Goal: Transaction & Acquisition: Purchase product/service

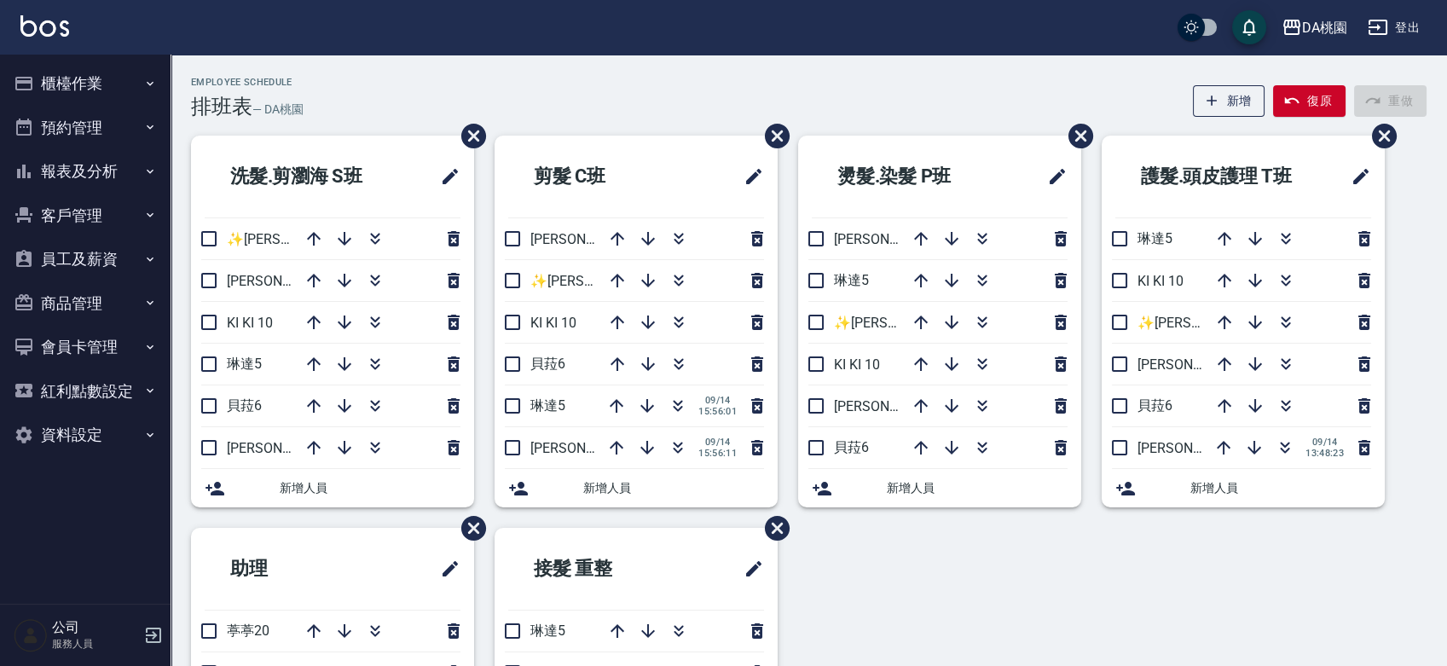
click at [90, 81] on button "櫃檯作業" at bounding box center [85, 83] width 157 height 44
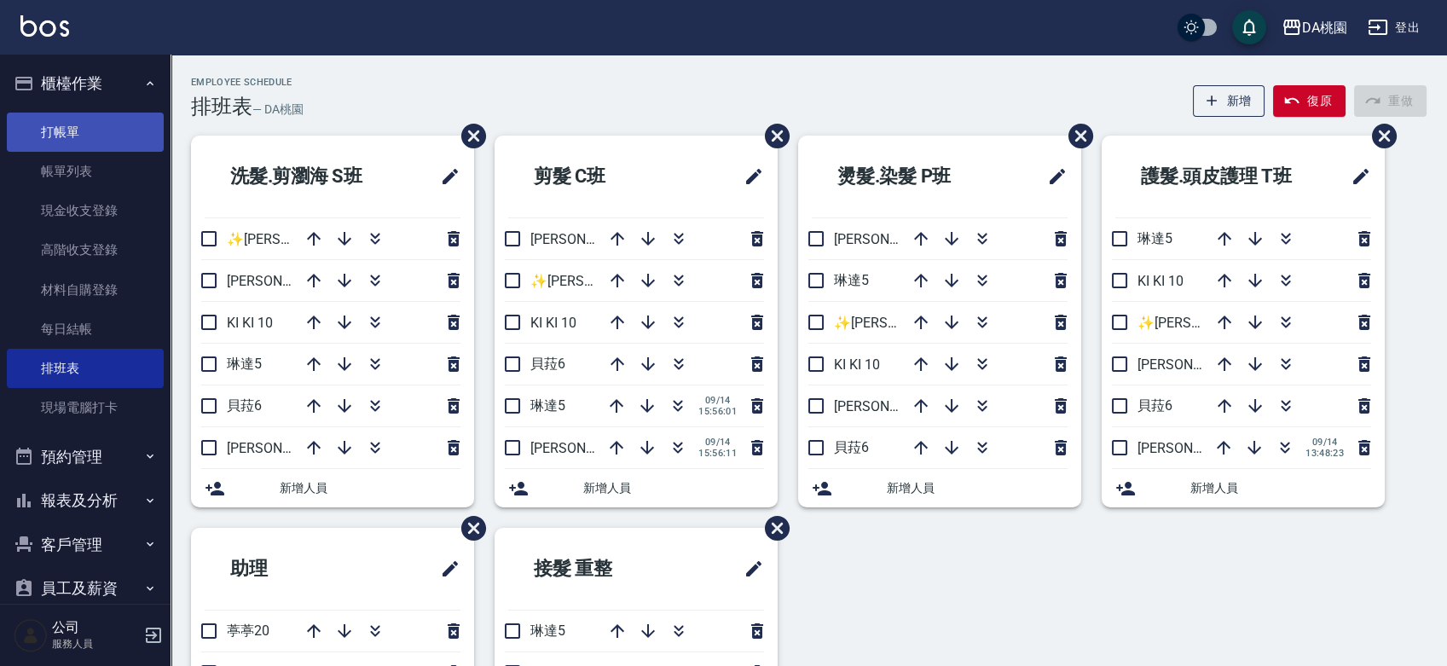
click at [99, 123] on link "打帳單" at bounding box center [85, 132] width 157 height 39
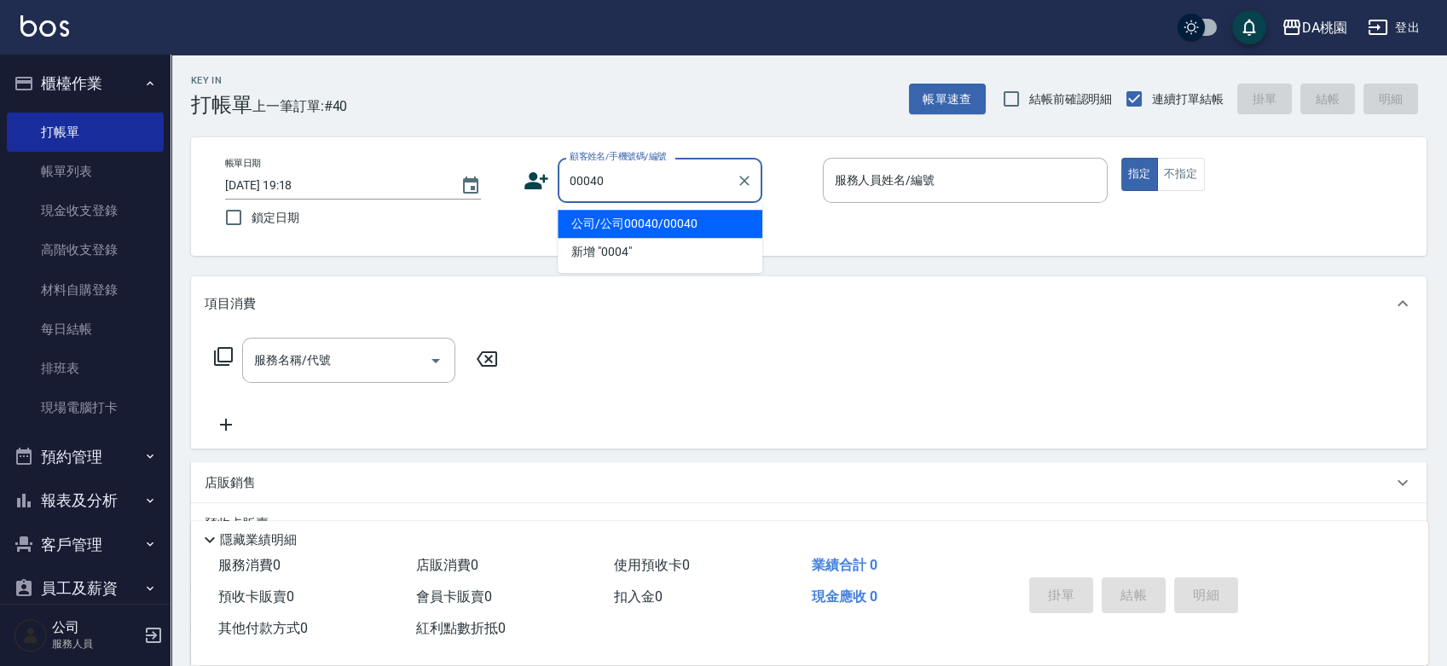
type input "公司/公司00040/00040"
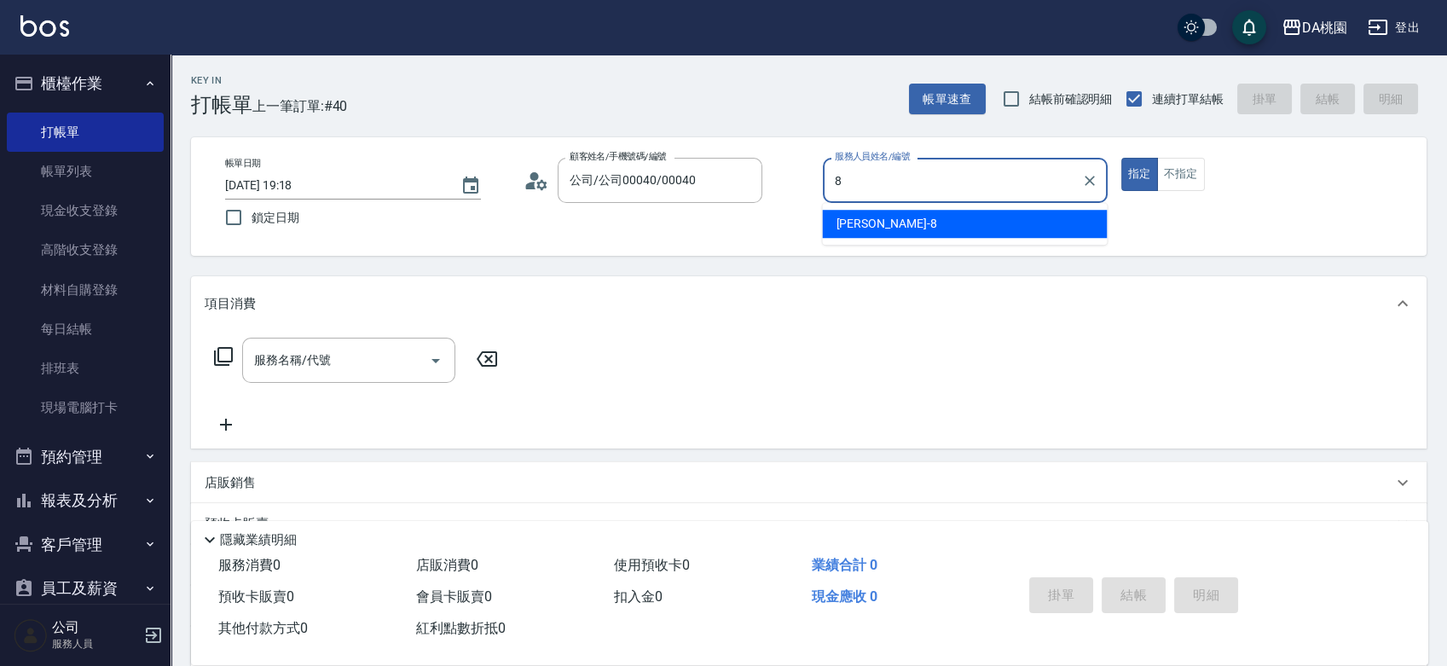
type input "[PERSON_NAME]-8"
type button "true"
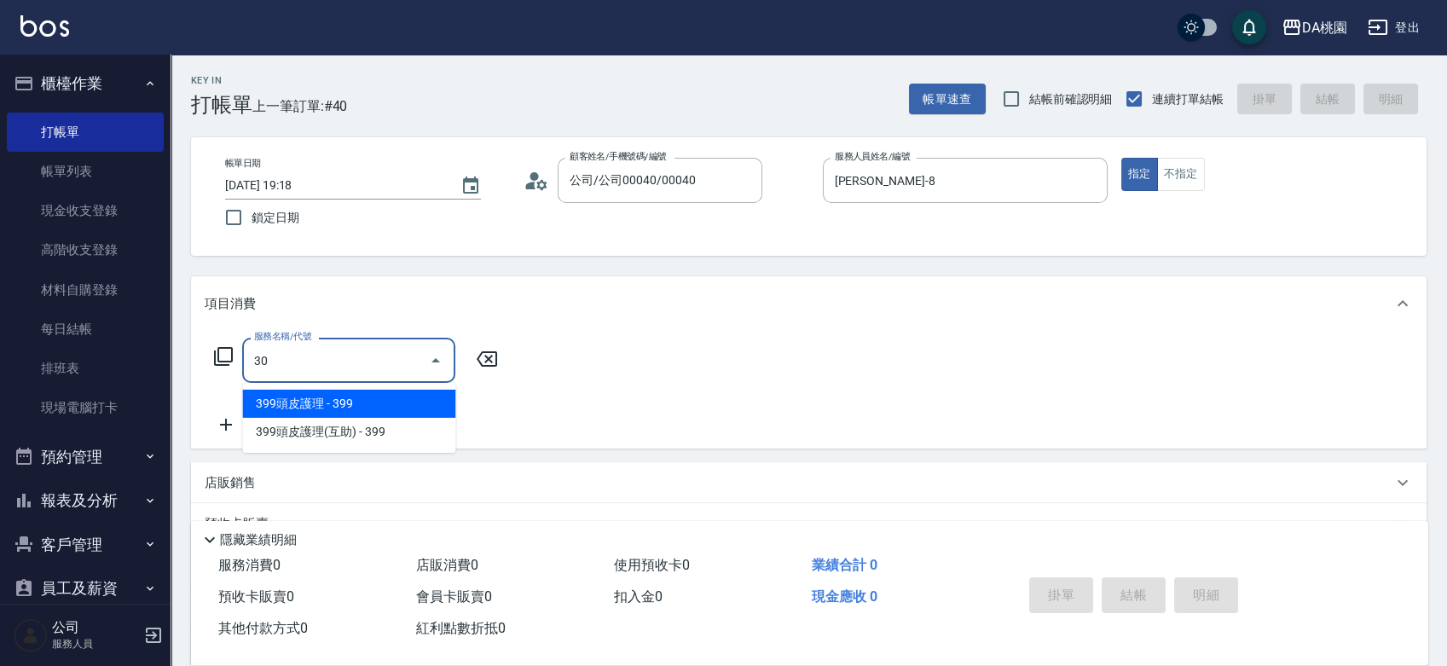
type input "303"
type input "30"
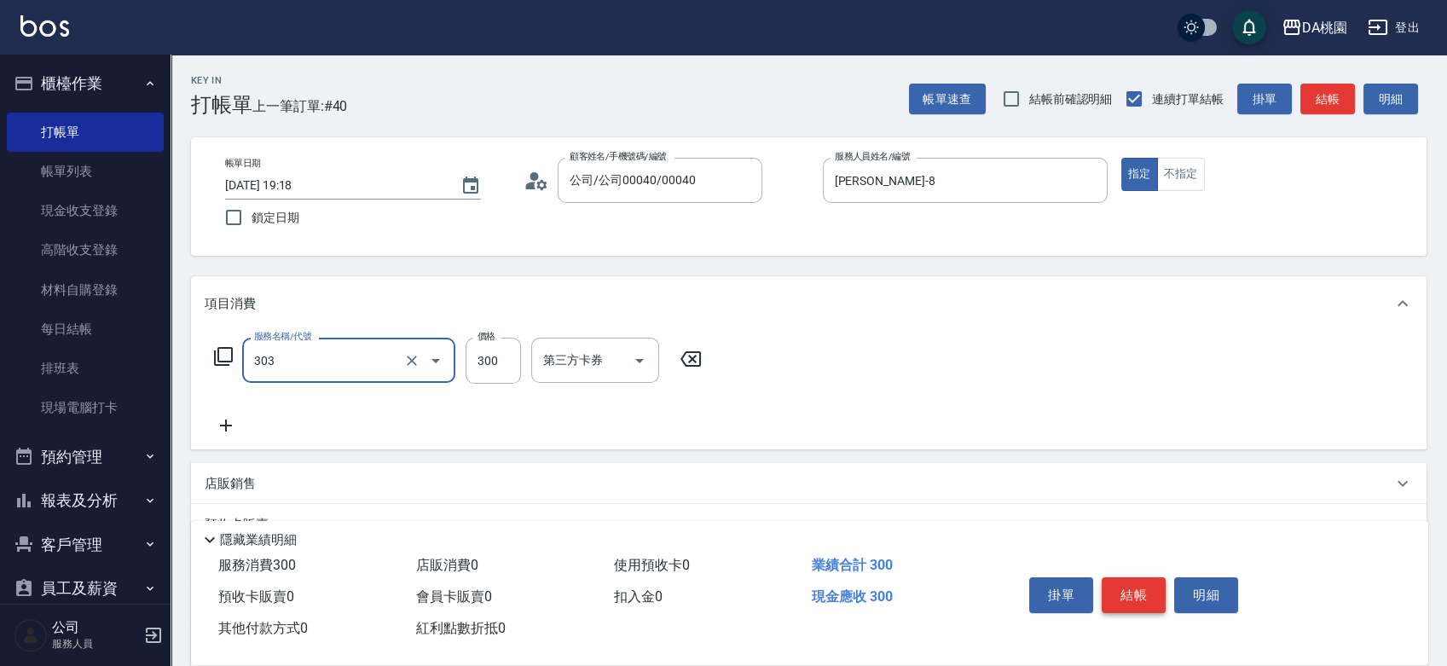
type input "A級剪髮(303)"
click at [1139, 581] on button "結帳" at bounding box center [1134, 595] width 64 height 36
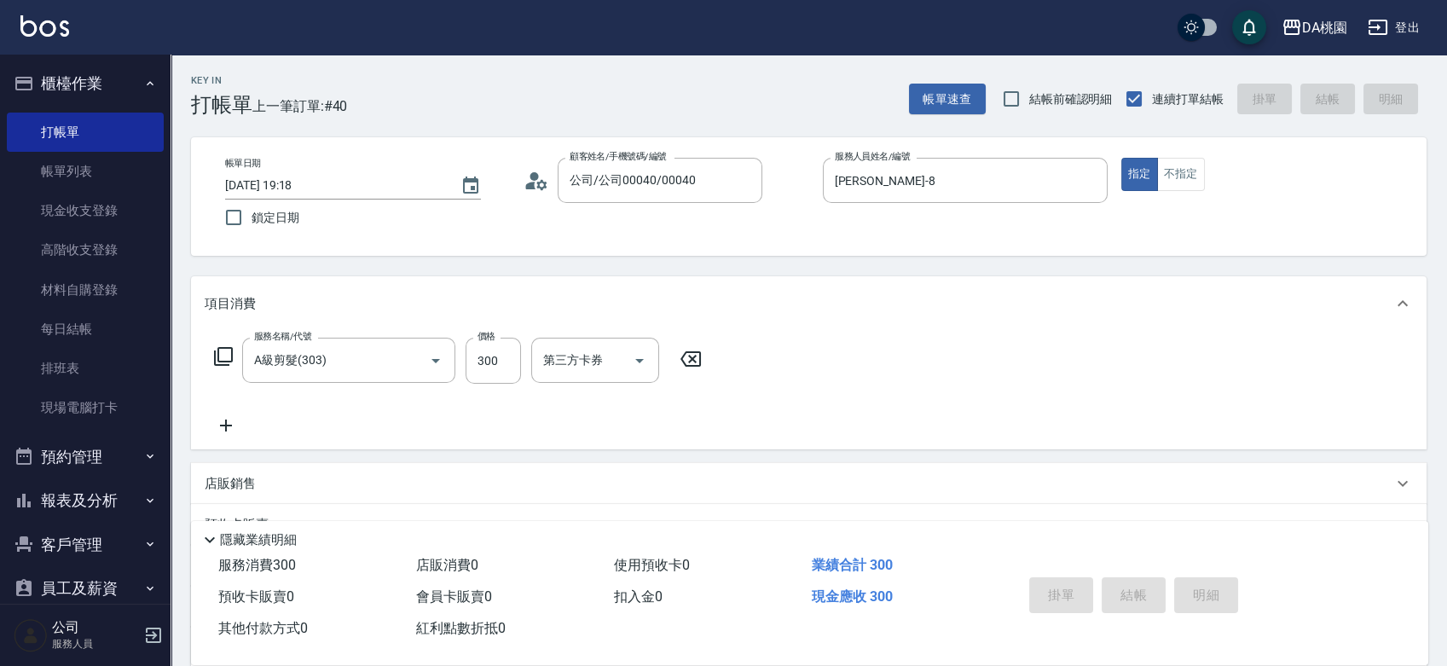
type input "0"
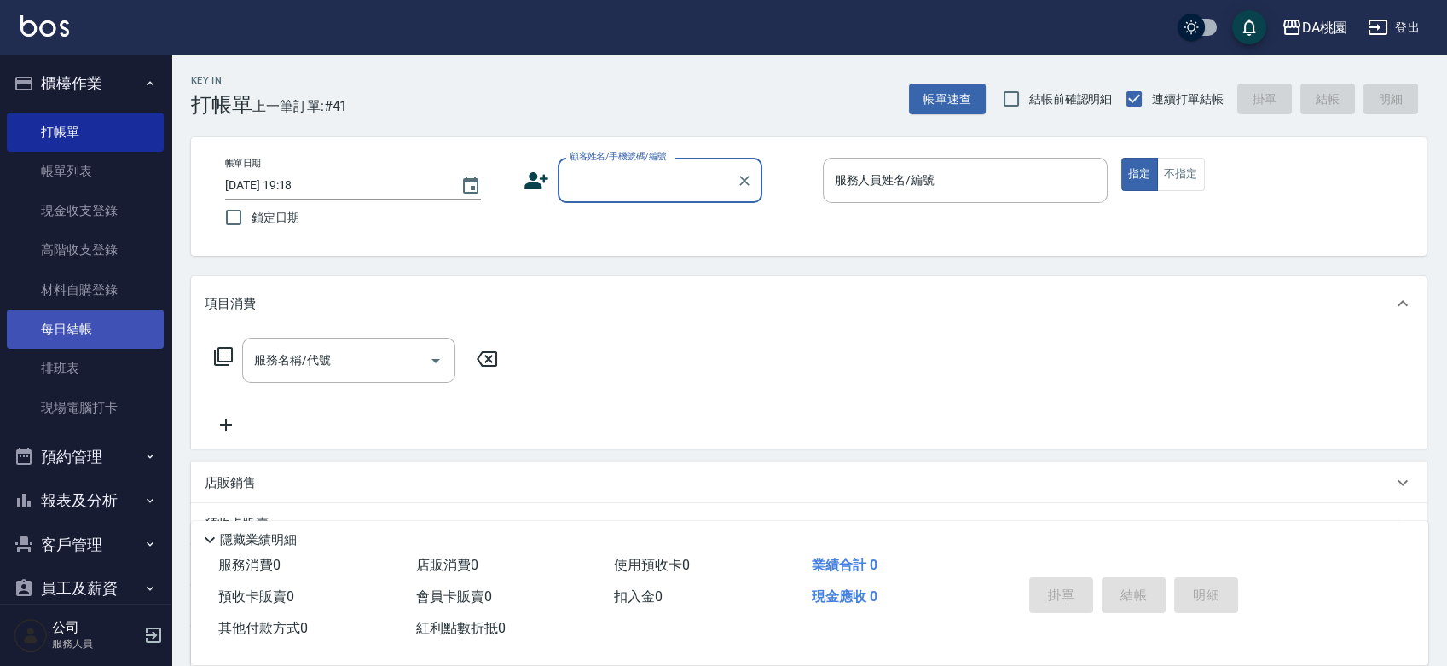
click at [66, 319] on link "每日結帳" at bounding box center [85, 328] width 157 height 39
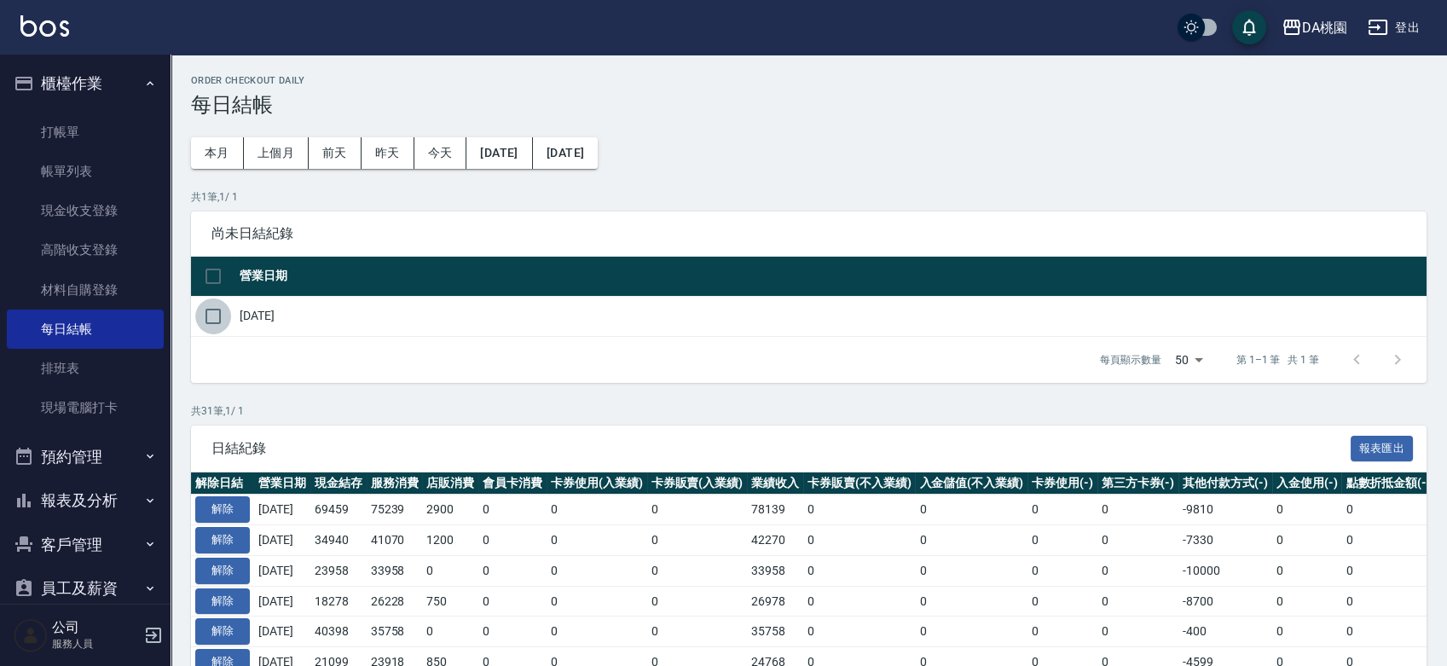
click at [223, 310] on input "checkbox" at bounding box center [213, 316] width 36 height 36
checkbox input "true"
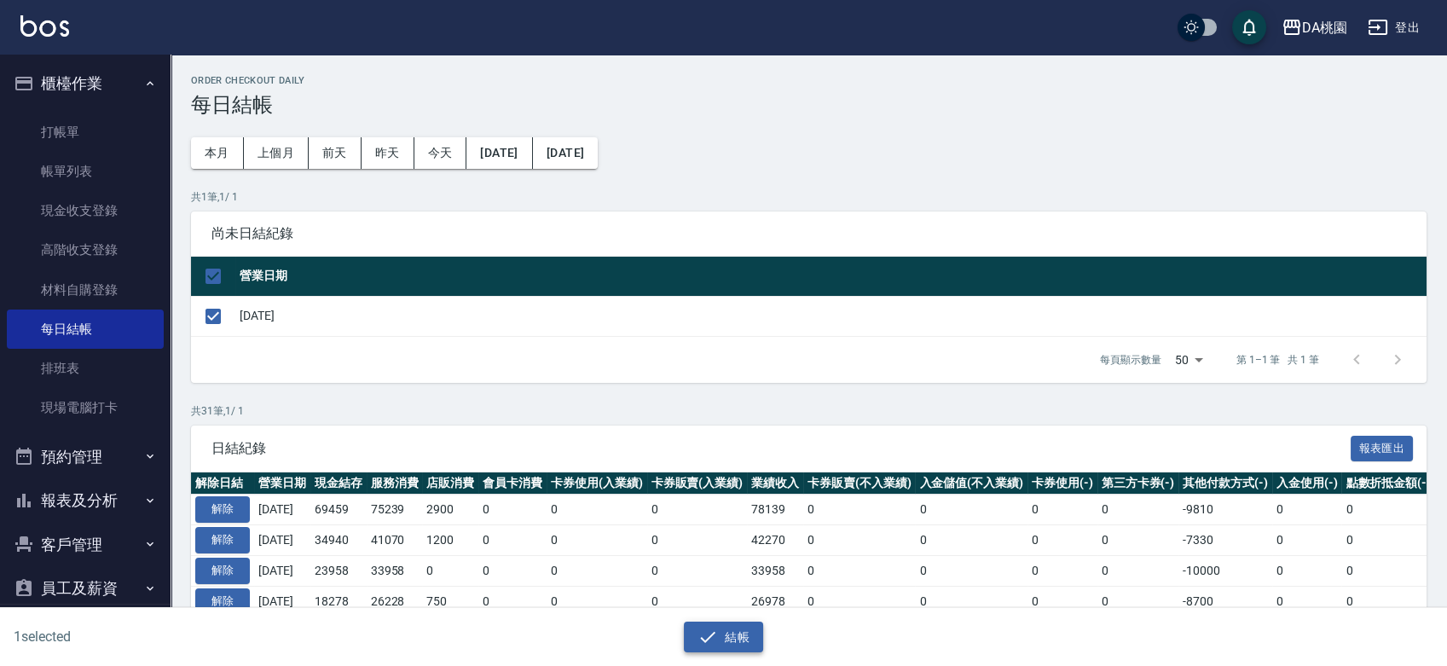
click at [730, 633] on button "結帳" at bounding box center [723, 638] width 79 height 32
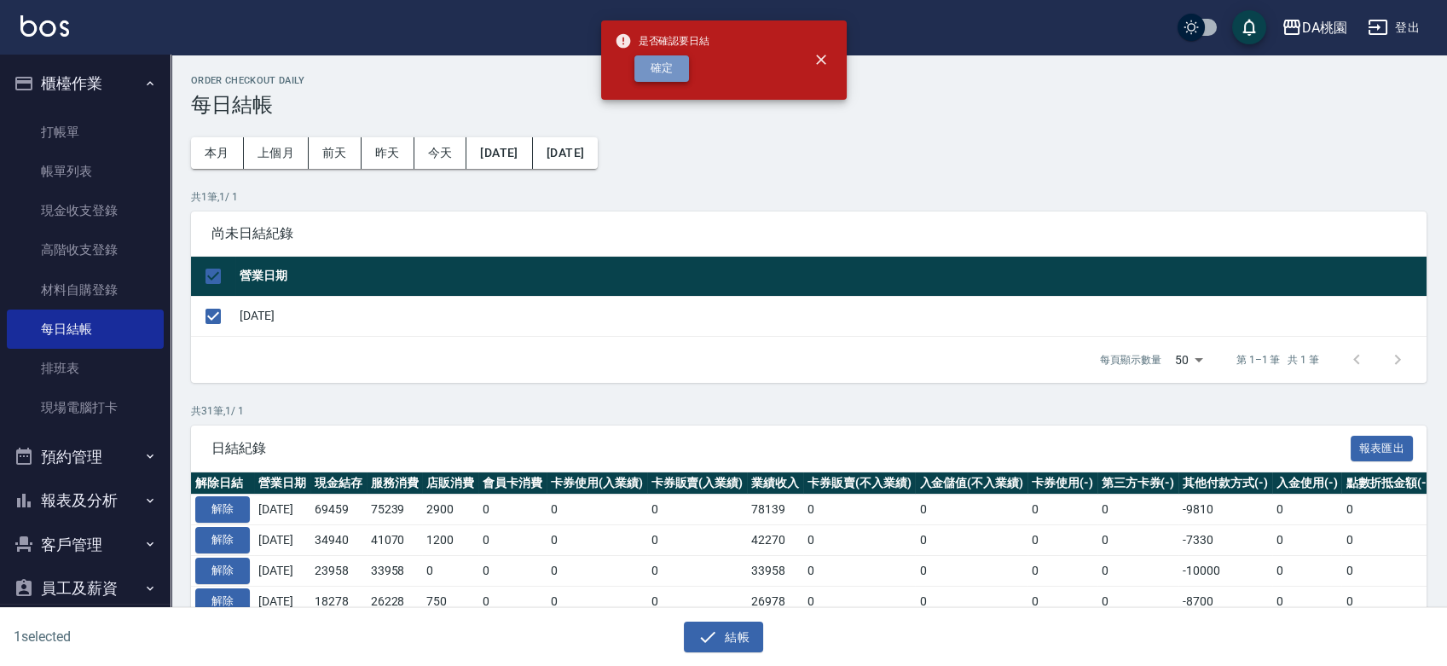
click at [666, 57] on button "確定" at bounding box center [661, 68] width 55 height 26
checkbox input "false"
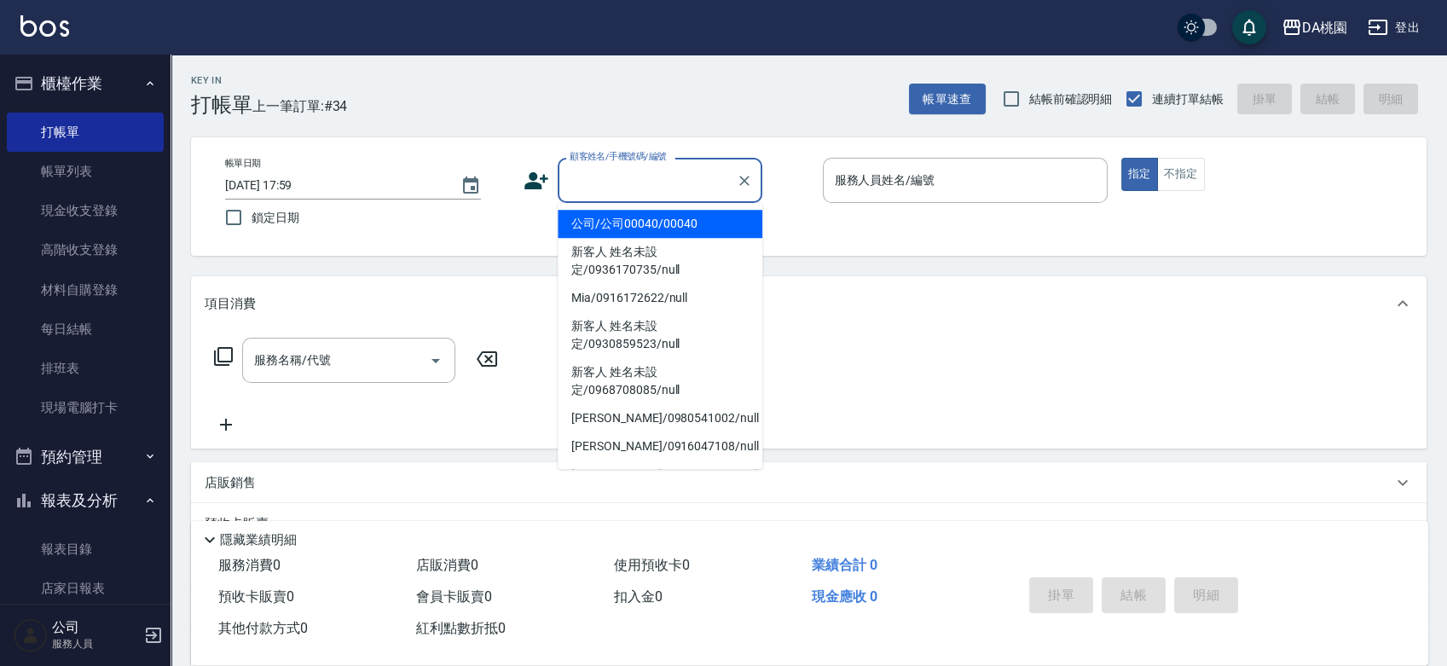
click at [691, 189] on input "顧客姓名/手機號碼/編號" at bounding box center [647, 180] width 164 height 30
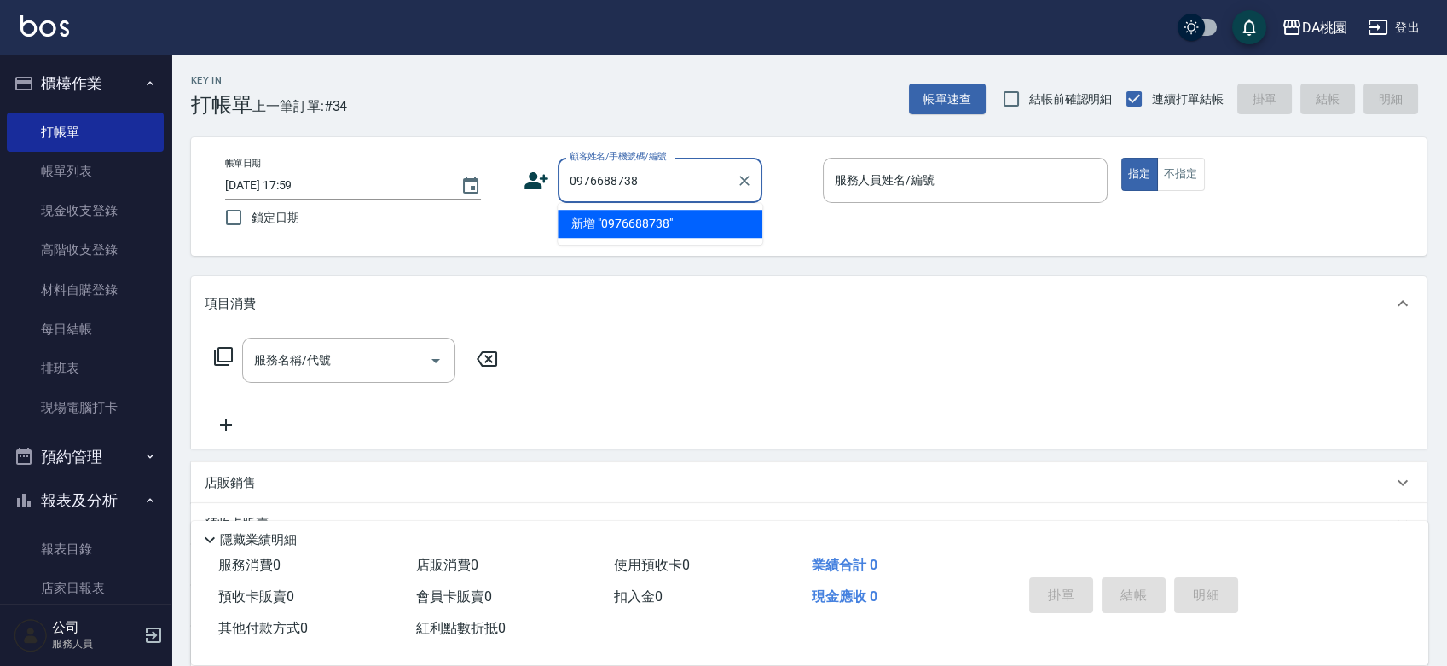
type input "0976688738"
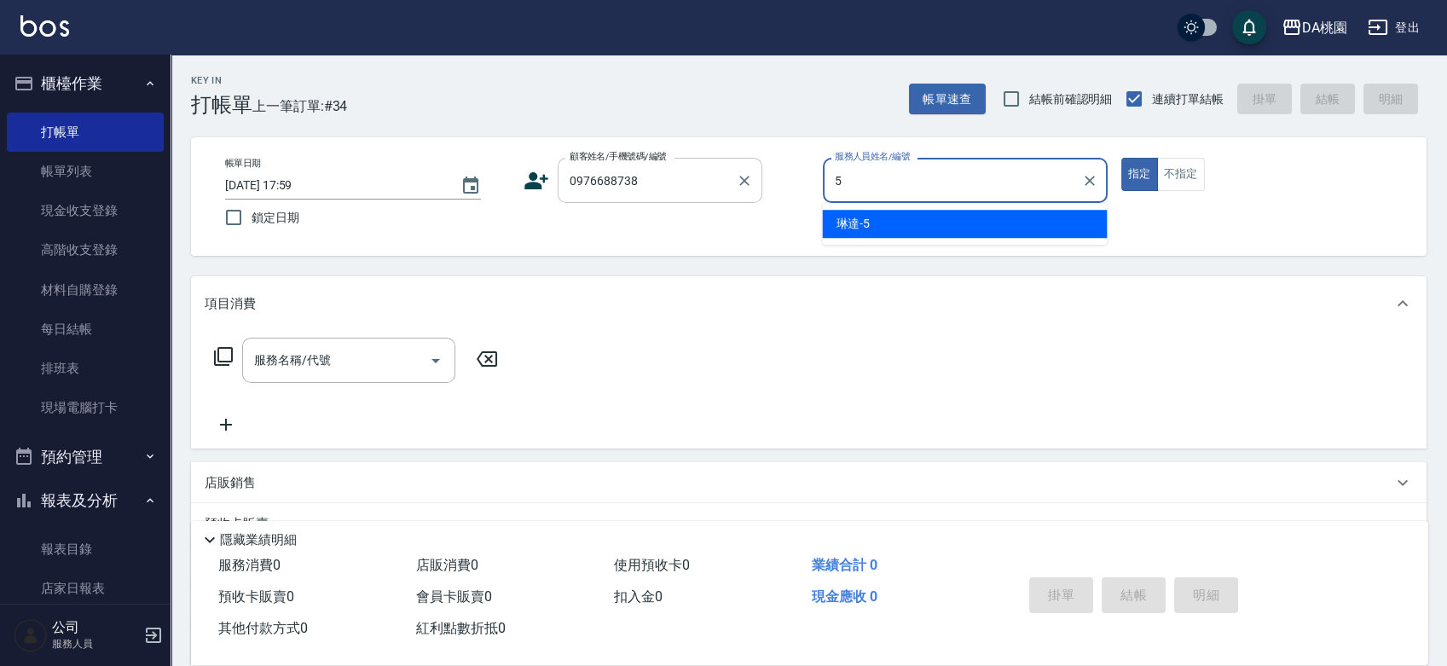
type input "琳達-5"
type button "true"
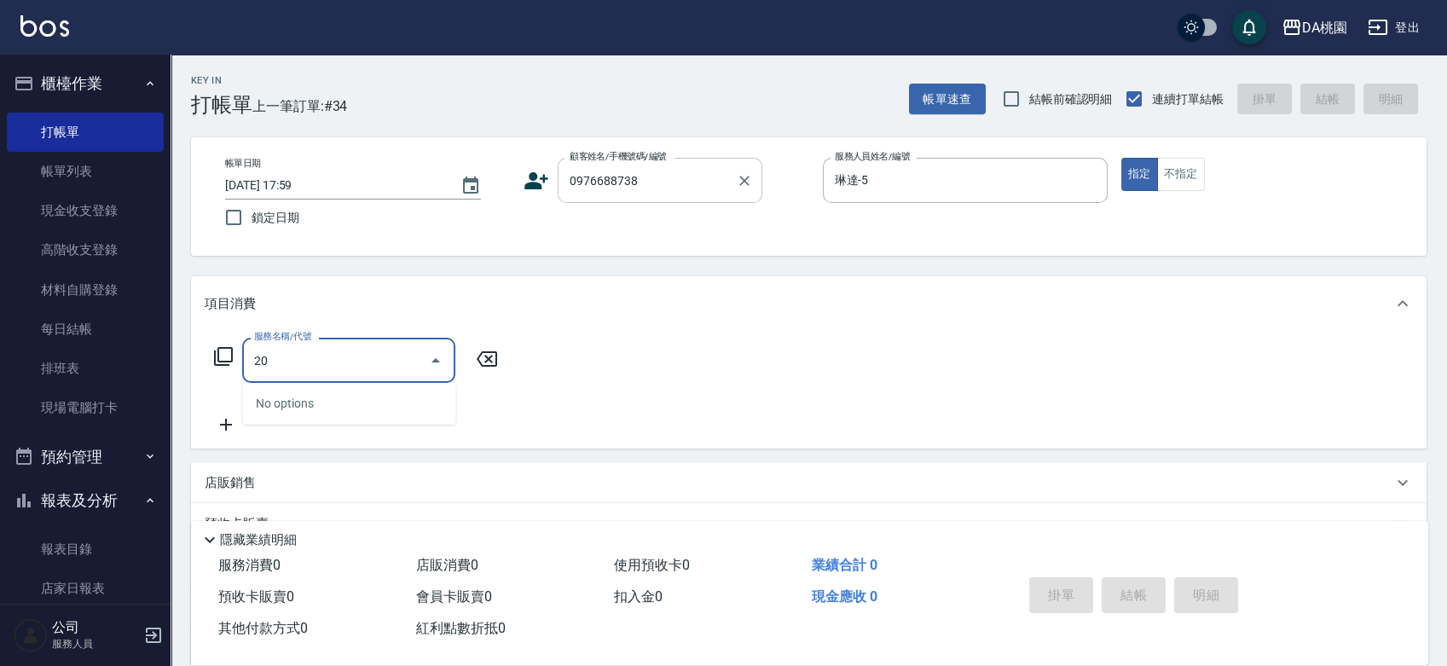
type input "200"
type input "150"
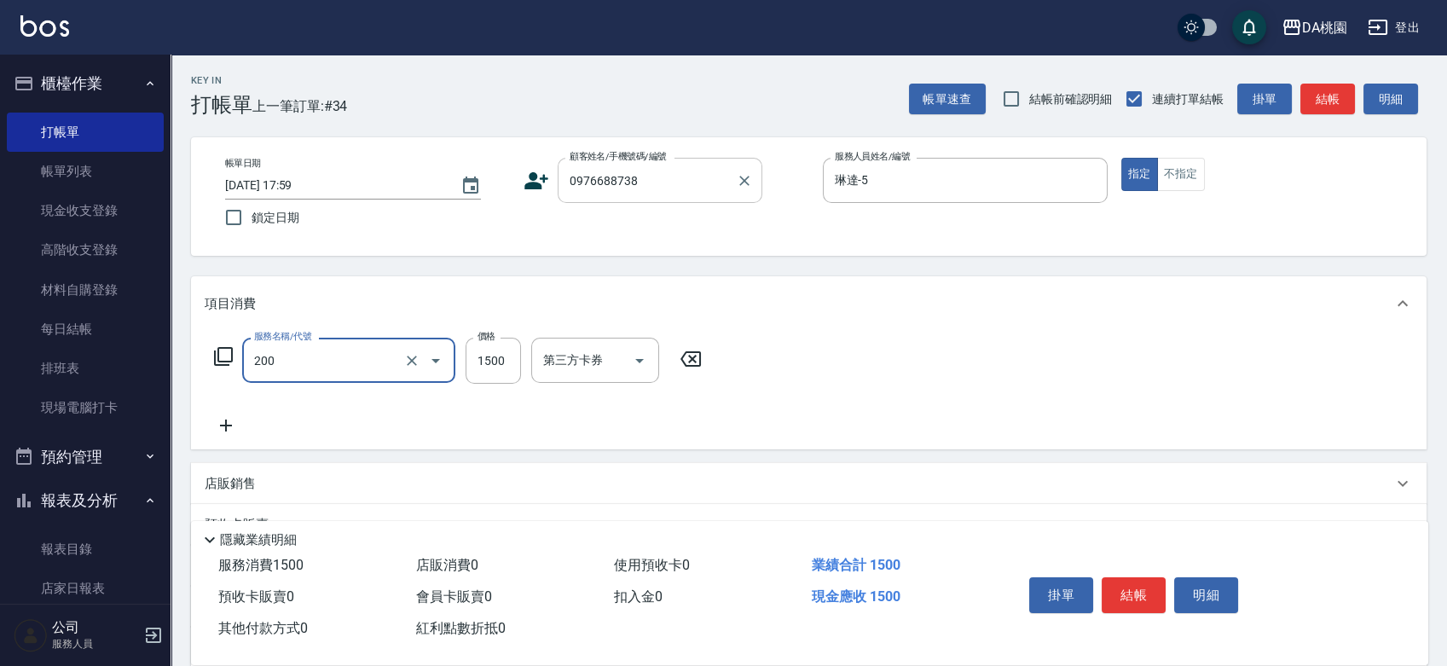
type input "離子燙(200)"
type input "1"
type input "0"
type input "150"
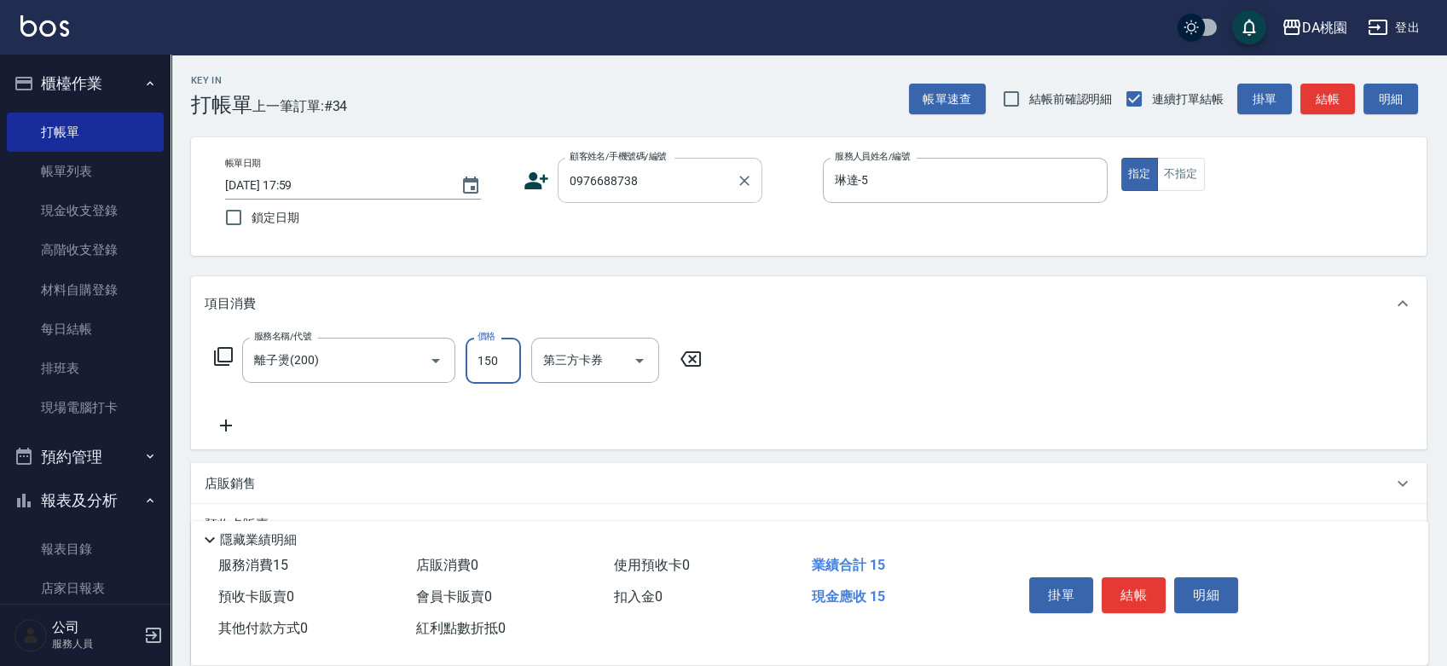
type input "1500"
click at [1136, 598] on button "結帳" at bounding box center [1134, 595] width 64 height 36
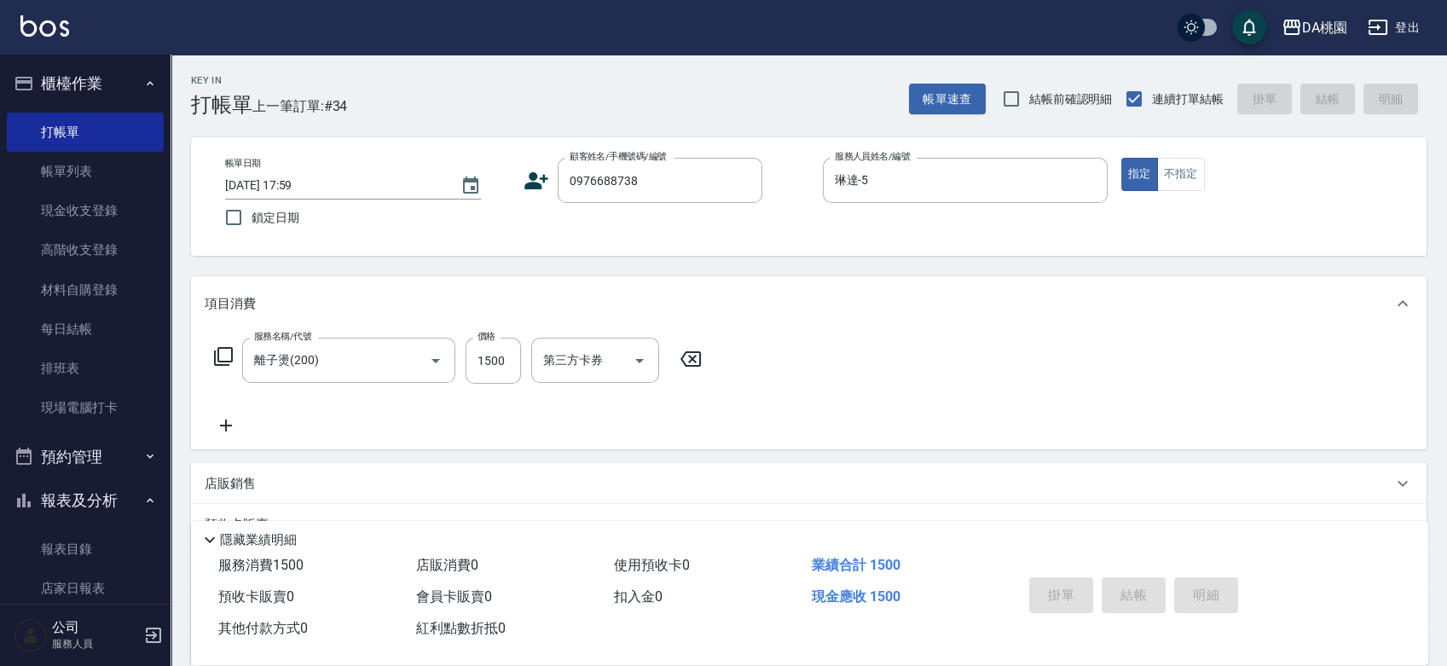
type input "[DATE] 19:07"
type input "0"
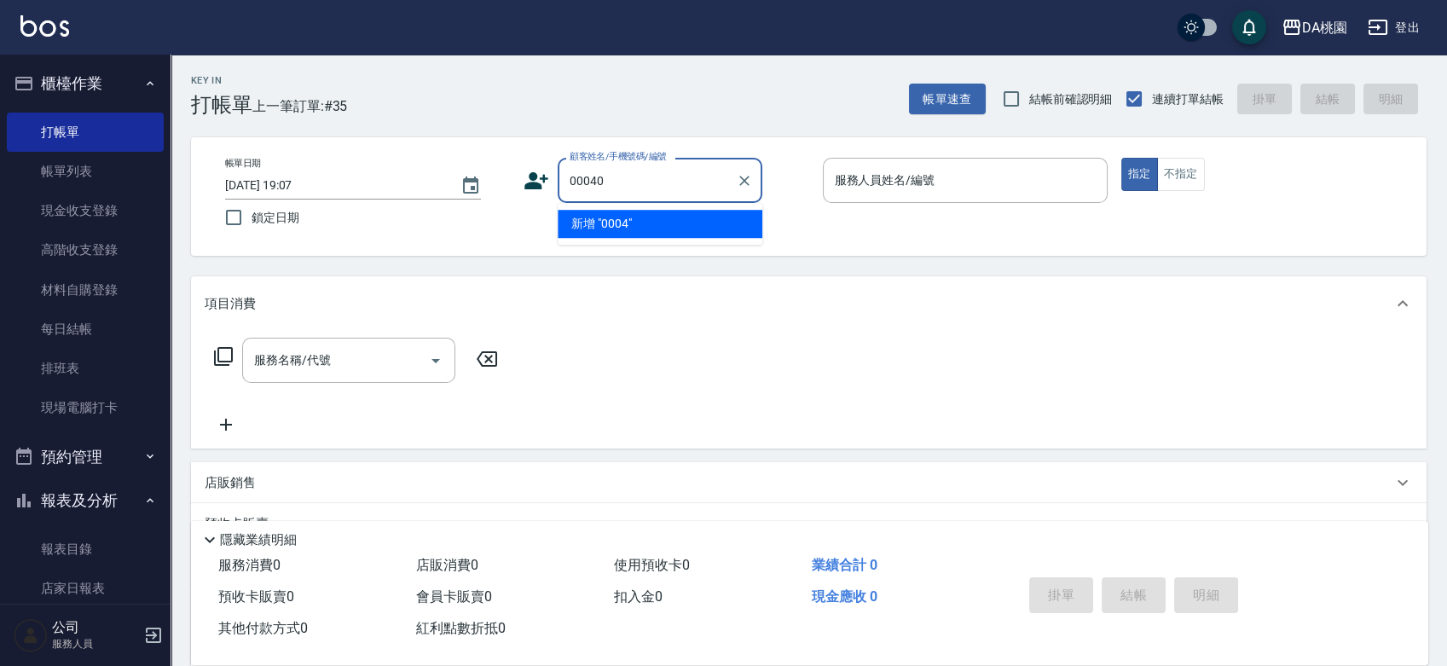
type input "00040"
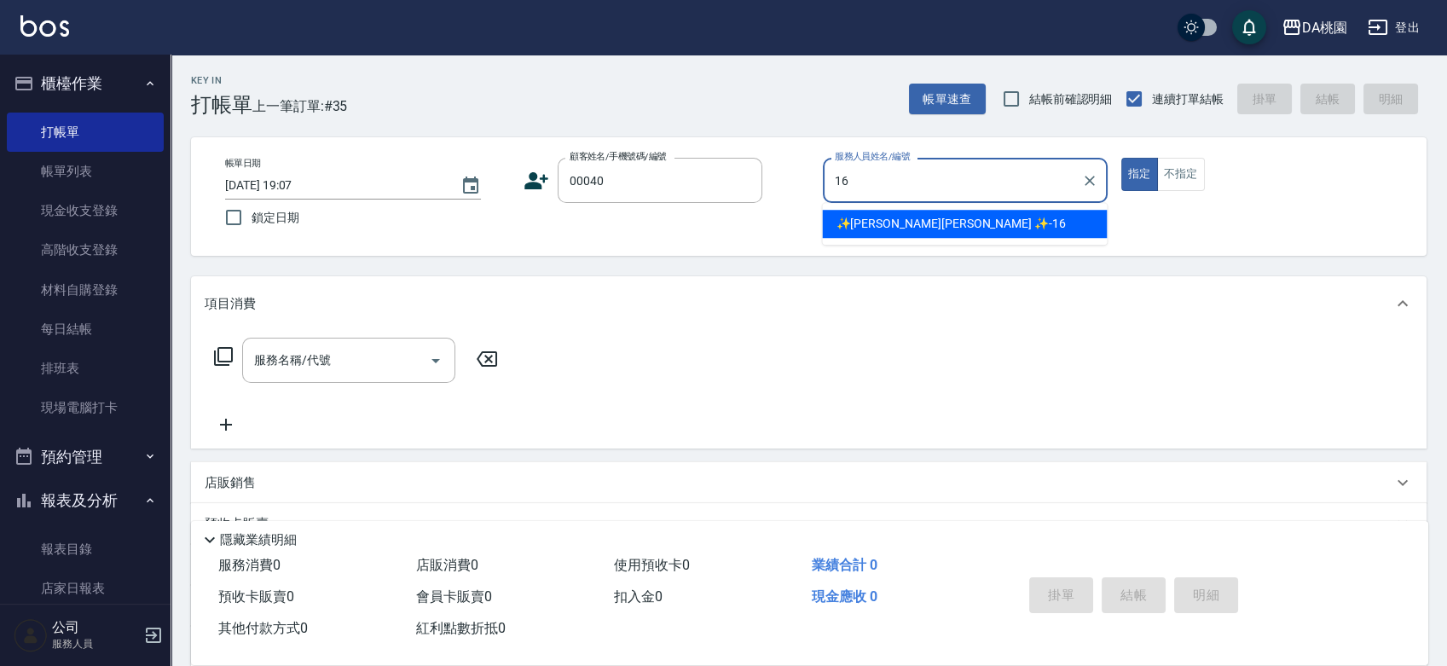
type input "✨[PERSON_NAME][PERSON_NAME] ✨-16"
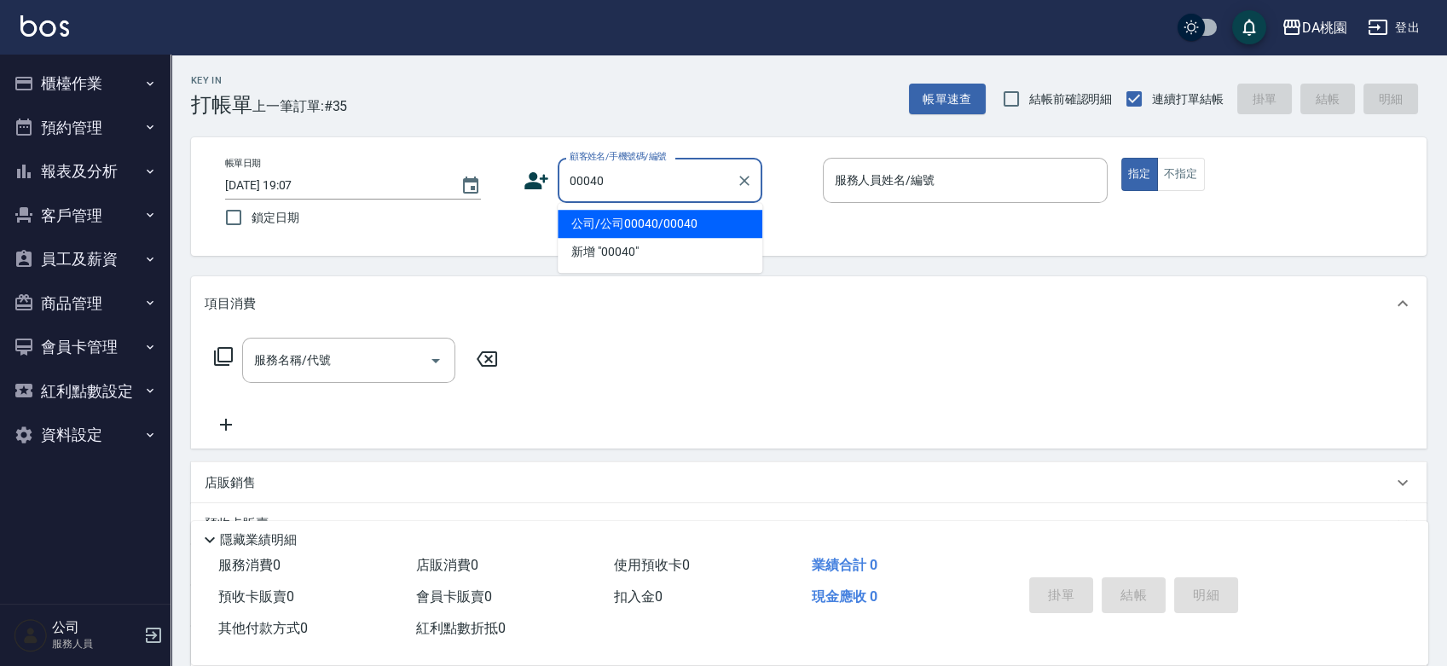
type input "公司/公司00040/00040"
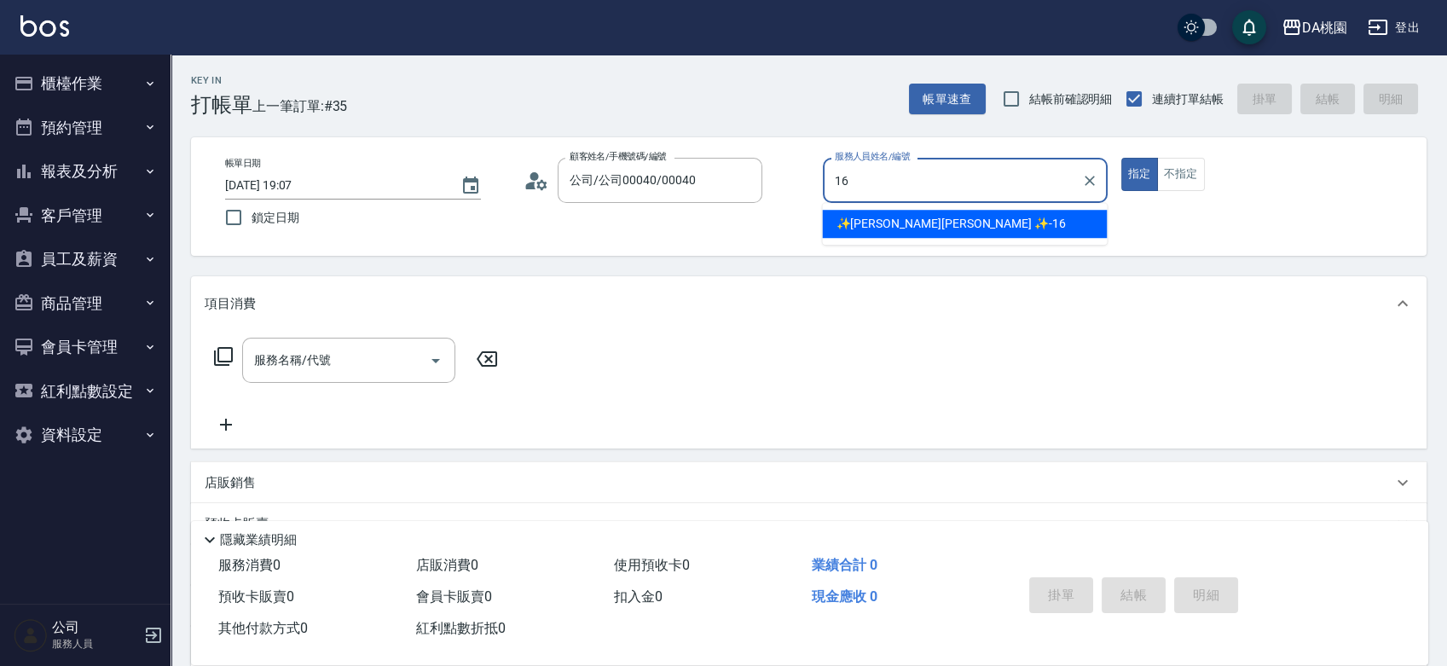
type input "✨[PERSON_NAME][PERSON_NAME] ✨-16"
type button "true"
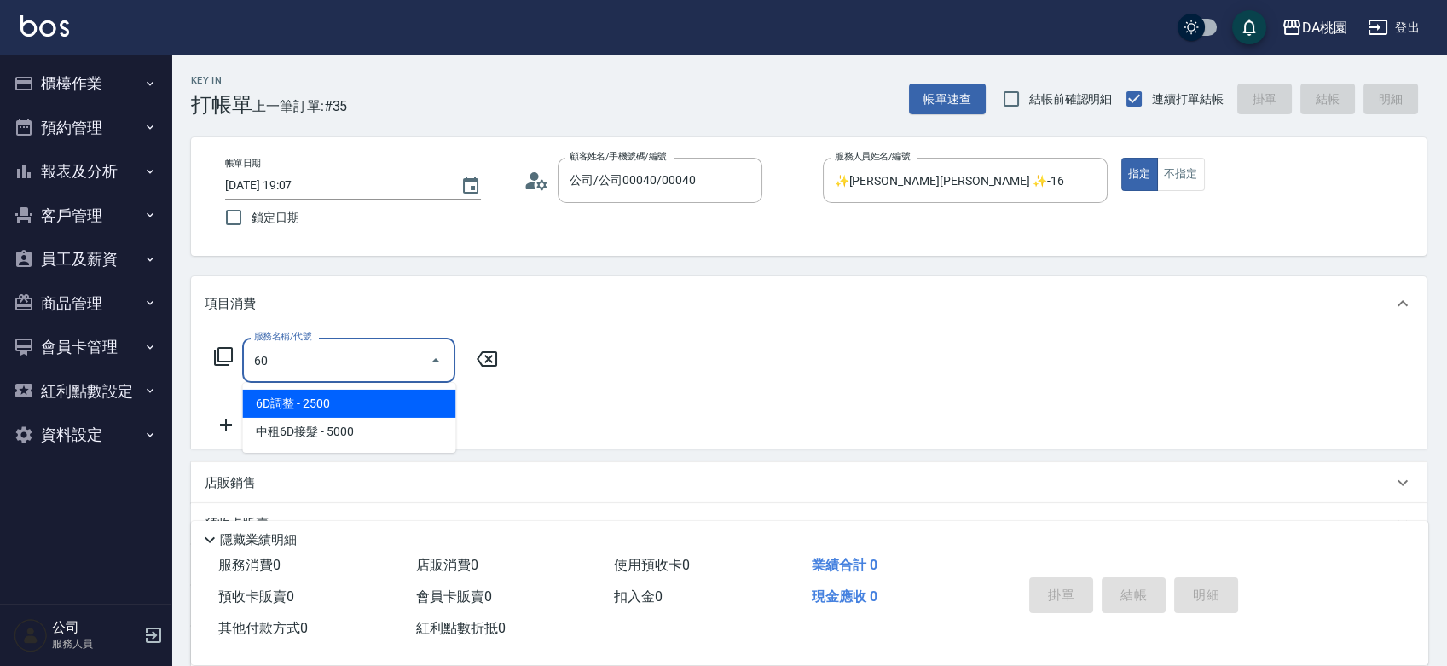
type input "609"
type input "120"
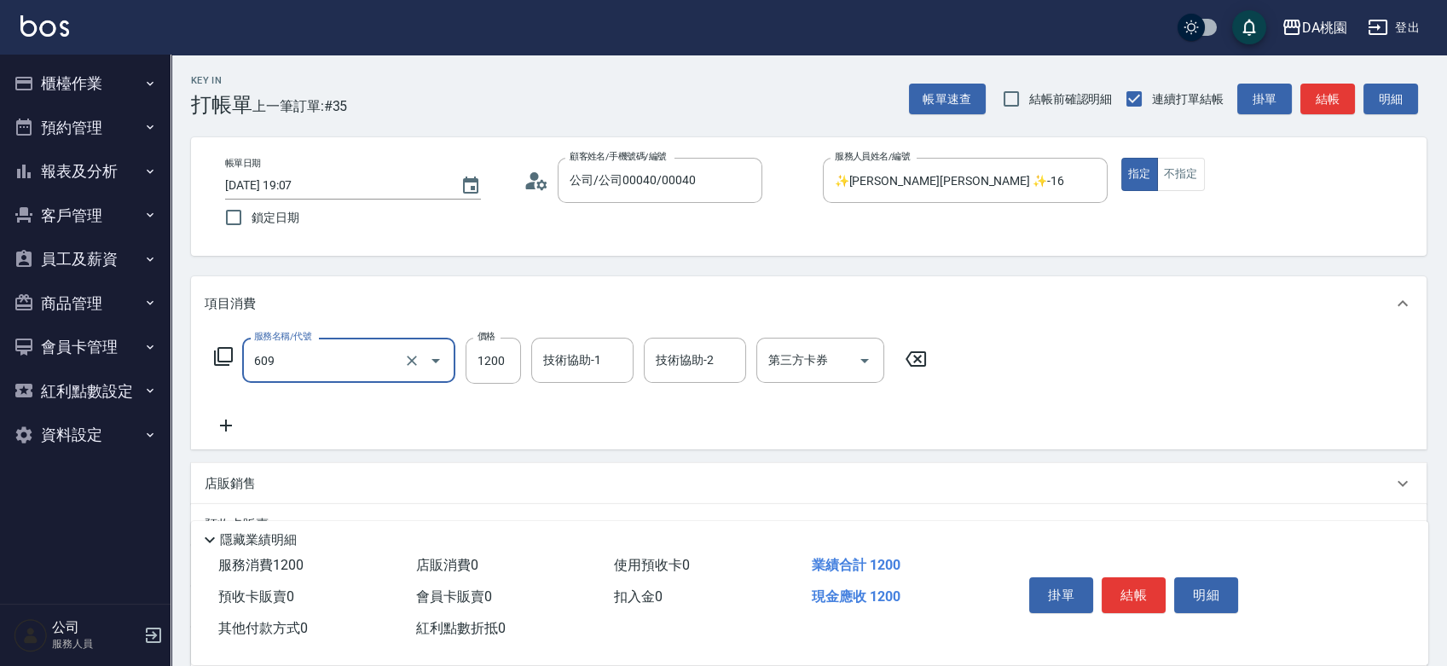
type input "鱗脂質護髮(互助)(609)"
type input "2"
type input "0"
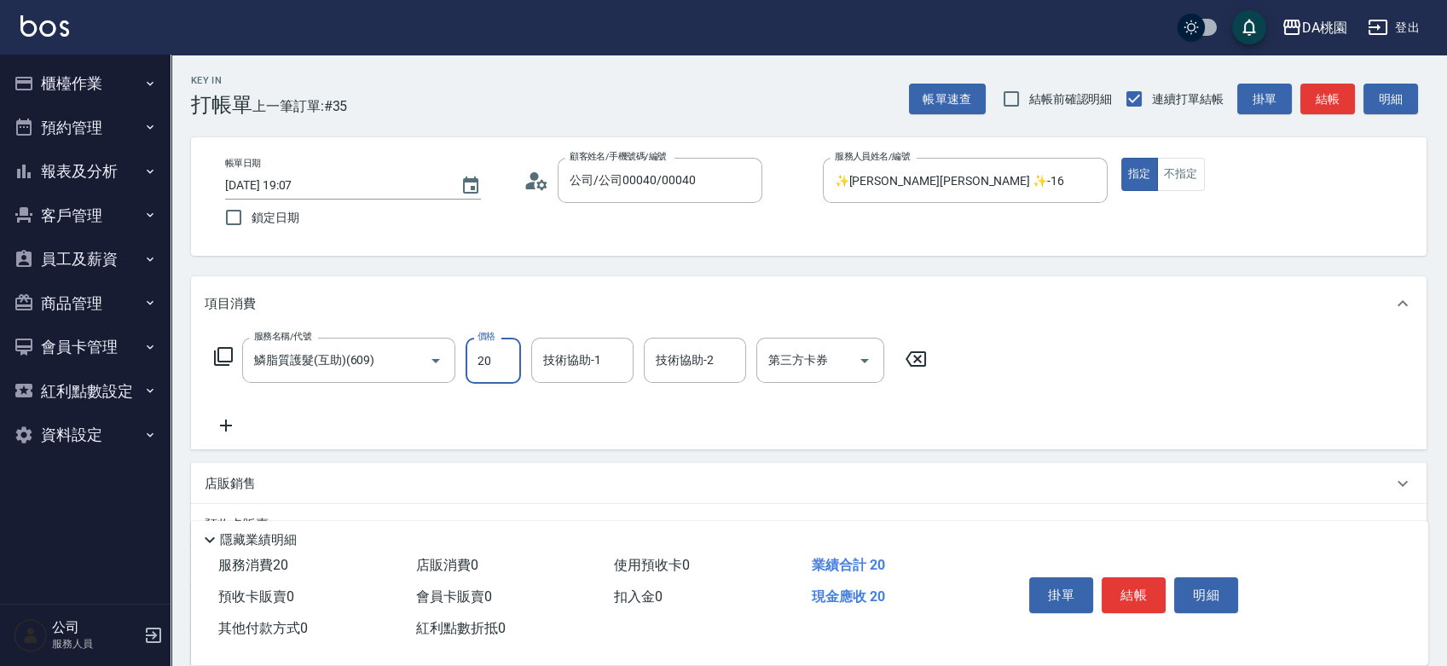
type input "200"
type input "2000"
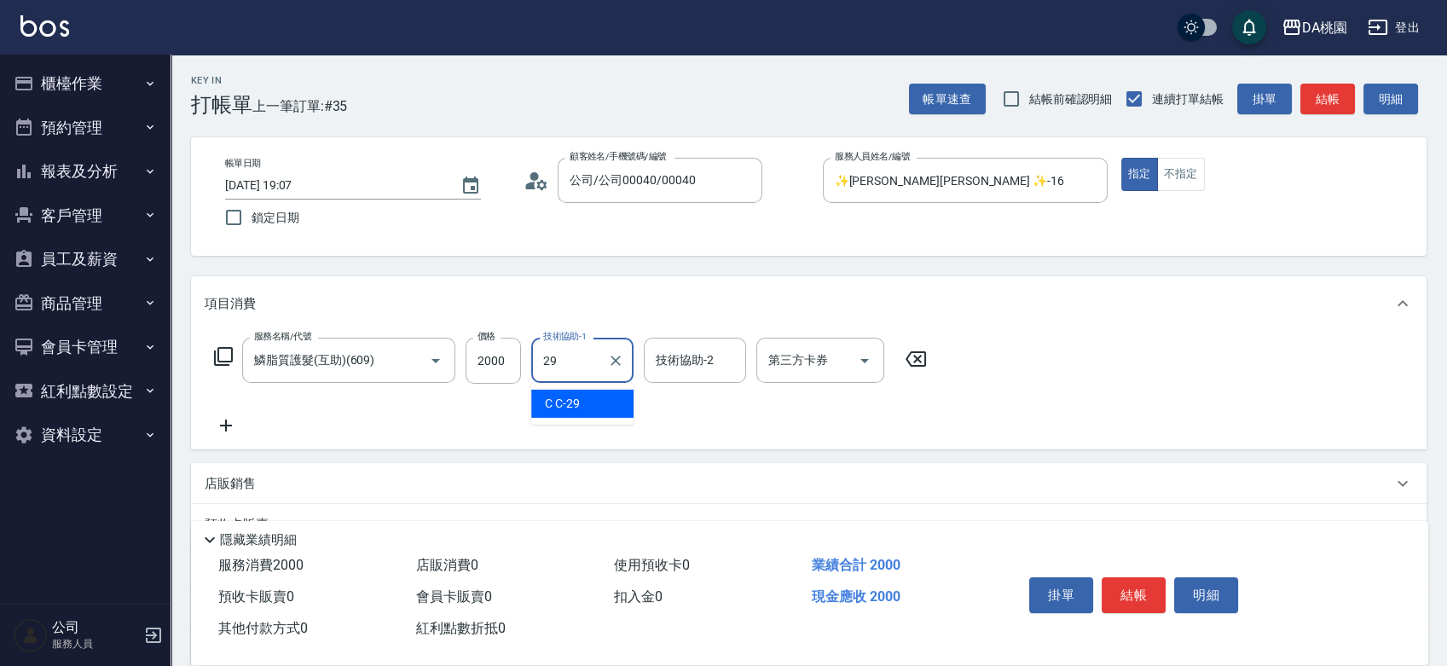
type input "C C-29"
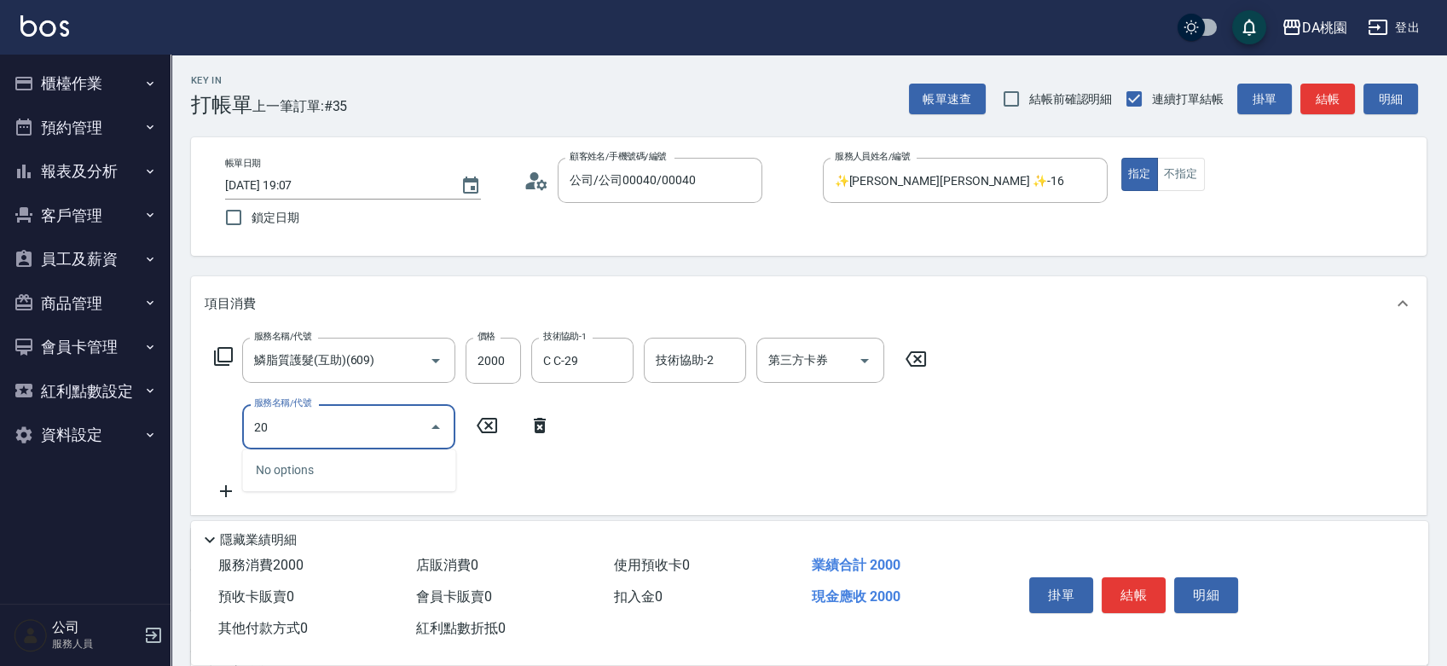
type input "201"
type input "350"
type input "離子燙-互助(201)"
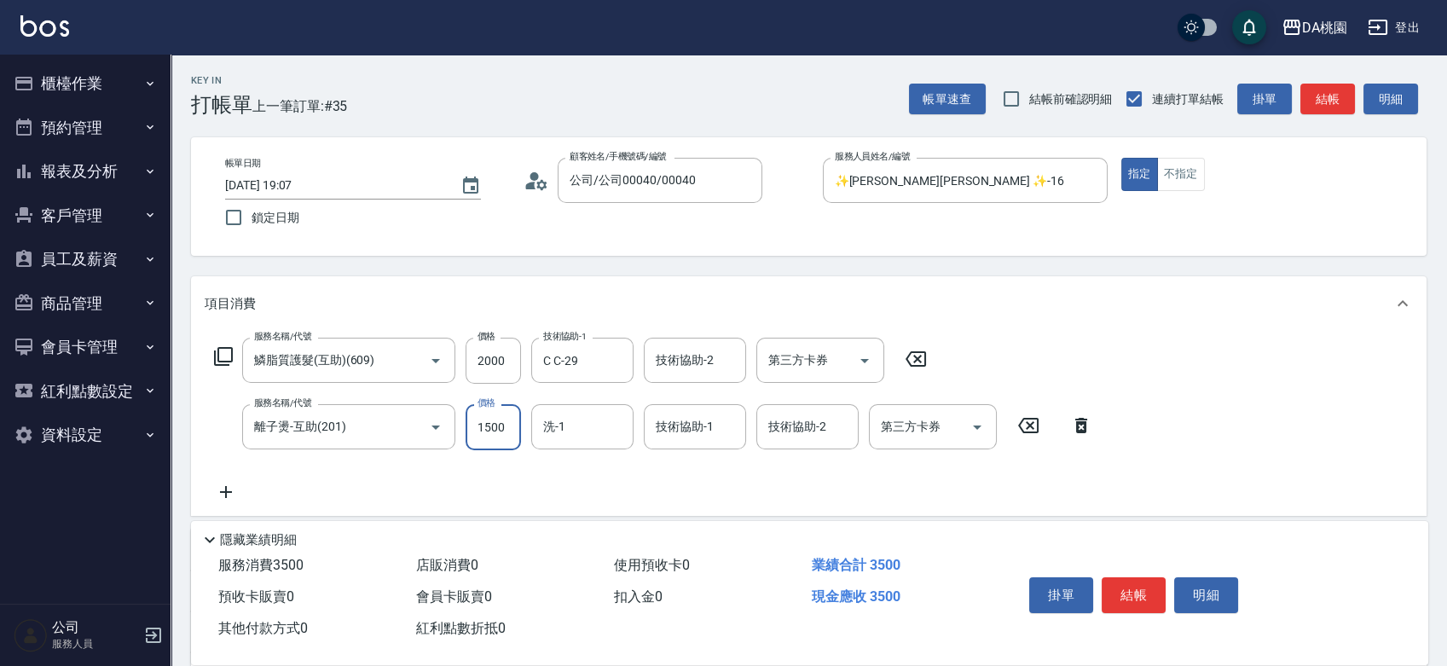
type input "2"
type input "200"
type input "280"
type input "220"
type input "2800"
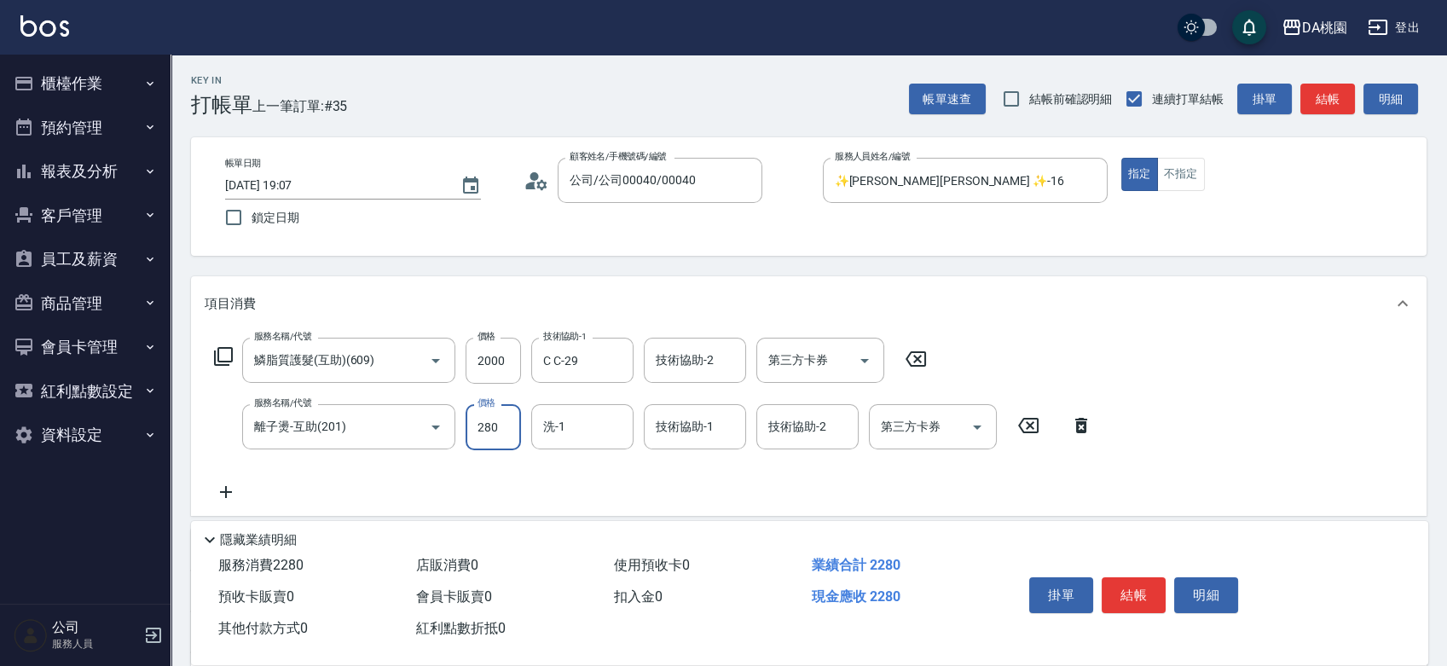
type input "480"
type input "2800"
type input "C C-29"
click at [1125, 597] on button "結帳" at bounding box center [1134, 595] width 64 height 36
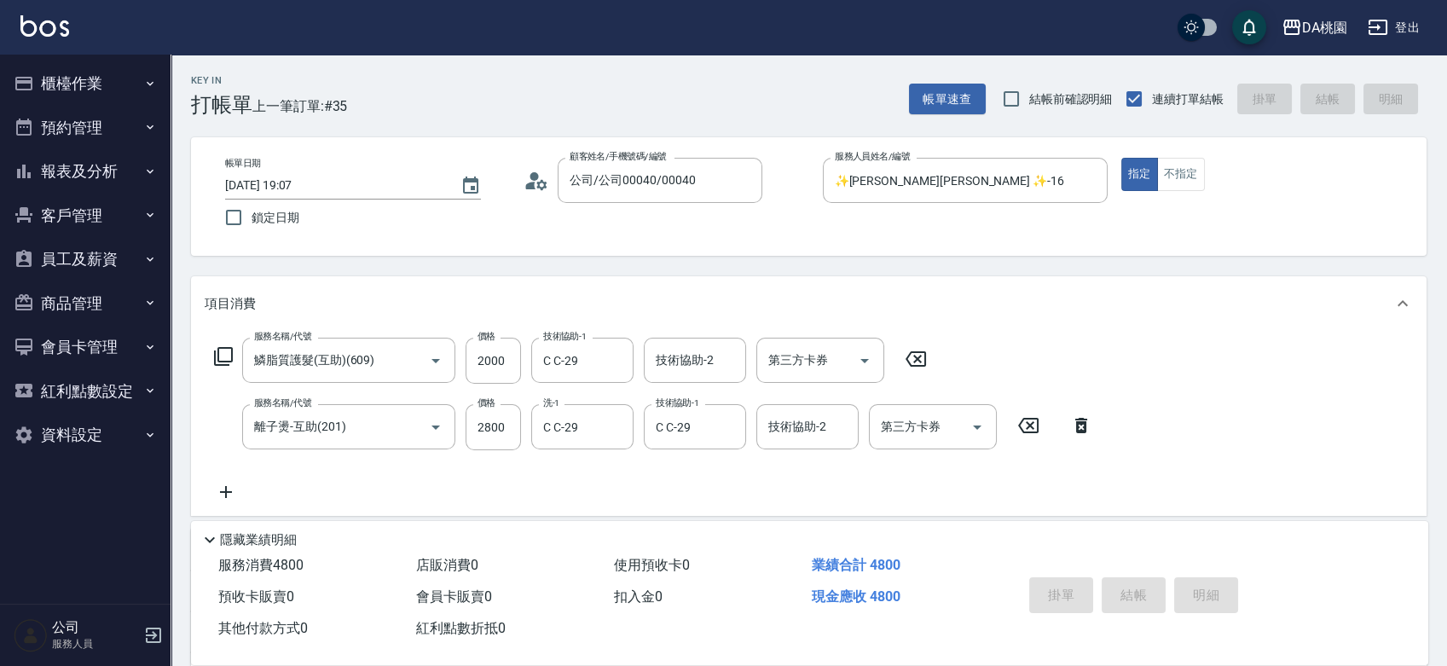
type input "0"
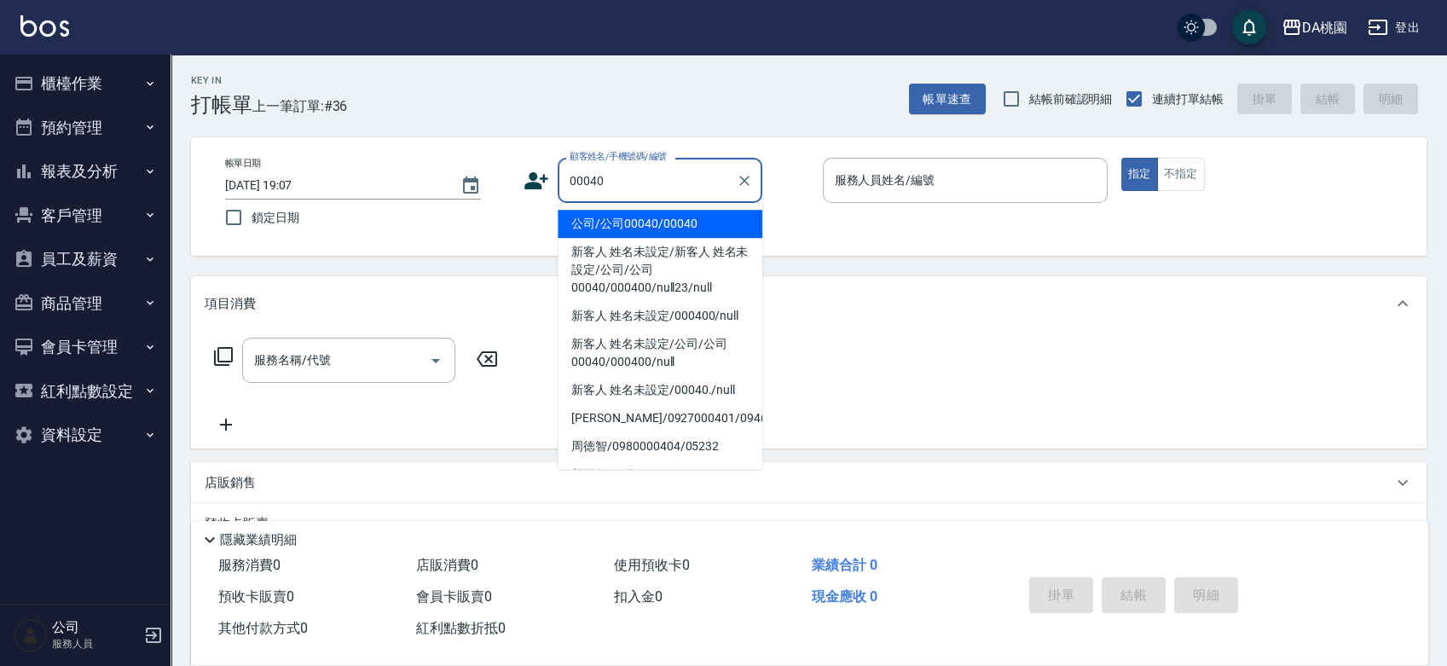
type input "公司/公司00040/00040"
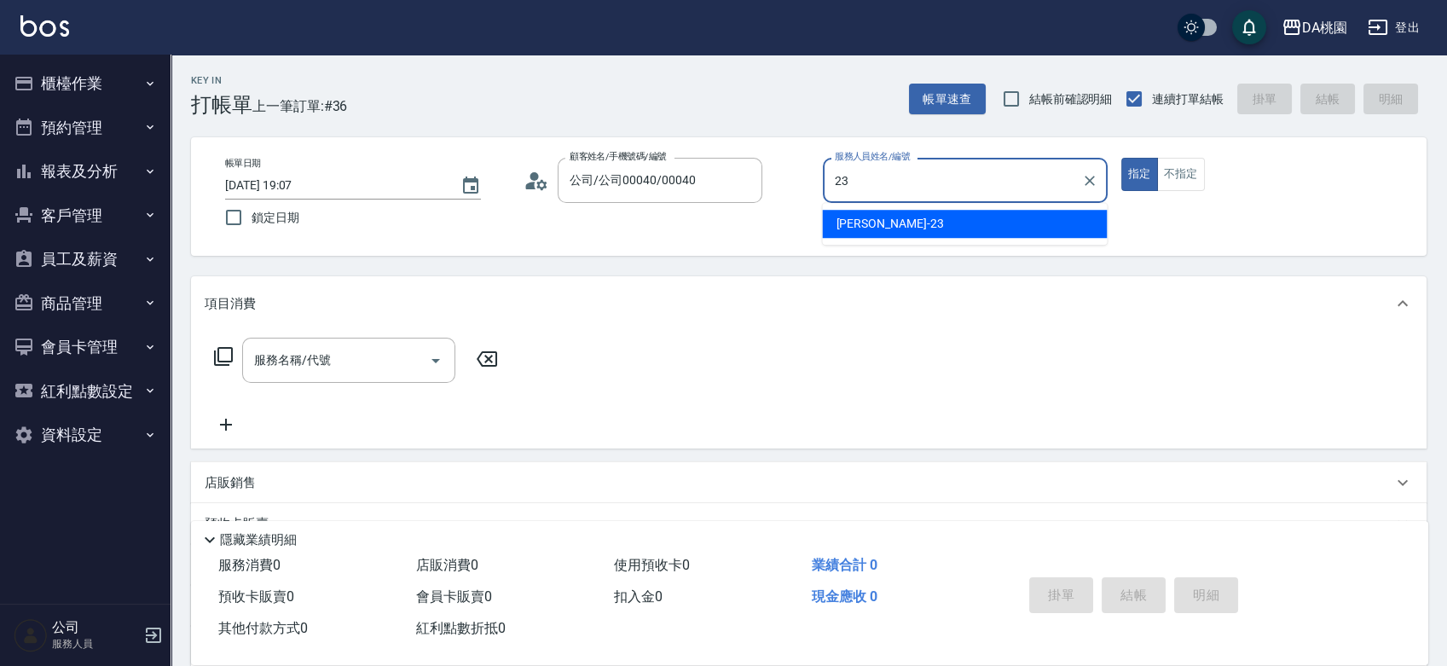
type input "亞瑟 -23"
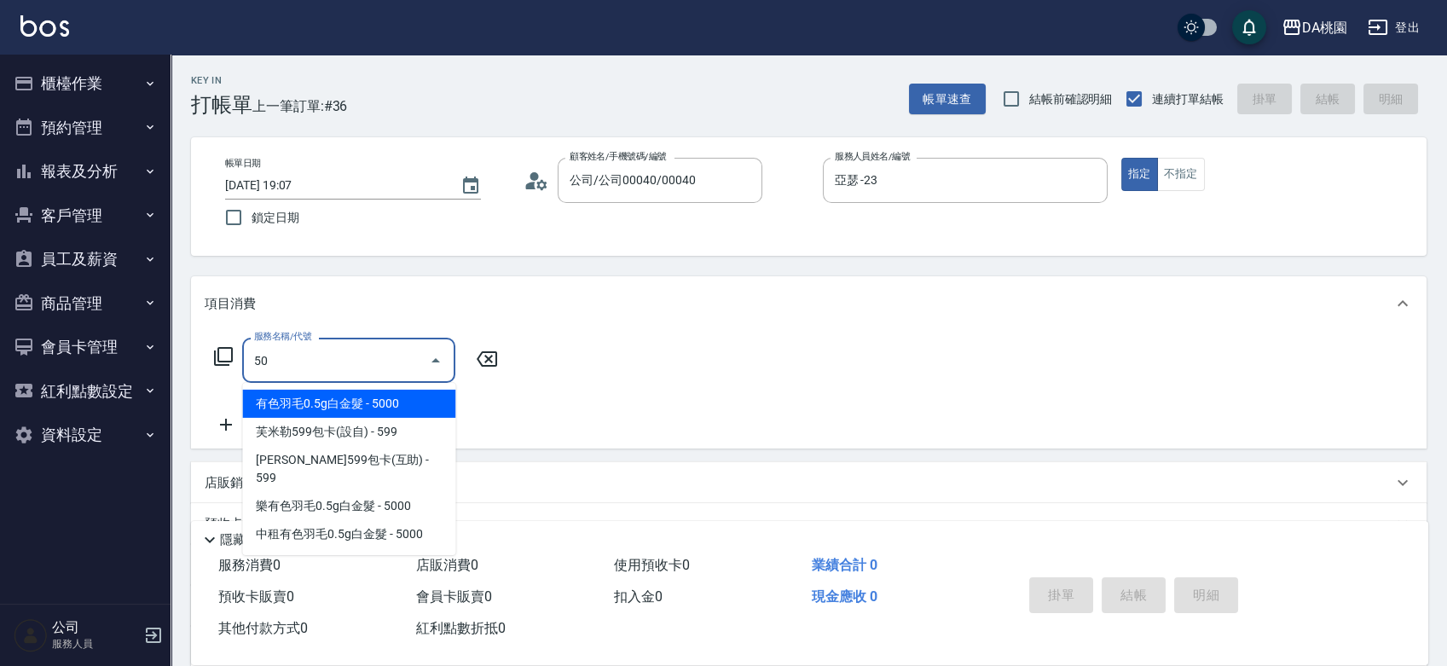
type input "501"
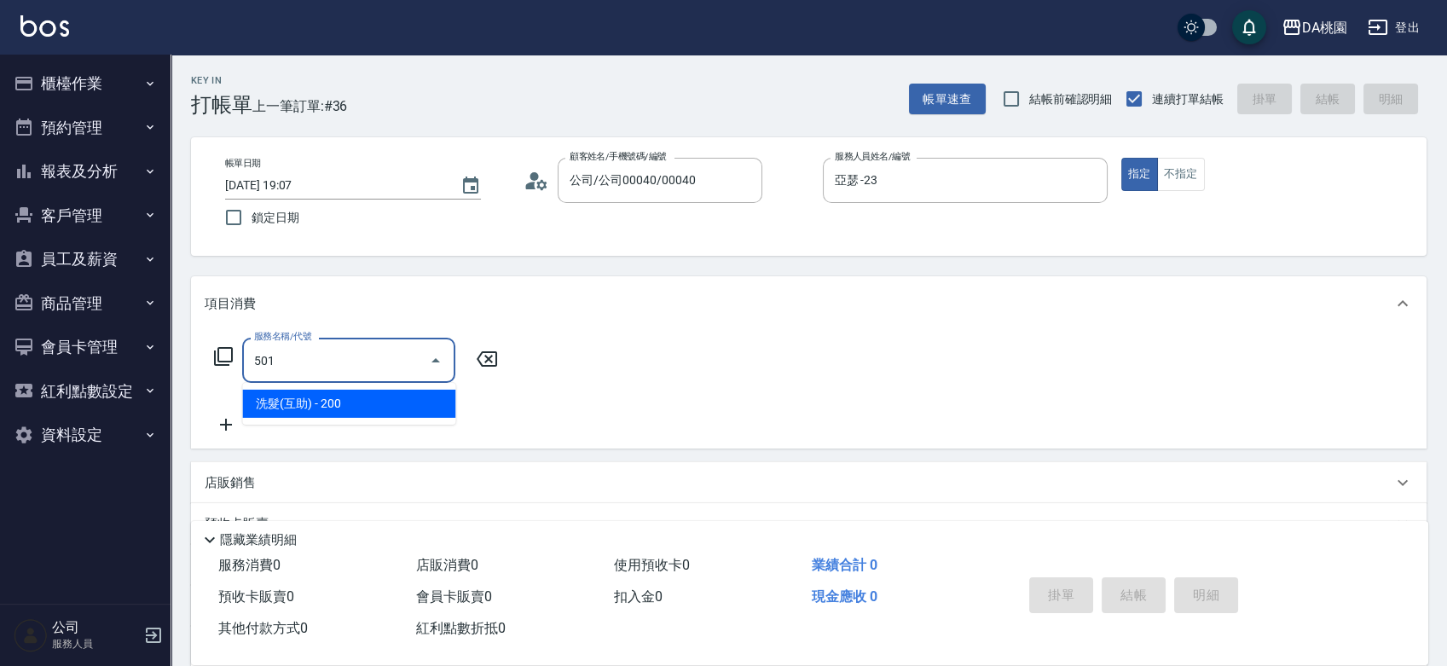
type input "20"
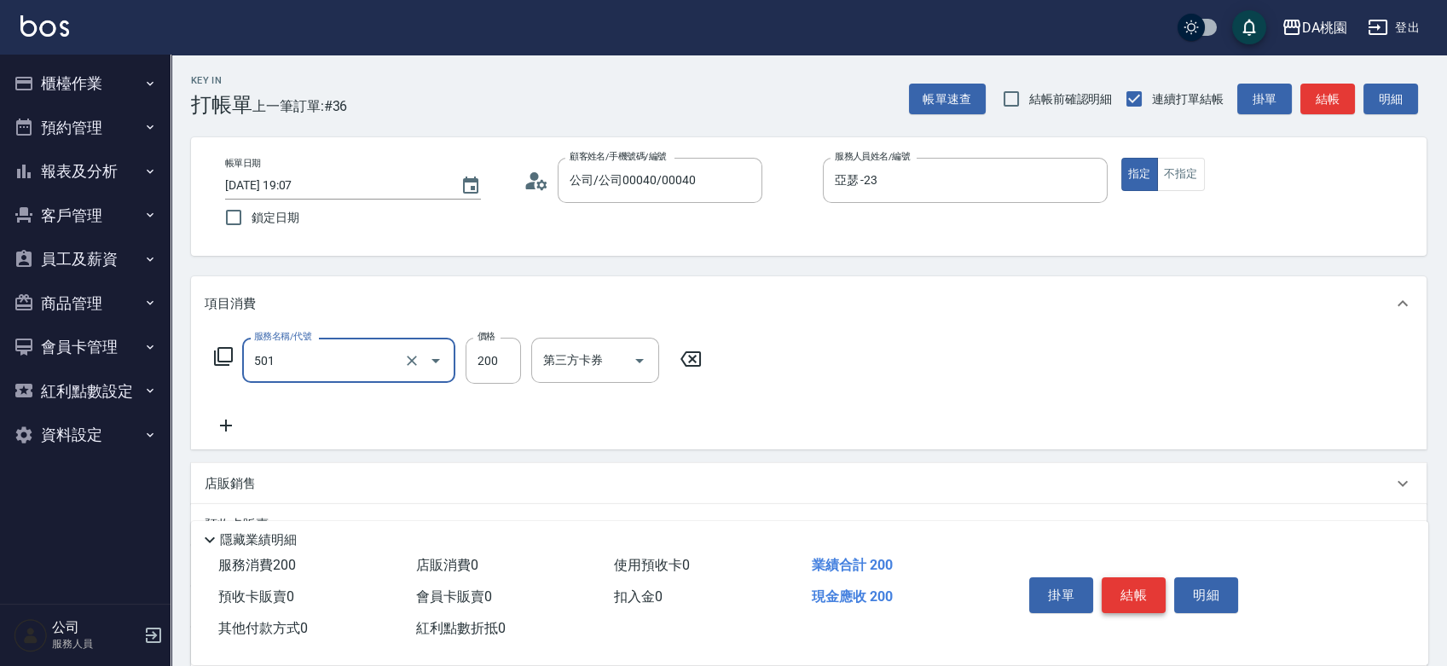
type input "洗髮(互助)(501)"
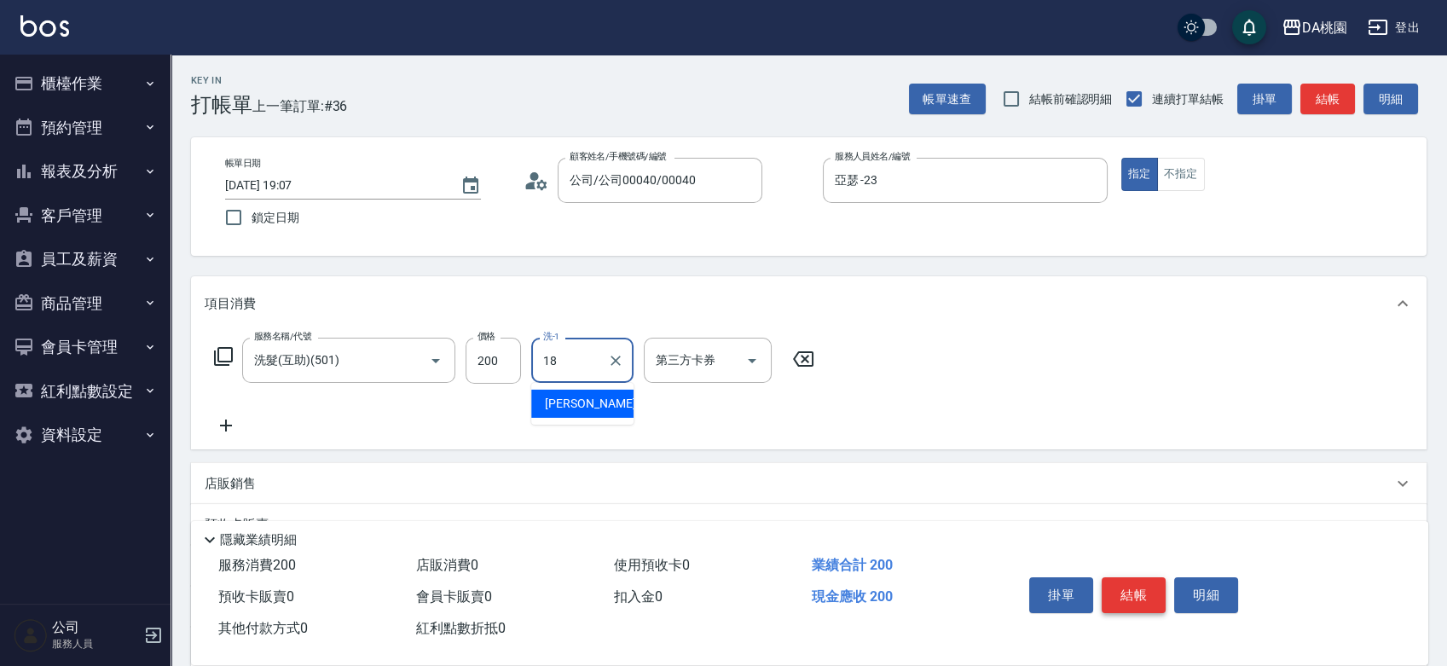
type input "[PERSON_NAME]-18"
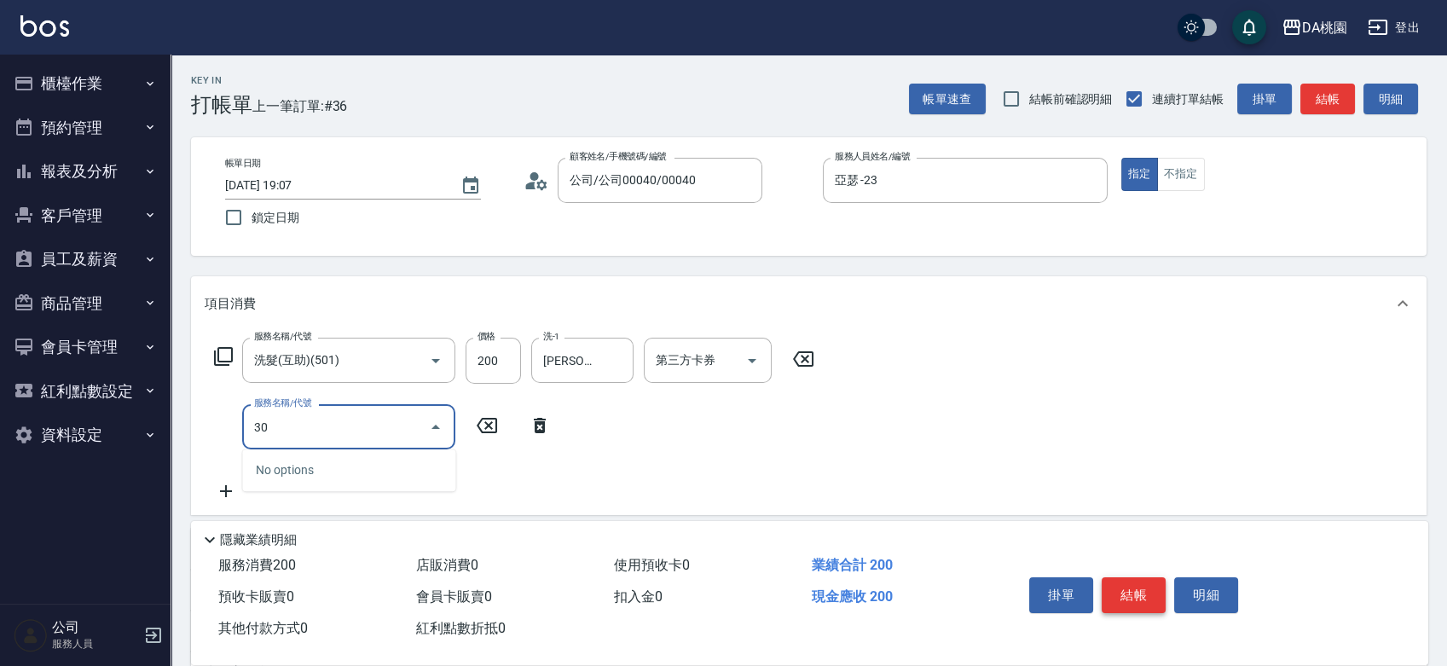
type input "303"
type input "50"
type input "A級剪髮(303)"
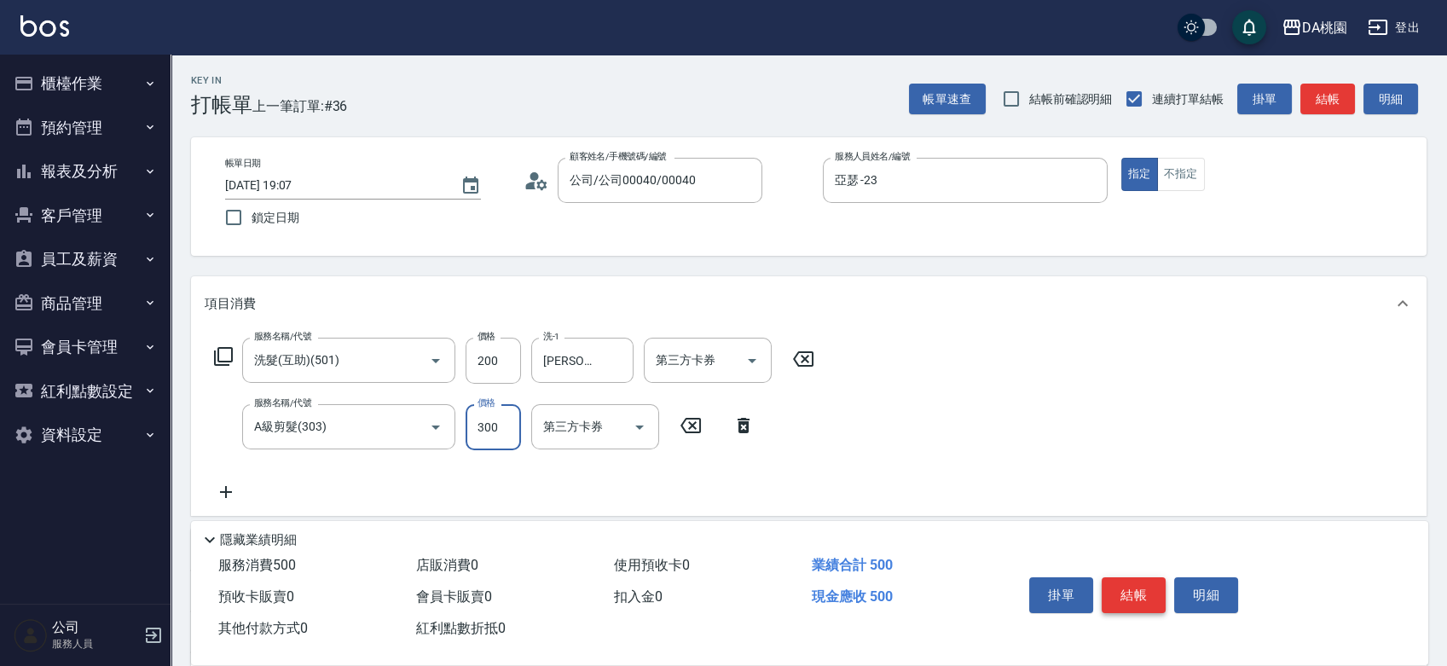
type input "5"
type input "20"
type input "500"
type input "70"
type input "500"
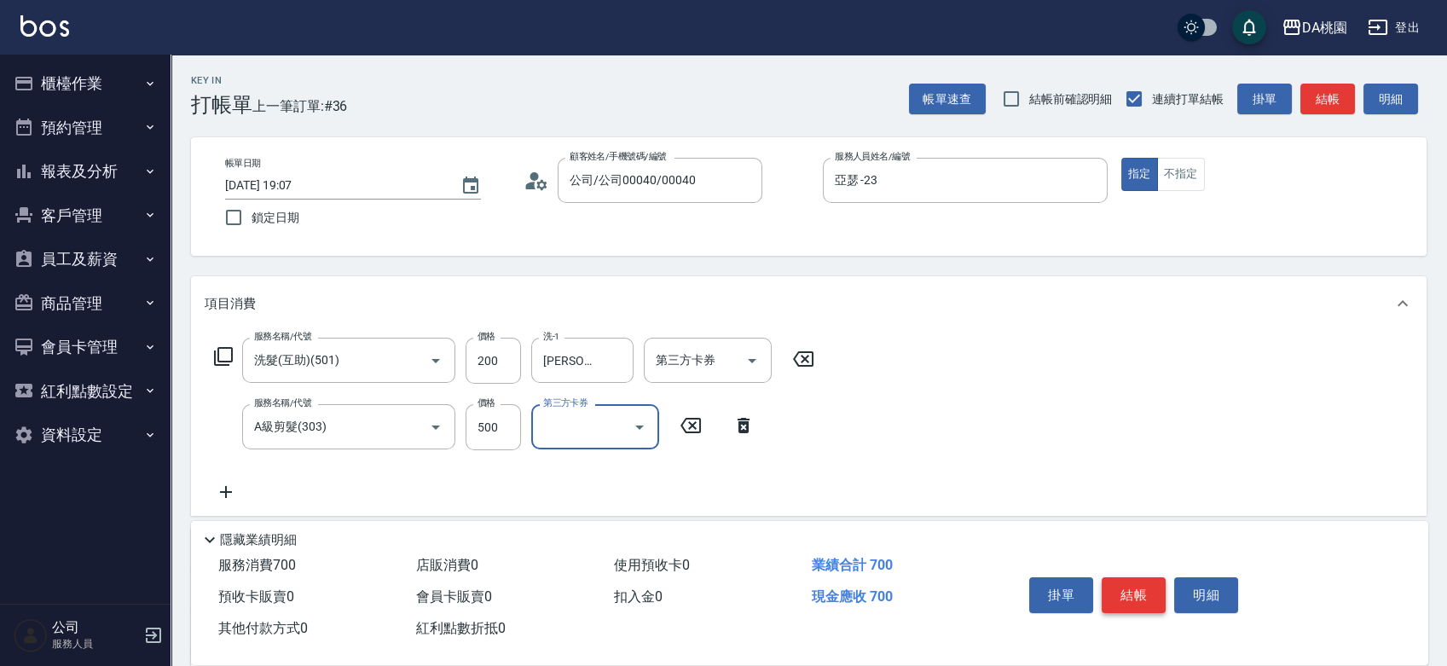
click at [1125, 597] on button "結帳" at bounding box center [1134, 595] width 64 height 36
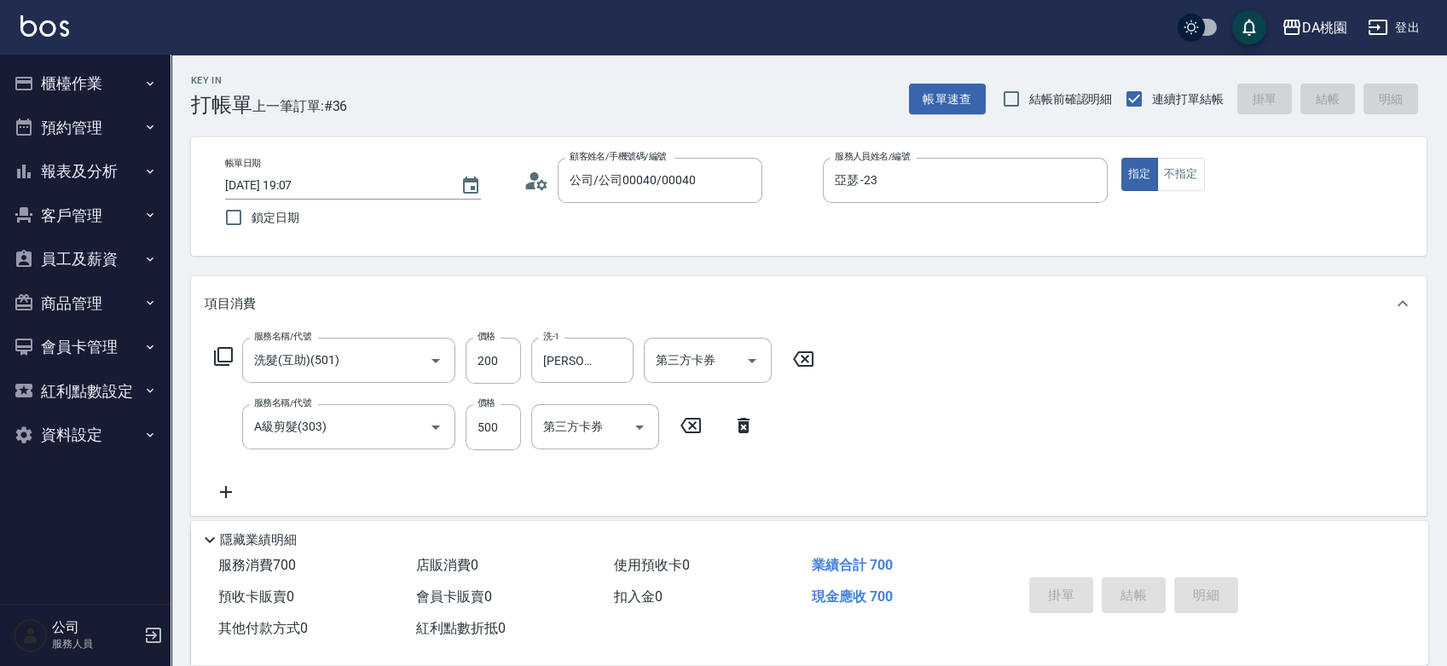
type input "[DATE] 19:08"
type input "0"
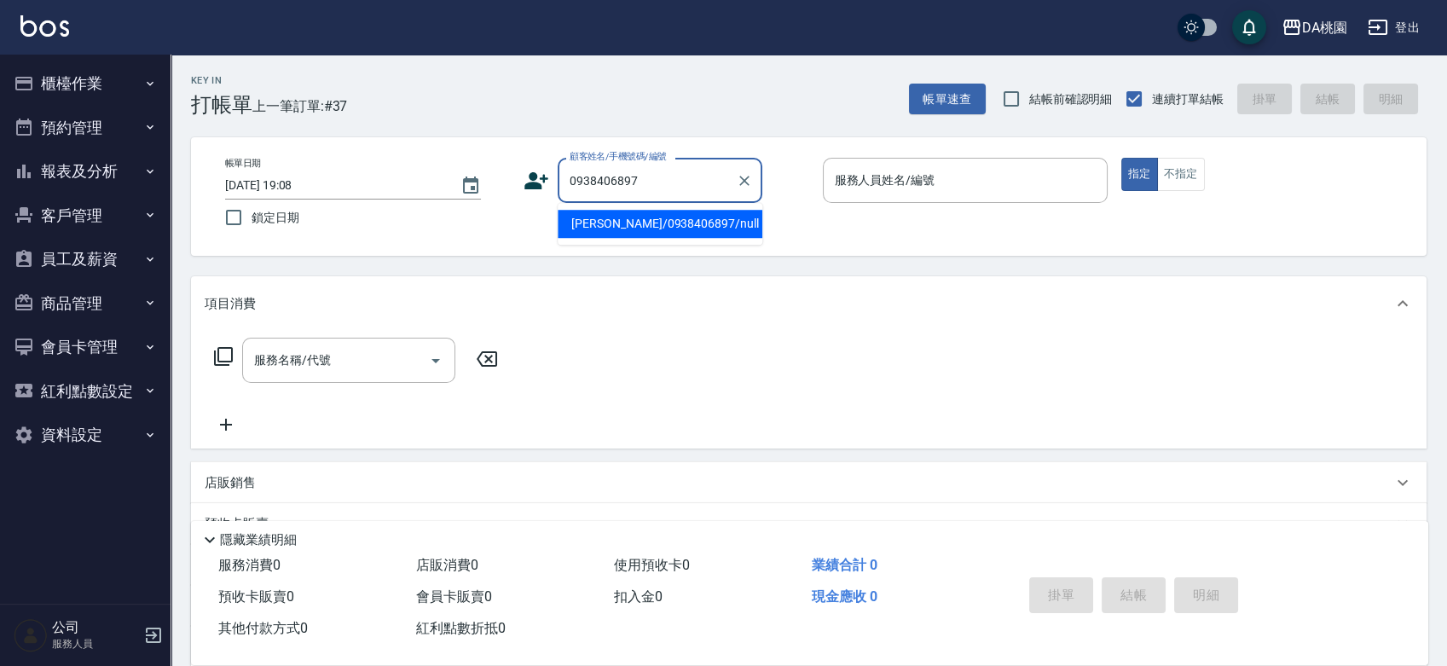
type input "[PERSON_NAME]/0938406897/null"
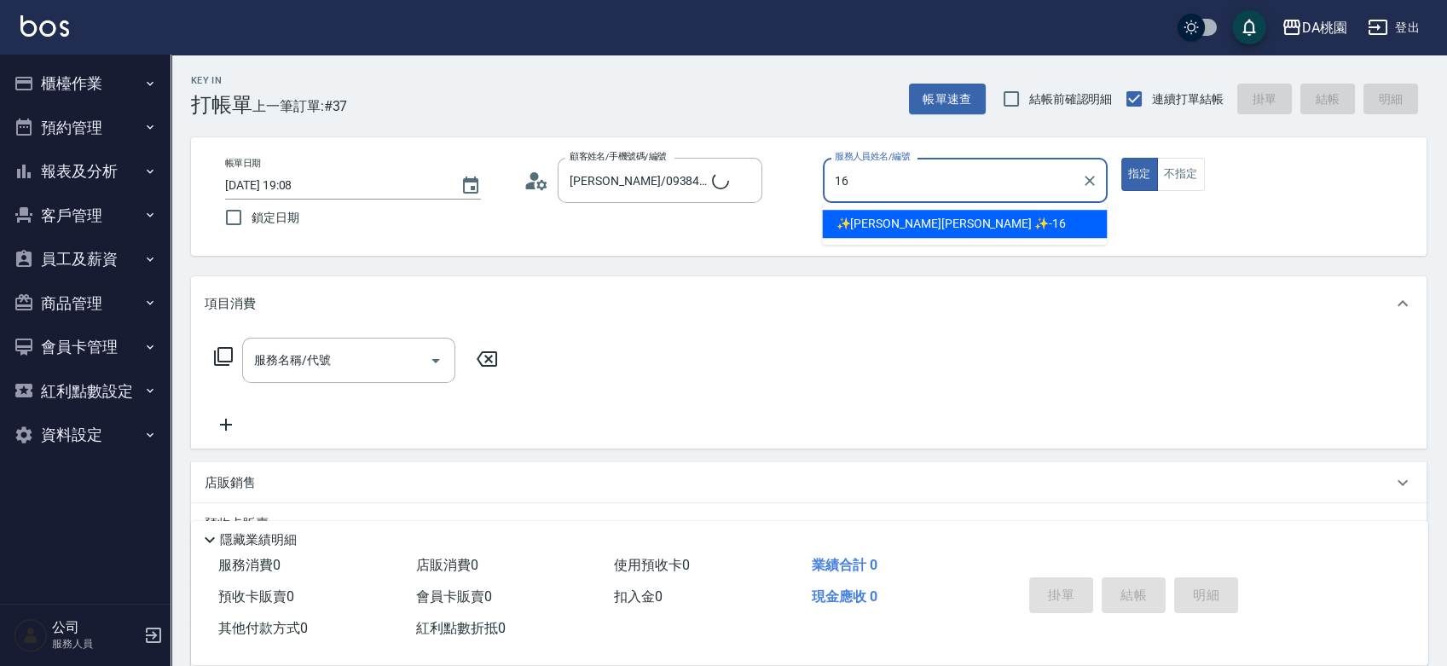
type input "✨[PERSON_NAME][PERSON_NAME] ✨-16"
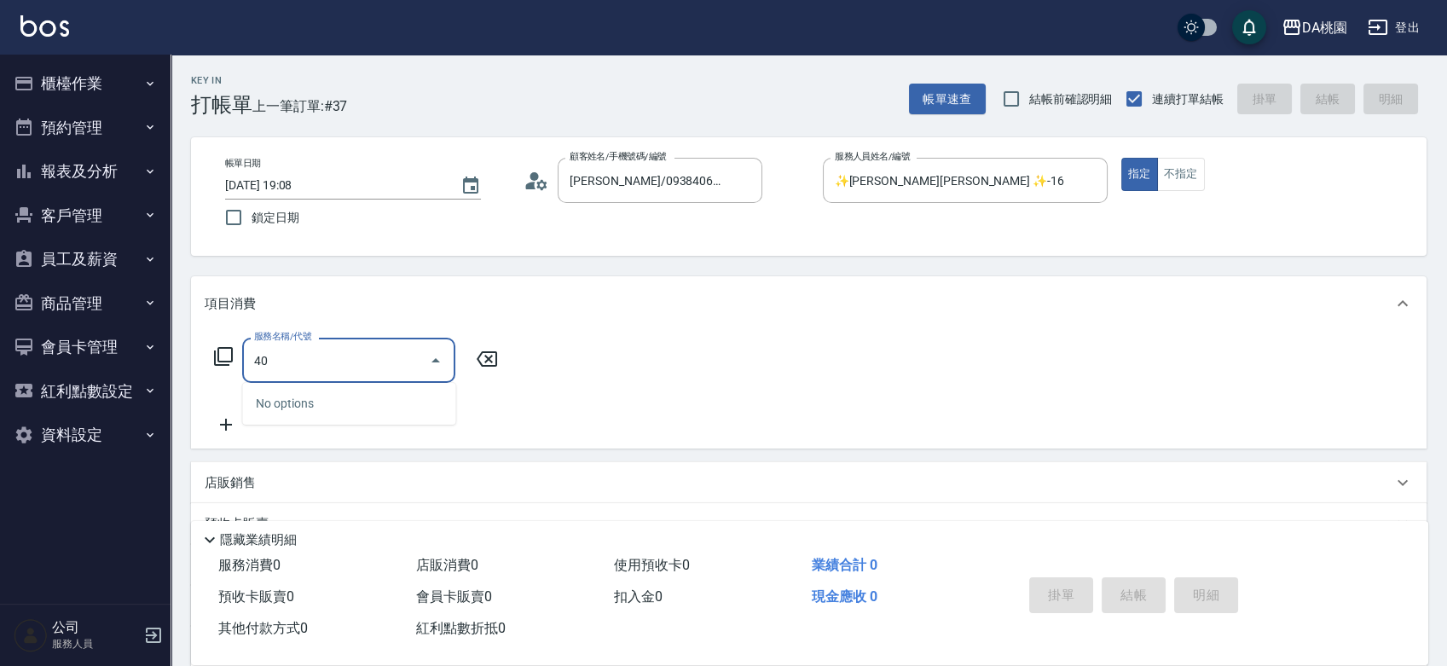
type input "400"
type input "150"
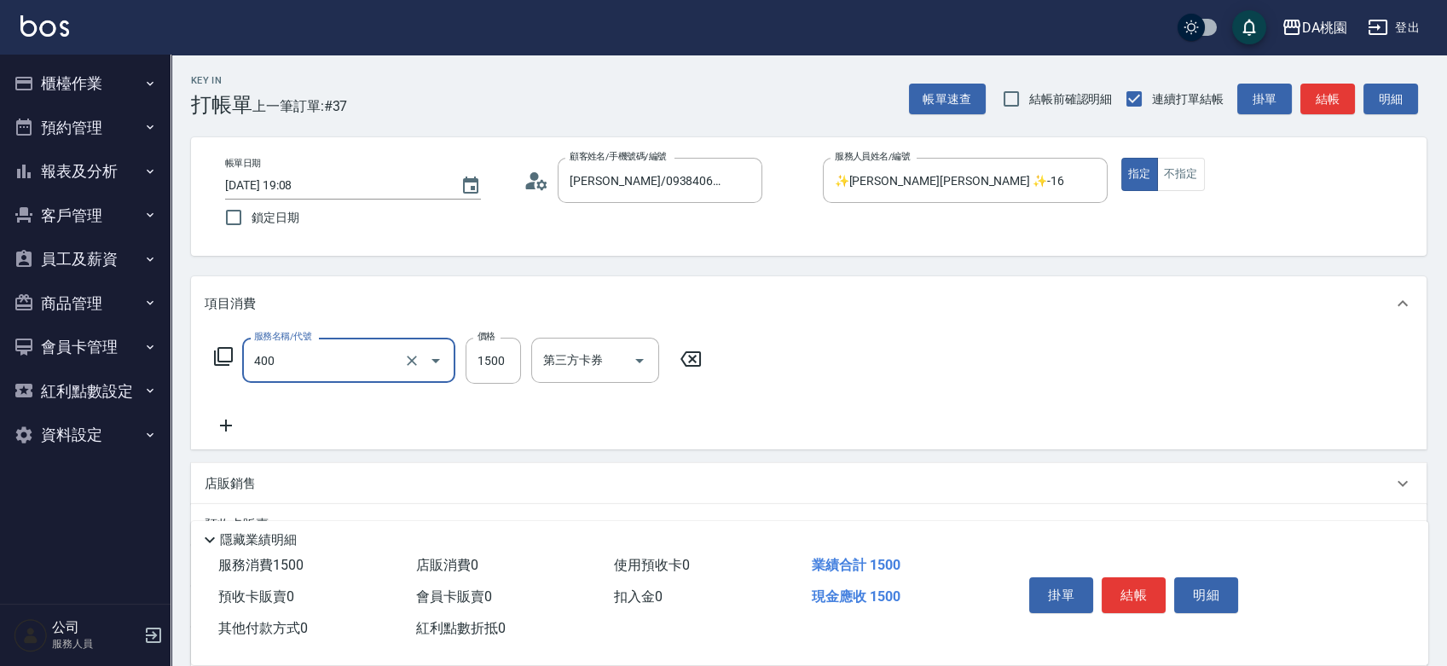
type input "染髮(400)"
type input "1"
type input "0"
type input "130"
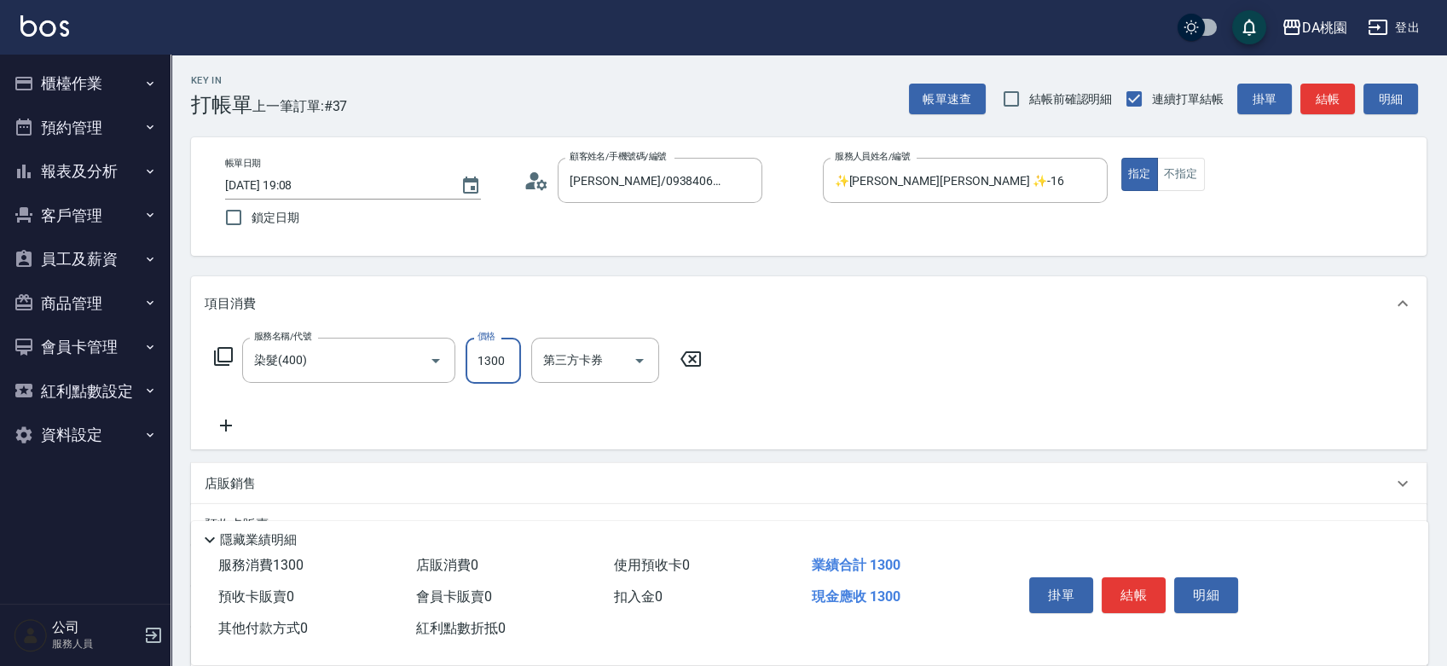
type input "1300"
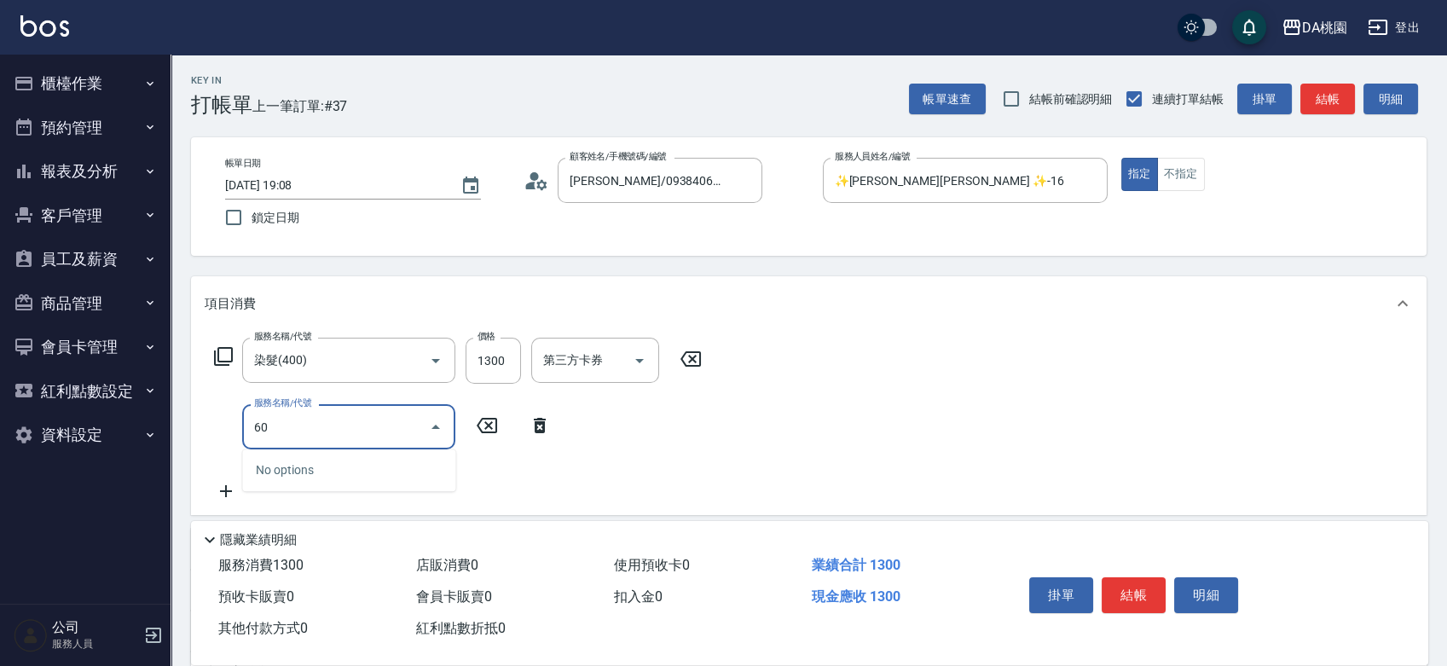
type input "608"
type input "250"
type input "鱗脂質護髮(608)"
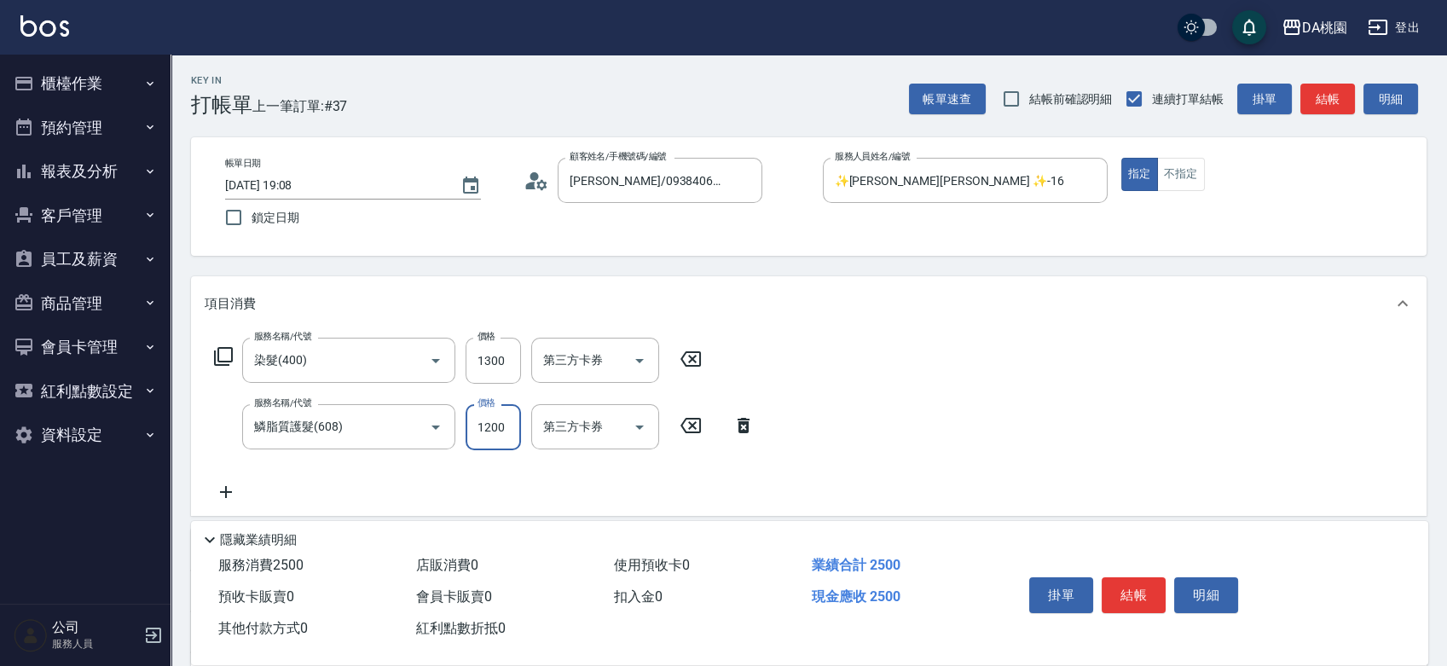
type input "130"
type input "150"
type input "140"
type input "1500"
type input "280"
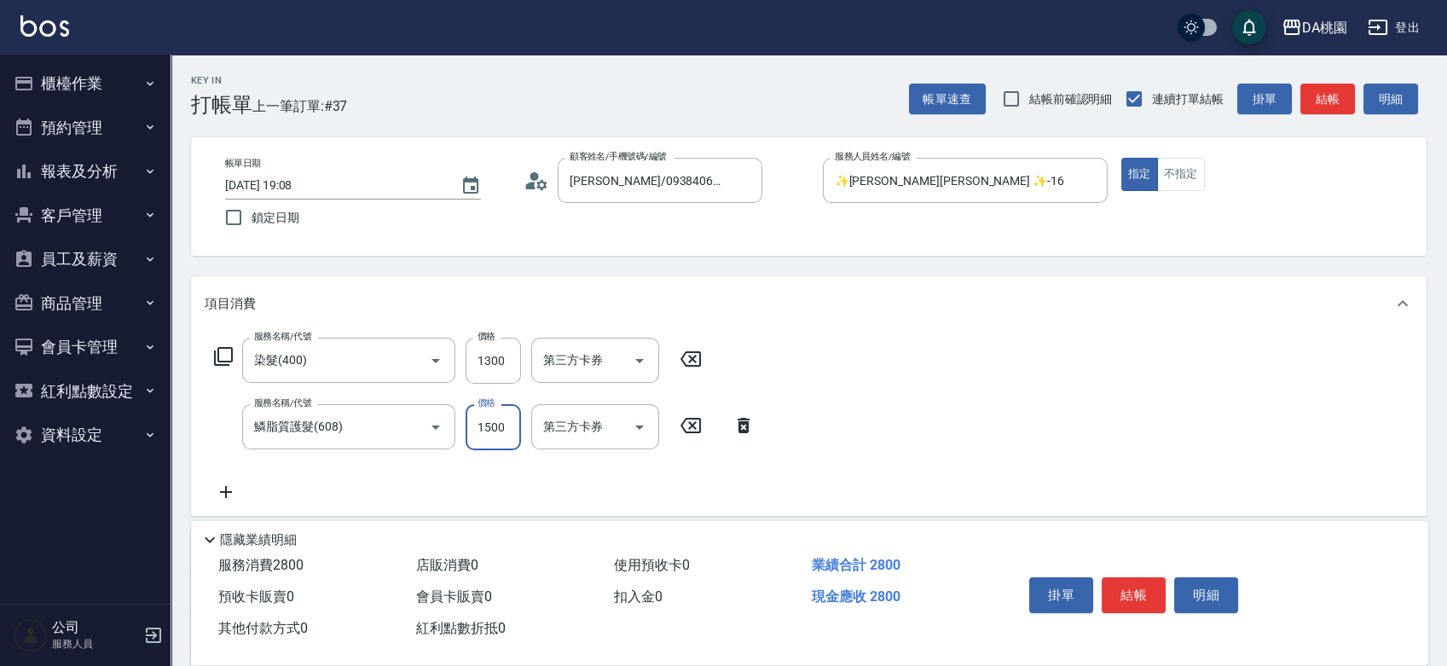
type input "1500"
type input "200"
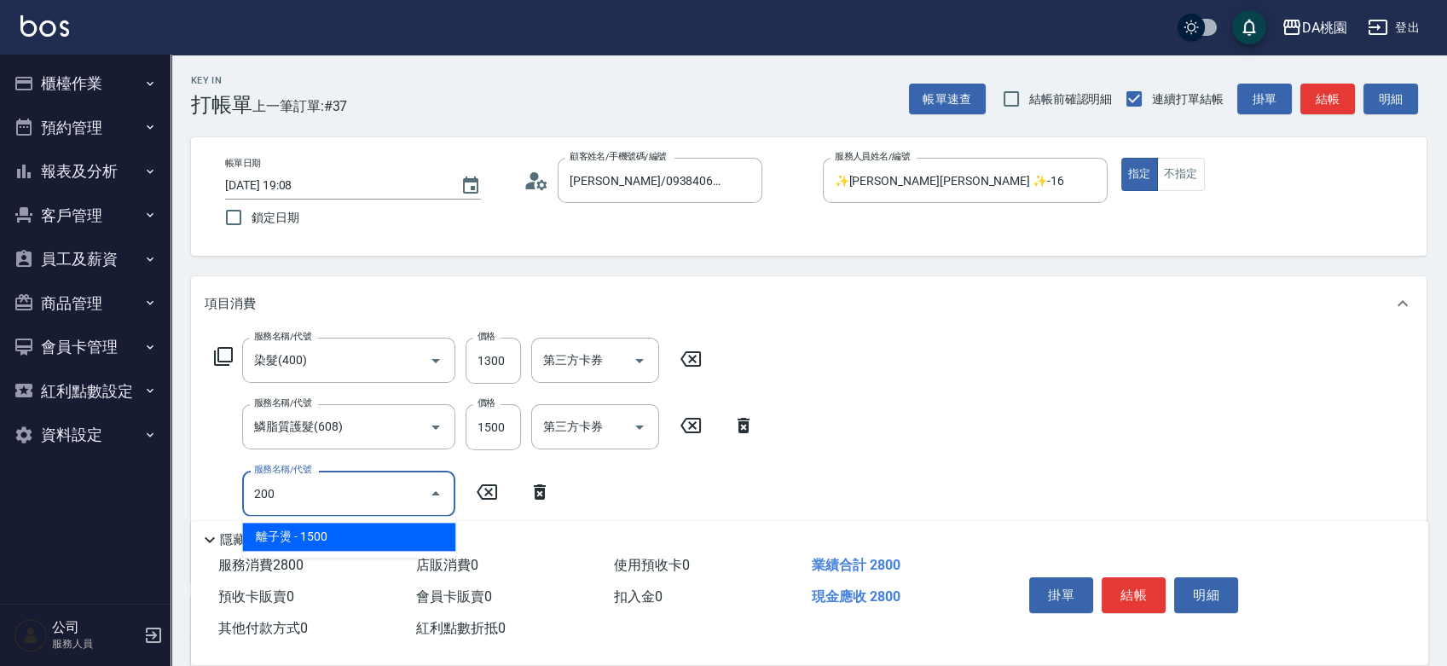
type input "430"
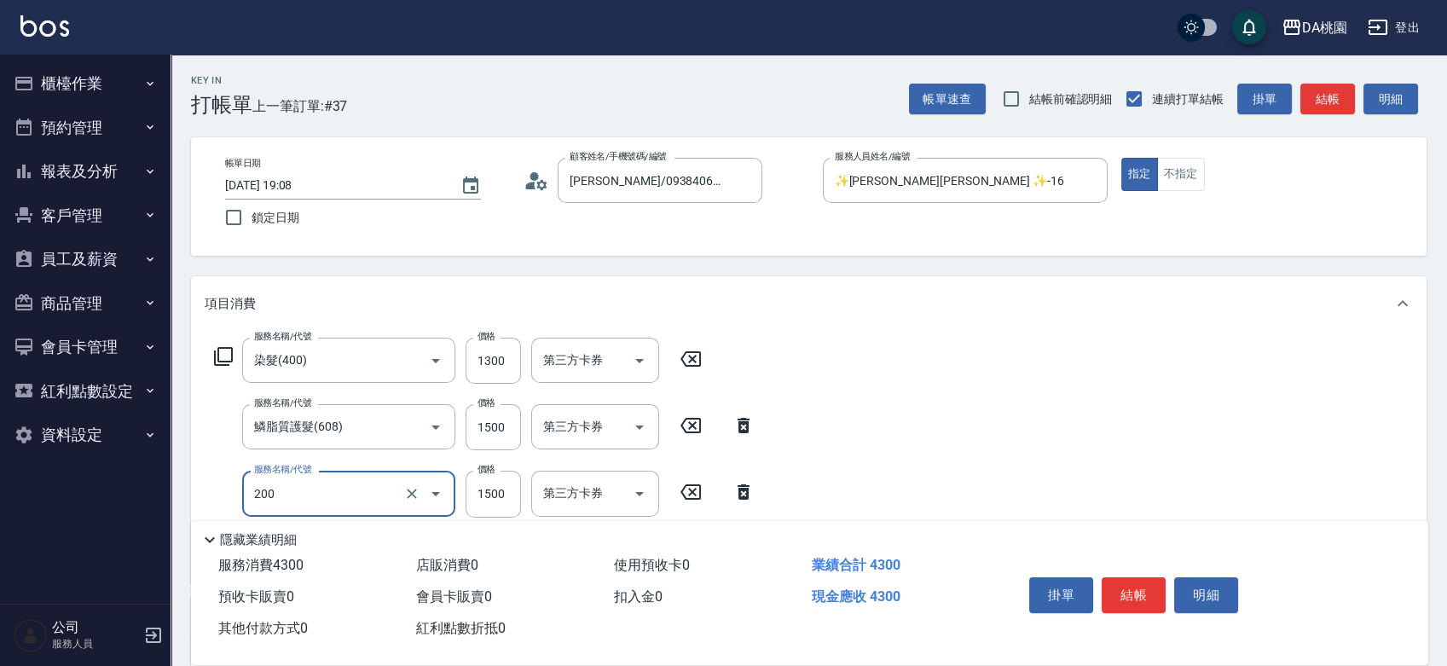
type input "離子燙(200)"
type input "2"
type input "280"
type input "270"
type input "300"
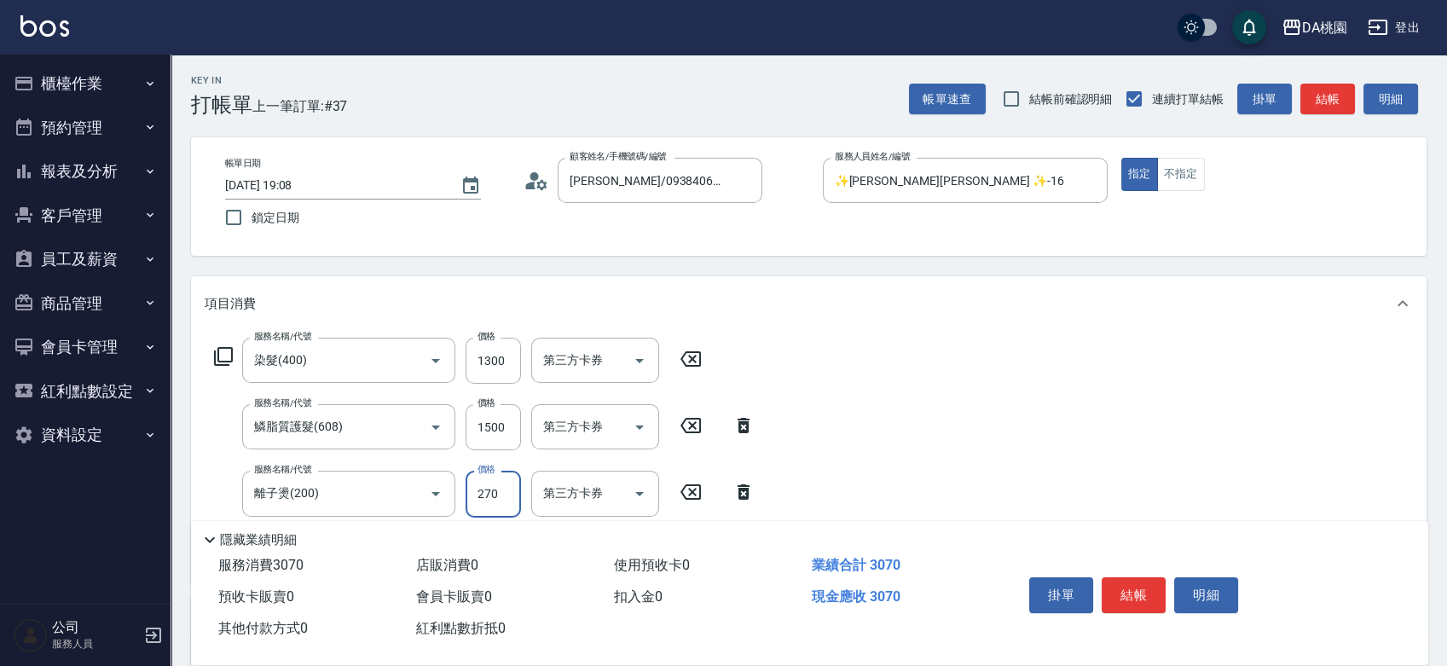
type input "2700"
type input "550"
type input "2700"
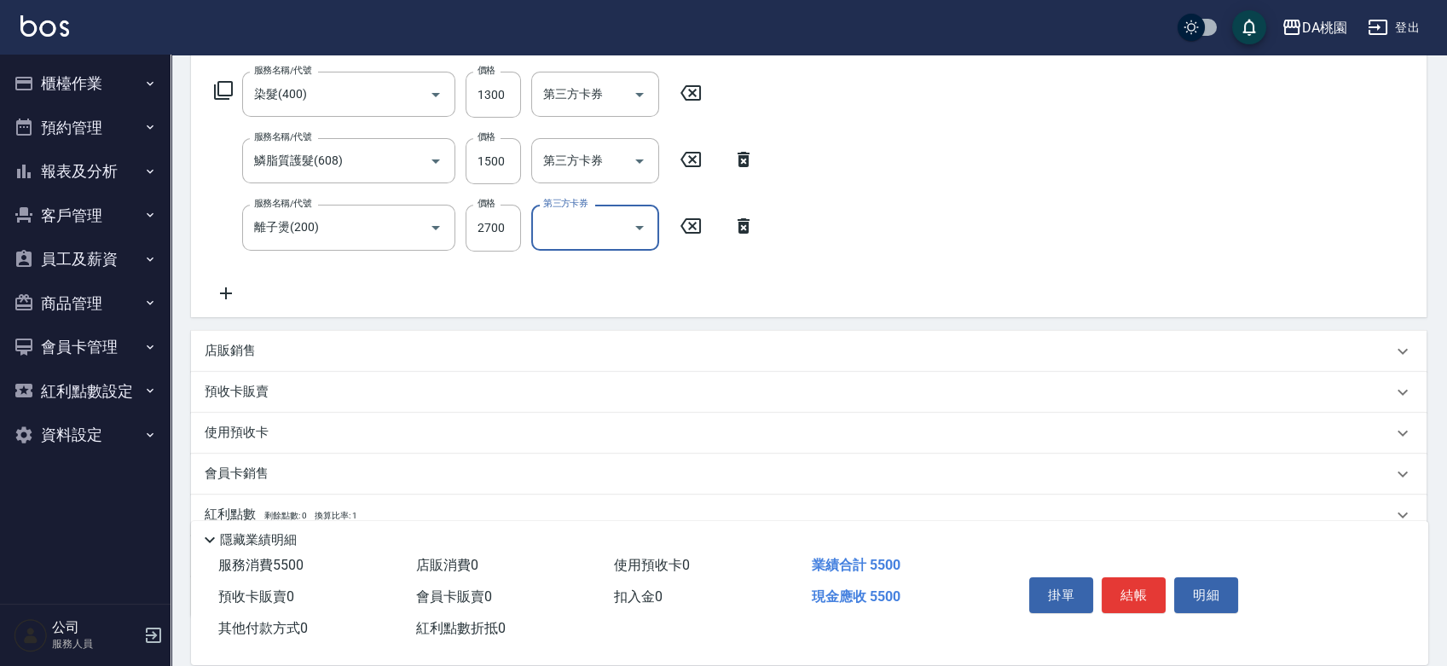
scroll to position [284, 0]
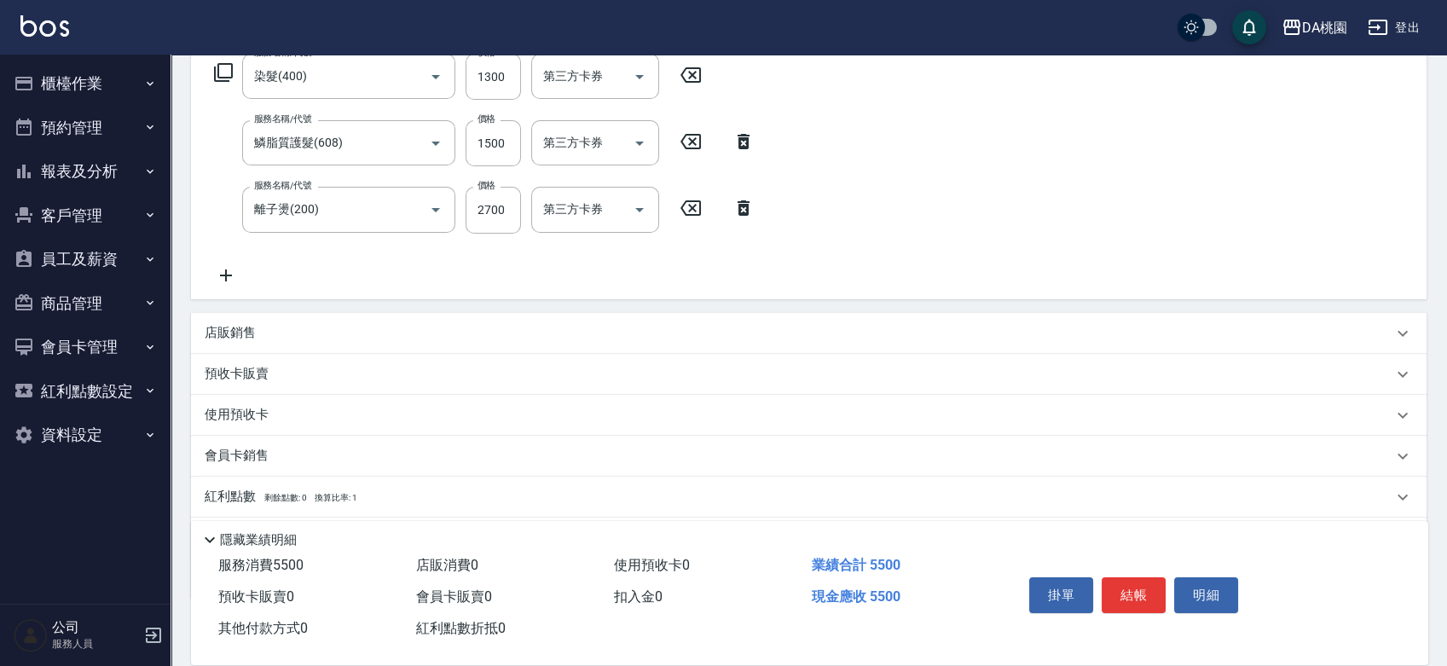
click at [769, 324] on div "店販銷售" at bounding box center [799, 333] width 1188 height 18
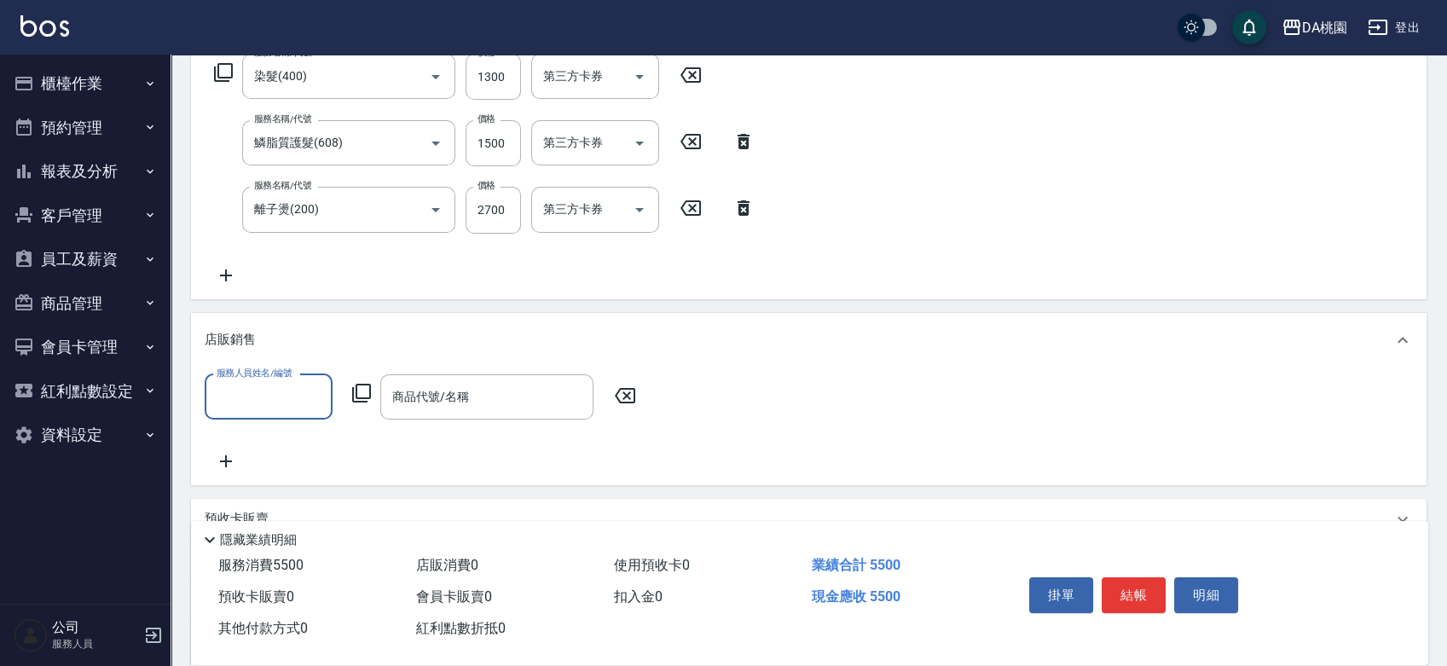
scroll to position [0, 0]
type input "✨[PERSON_NAME][PERSON_NAME] ✨-16"
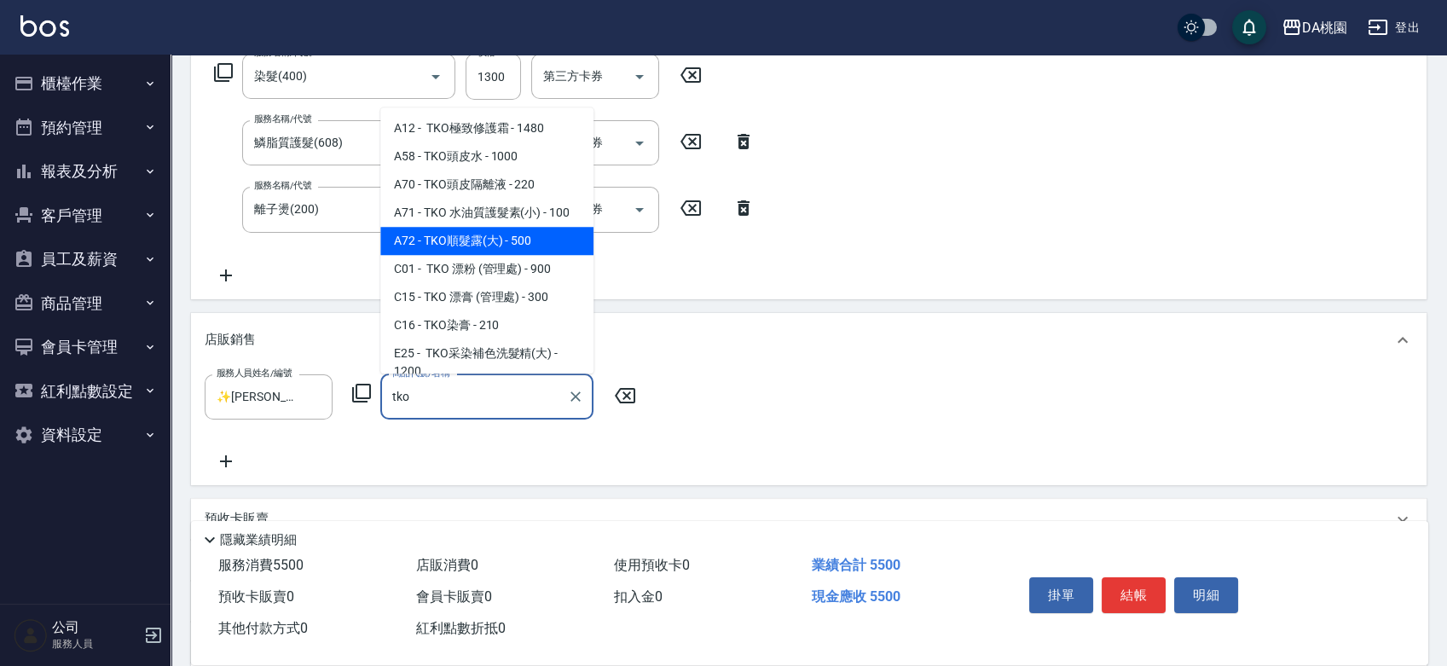
click at [534, 250] on span "A72 - TKO順髮露(大) - 500" at bounding box center [486, 241] width 213 height 28
type input "TKO順髮露(大)"
type input "600"
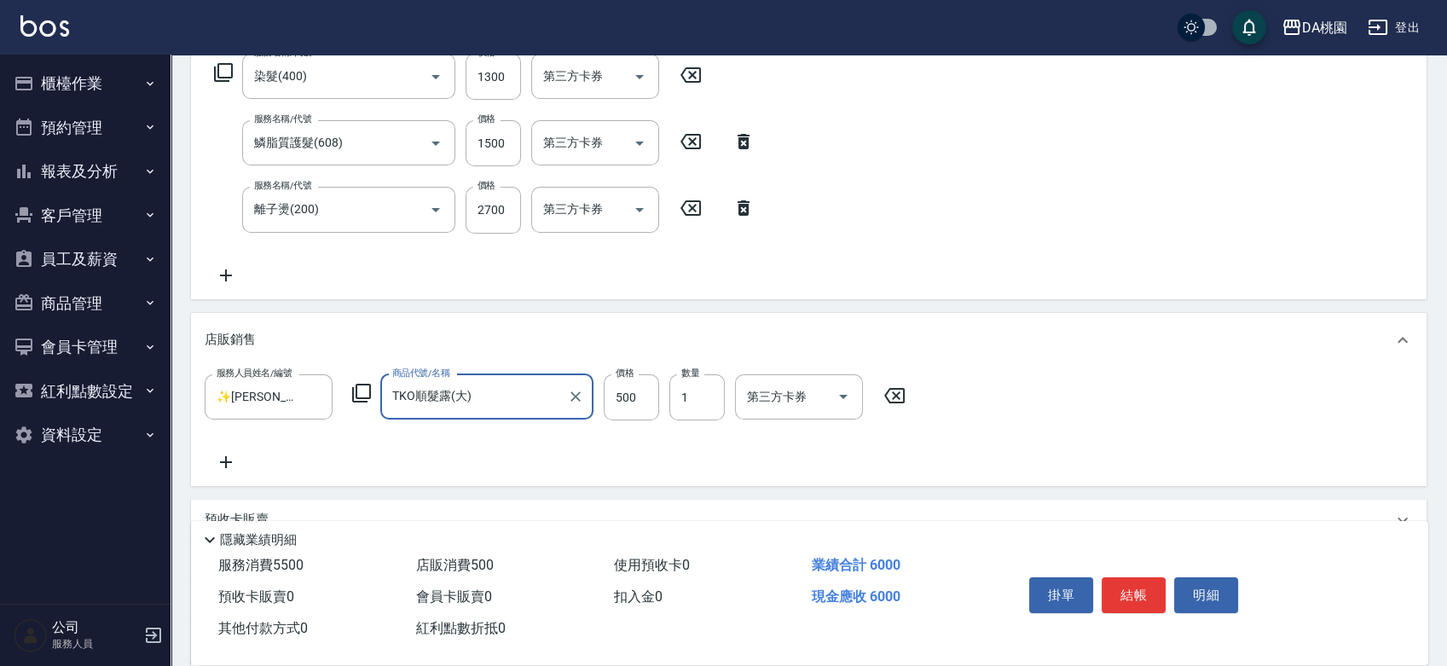
type input "TKO順髮露(大)"
type input "6"
type input "550"
type input "600"
type input "610"
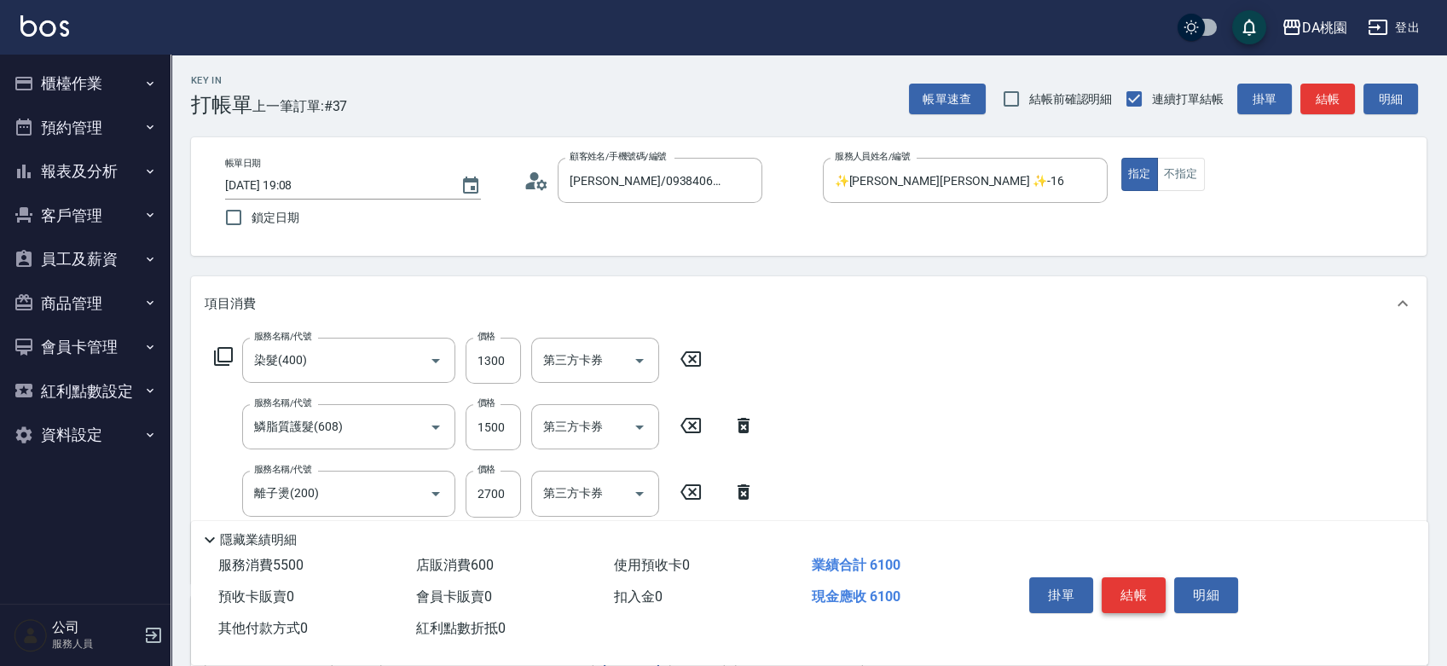
type input "600"
click at [1153, 585] on button "結帳" at bounding box center [1134, 595] width 64 height 36
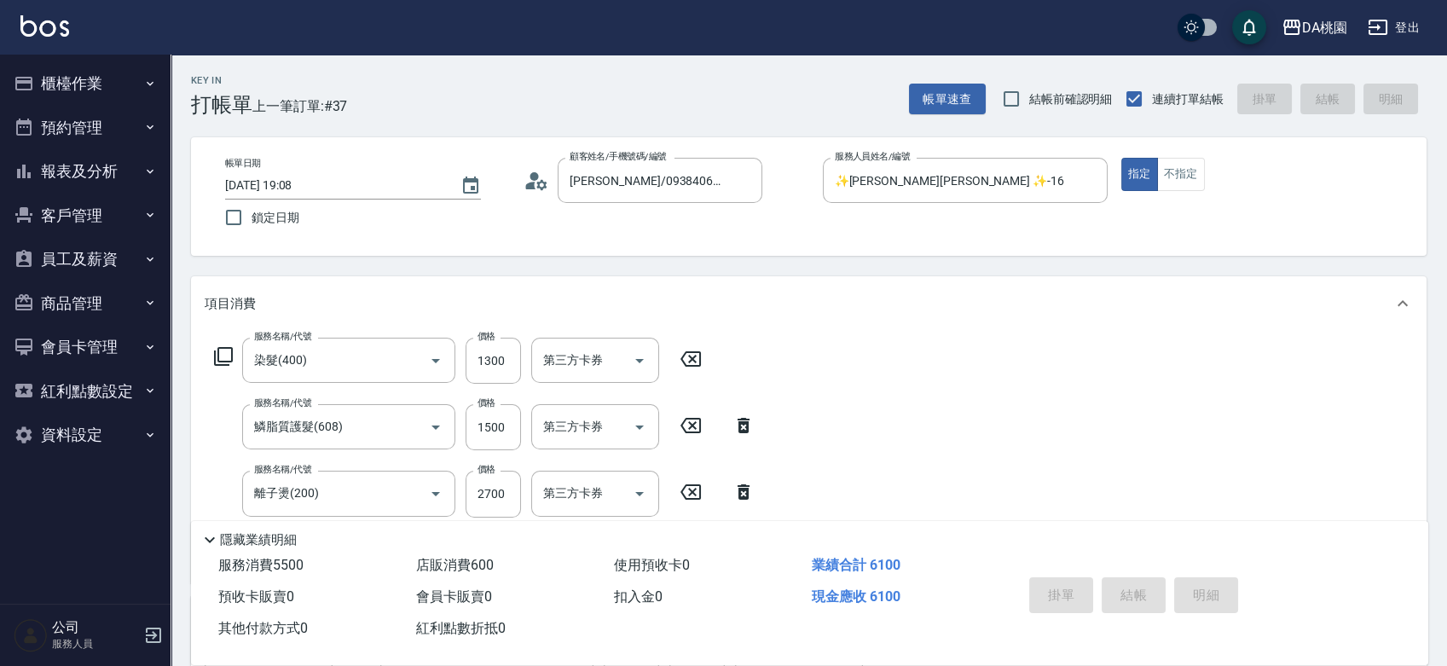
type input "[DATE] 19:09"
type input "0"
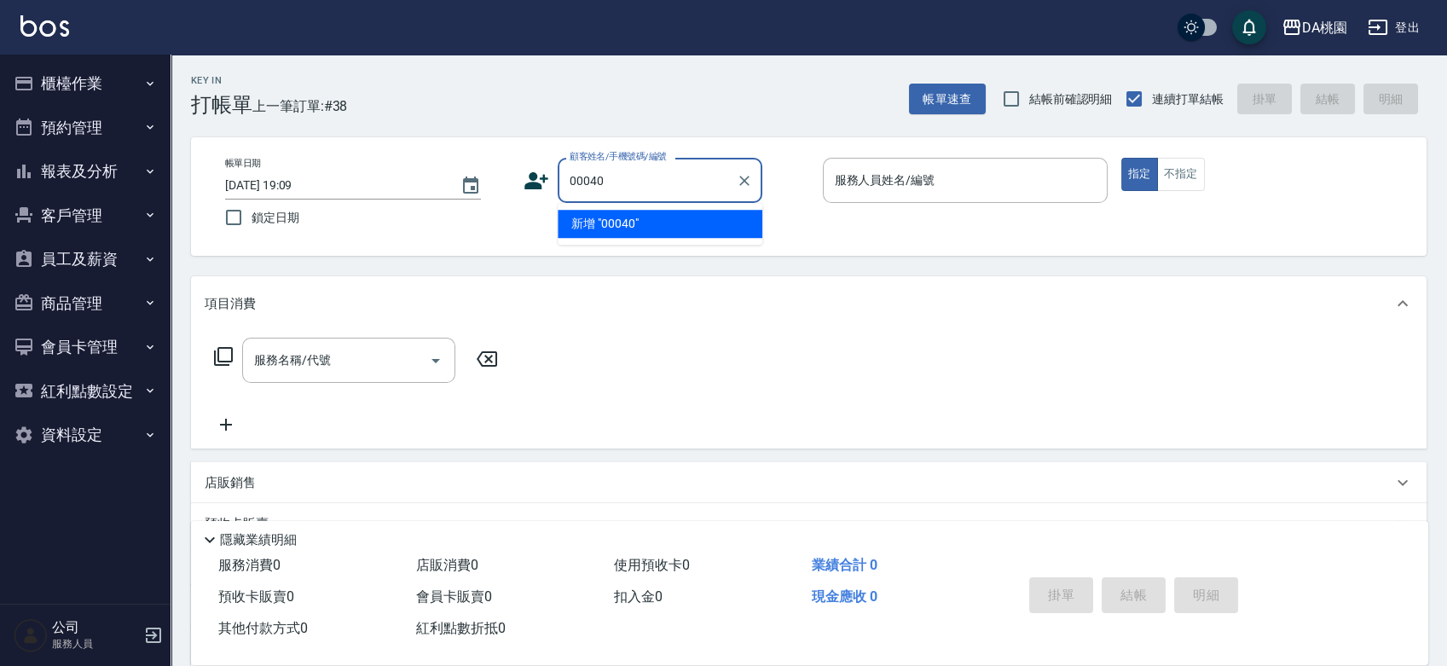
type input "00040"
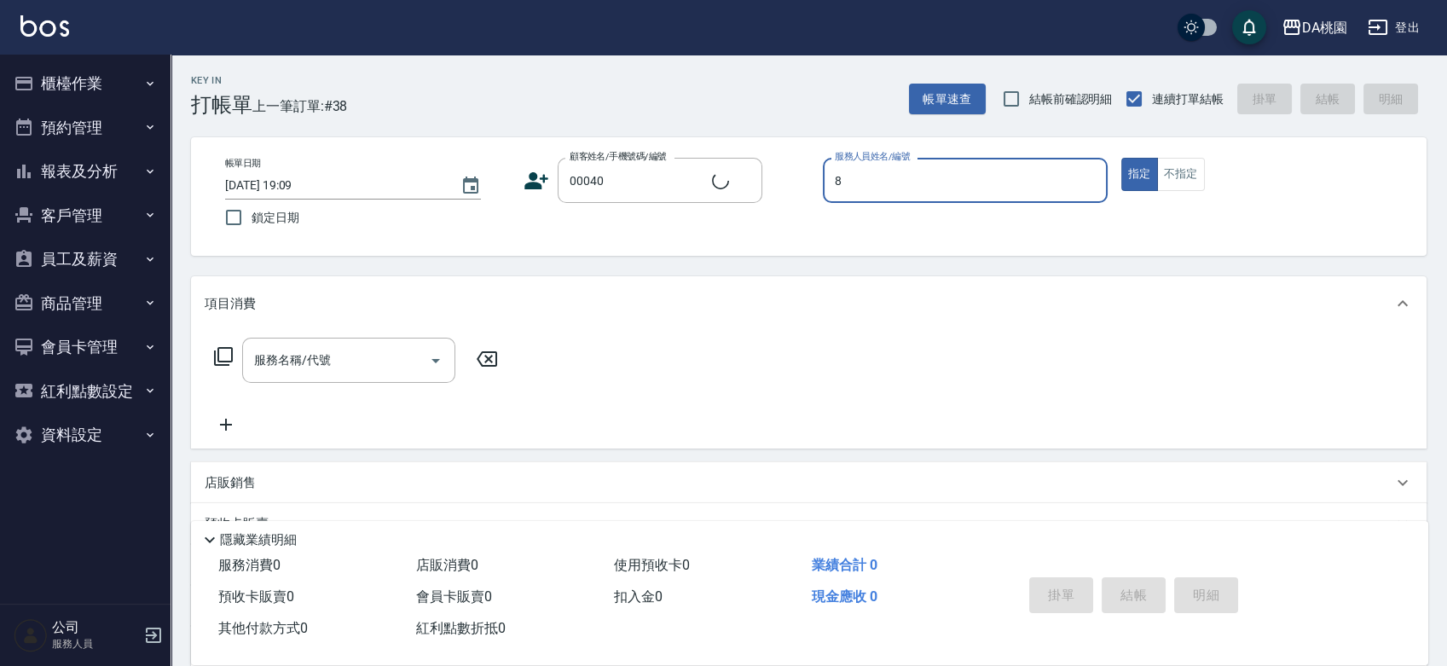
type input "8"
type input "公司/公司00040/00040"
type input "[PERSON_NAME]-8"
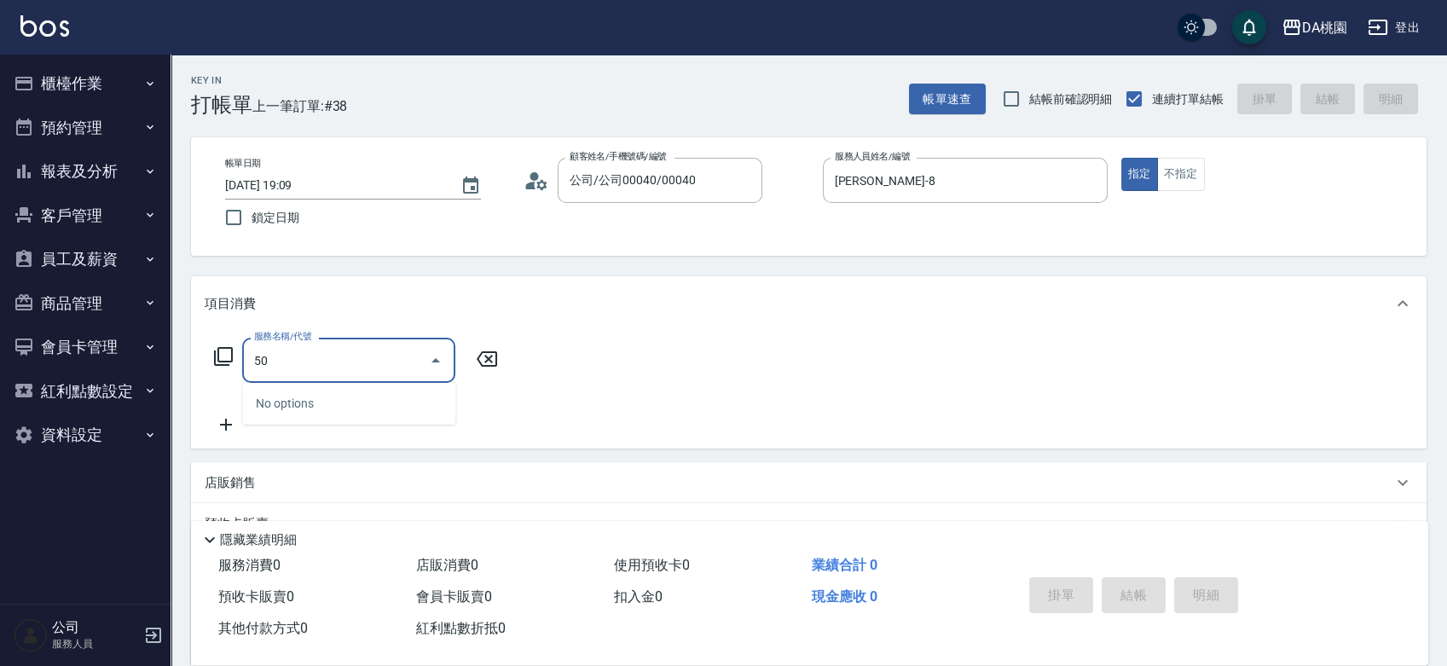
type input "501"
type input "20"
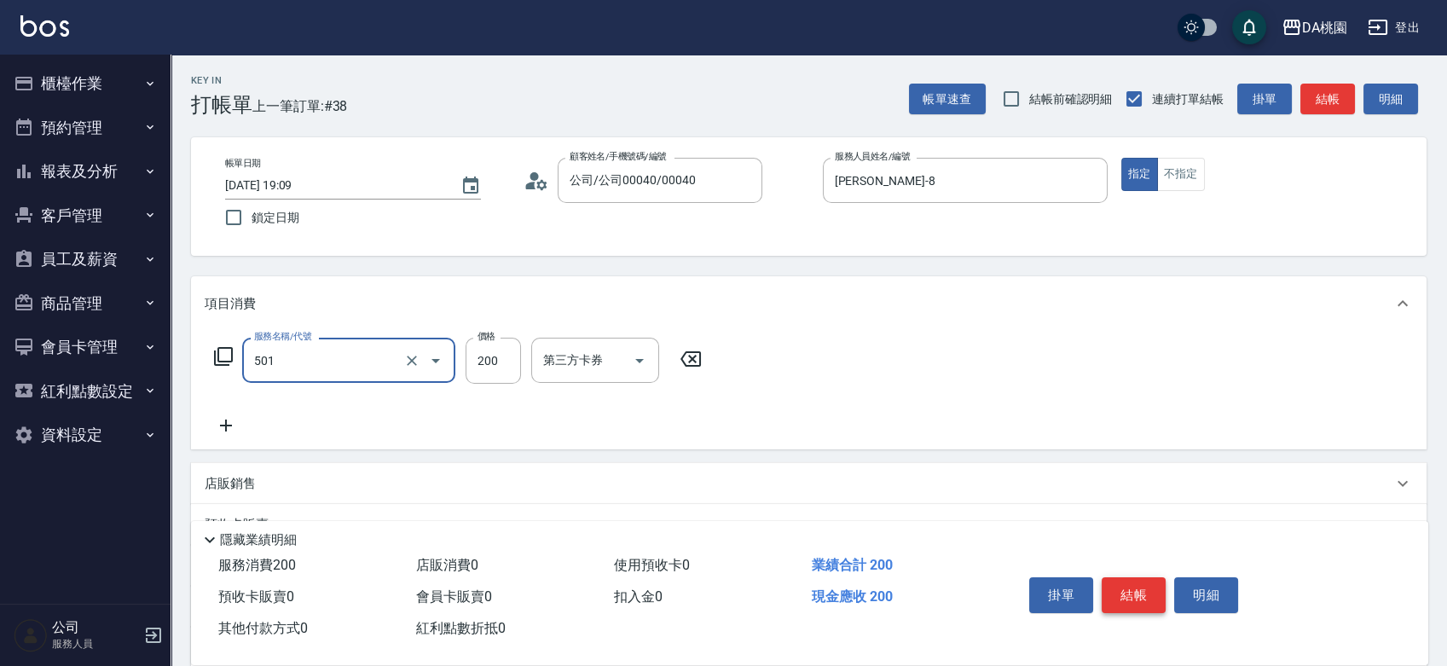
type input "洗髮(互助)(501)"
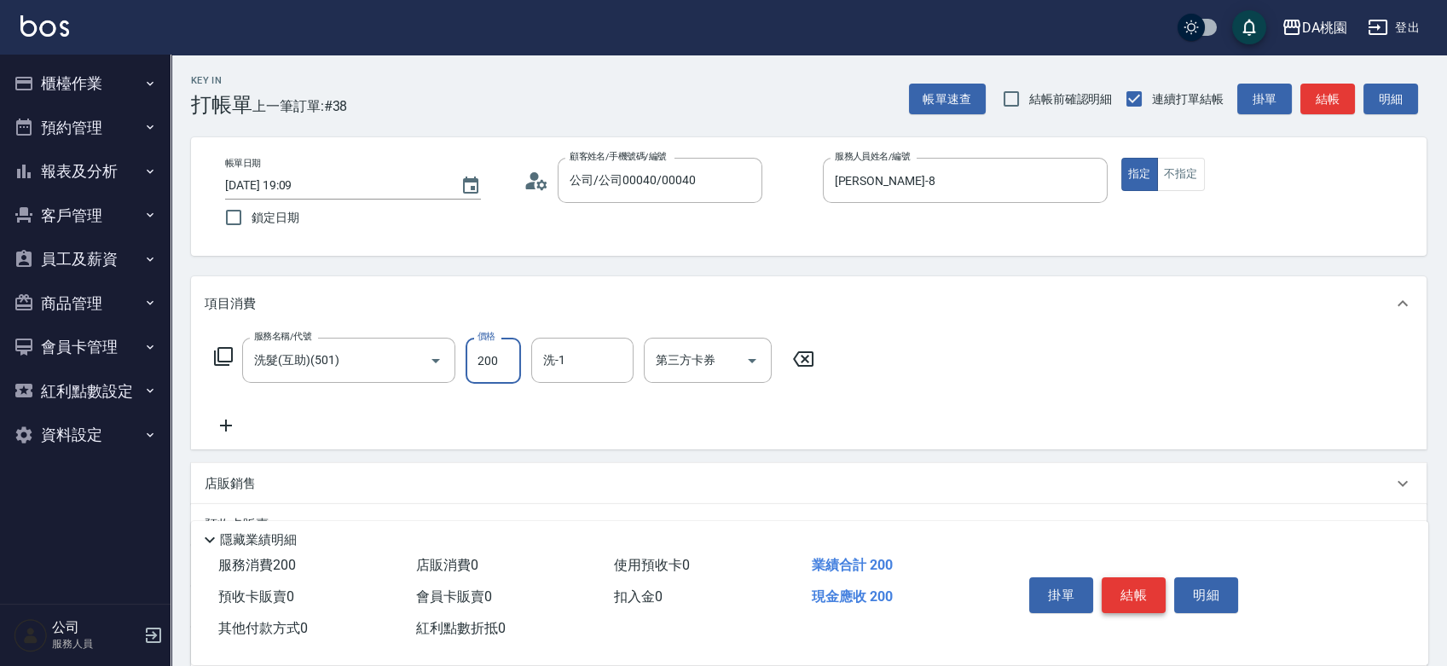
type input "0"
type input "250"
type input "20"
type input "250"
type input "葶葶-20"
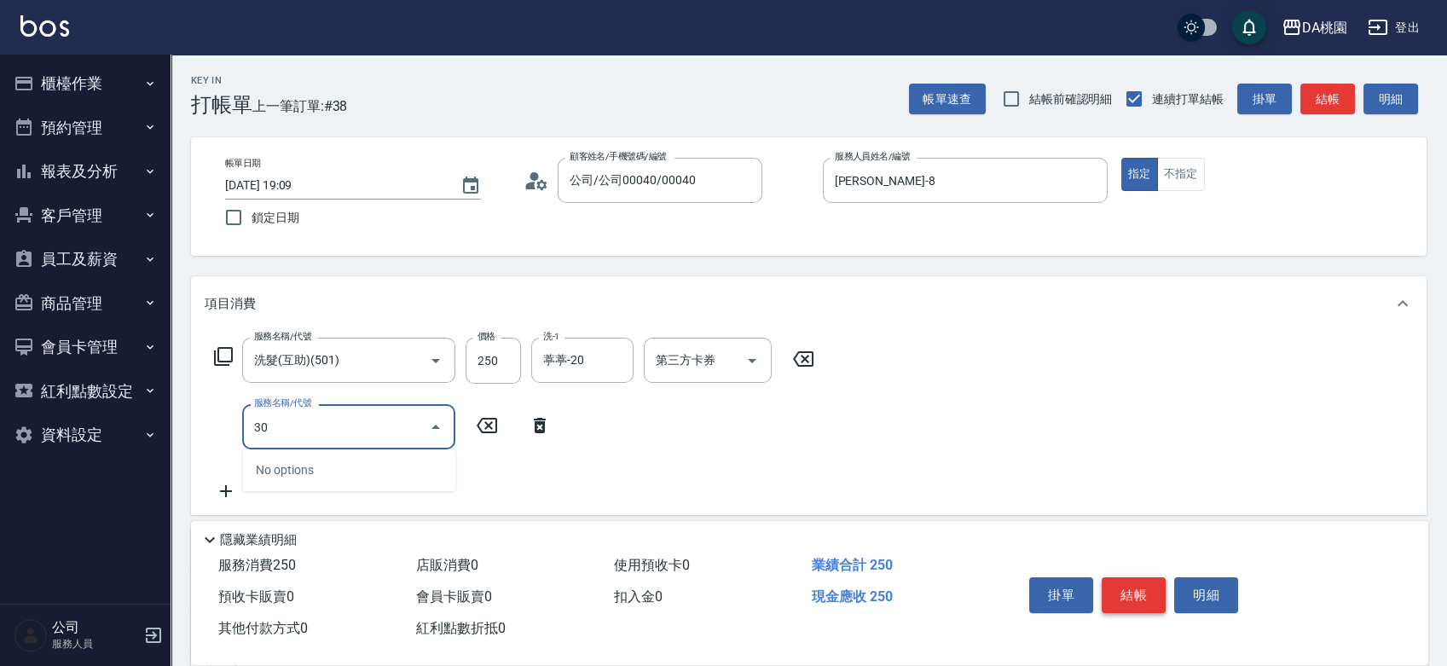
type input "303"
type input "50"
type input "A級剪髮(303)"
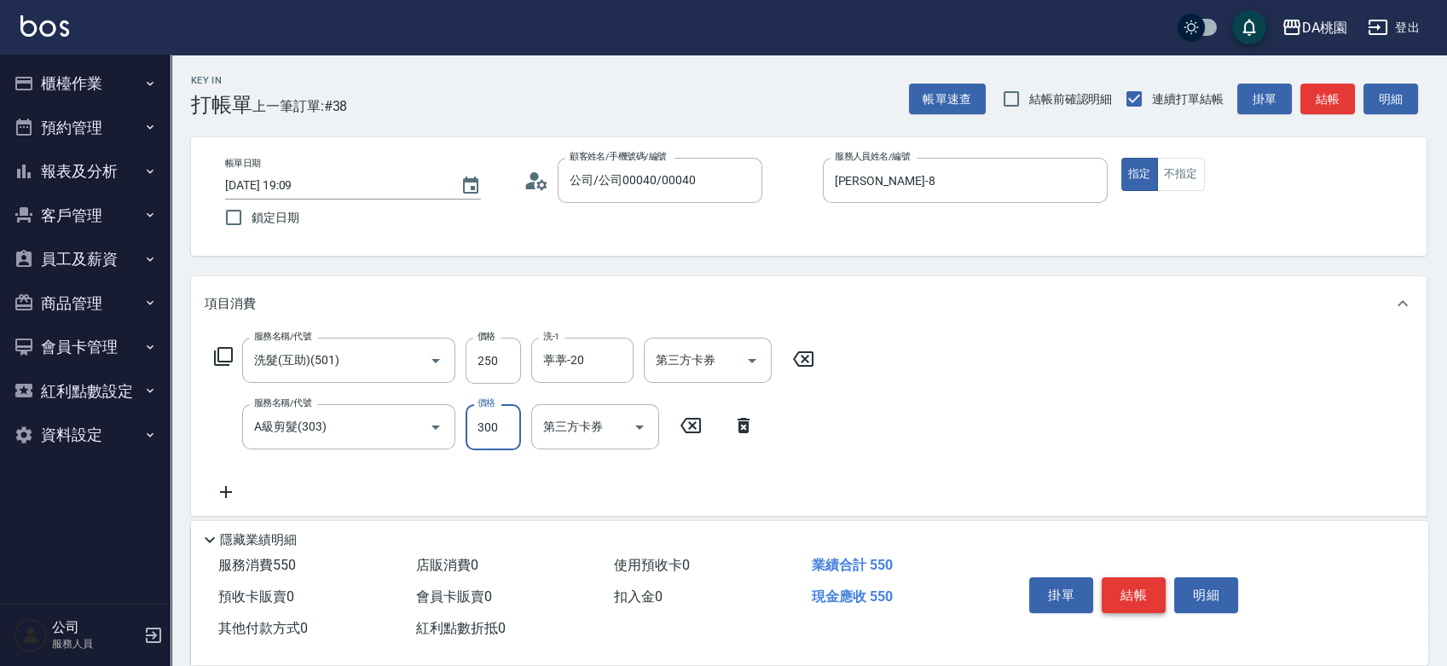
type input "20"
type input "350"
type input "60"
click at [1153, 585] on button "結帳" at bounding box center [1134, 595] width 64 height 36
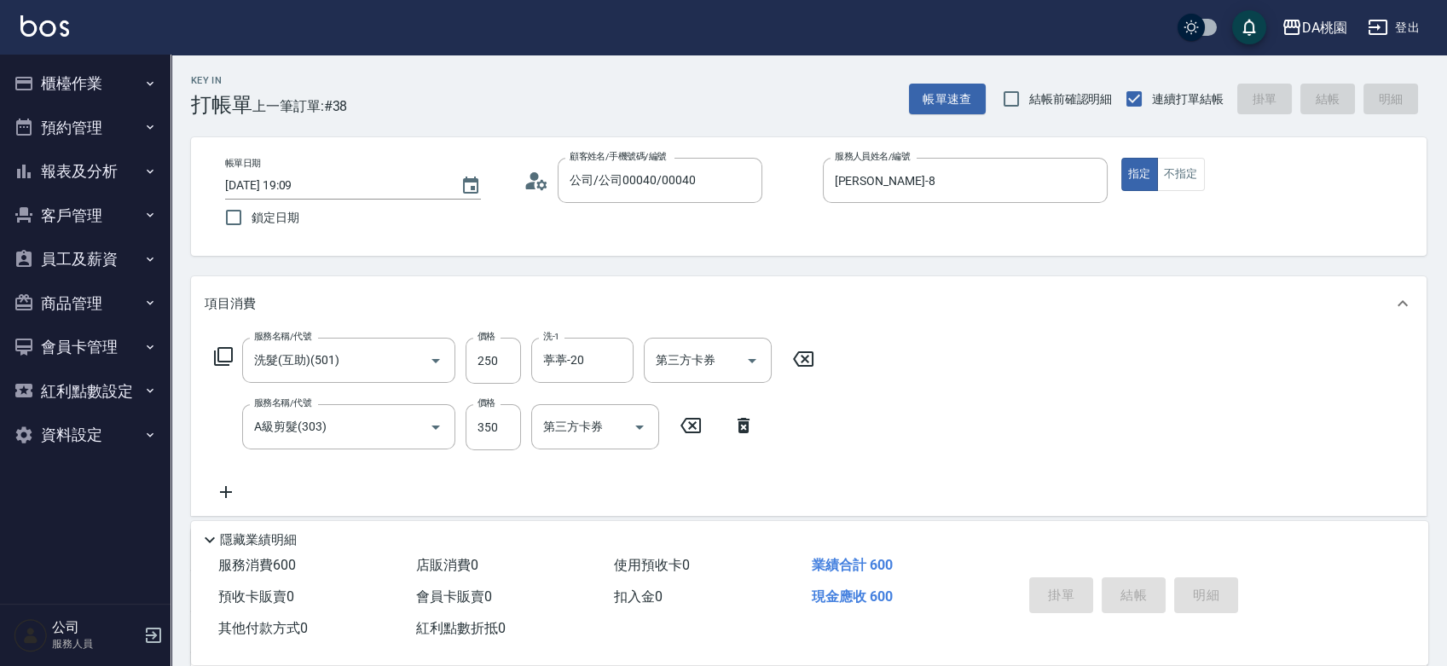
type input "0"
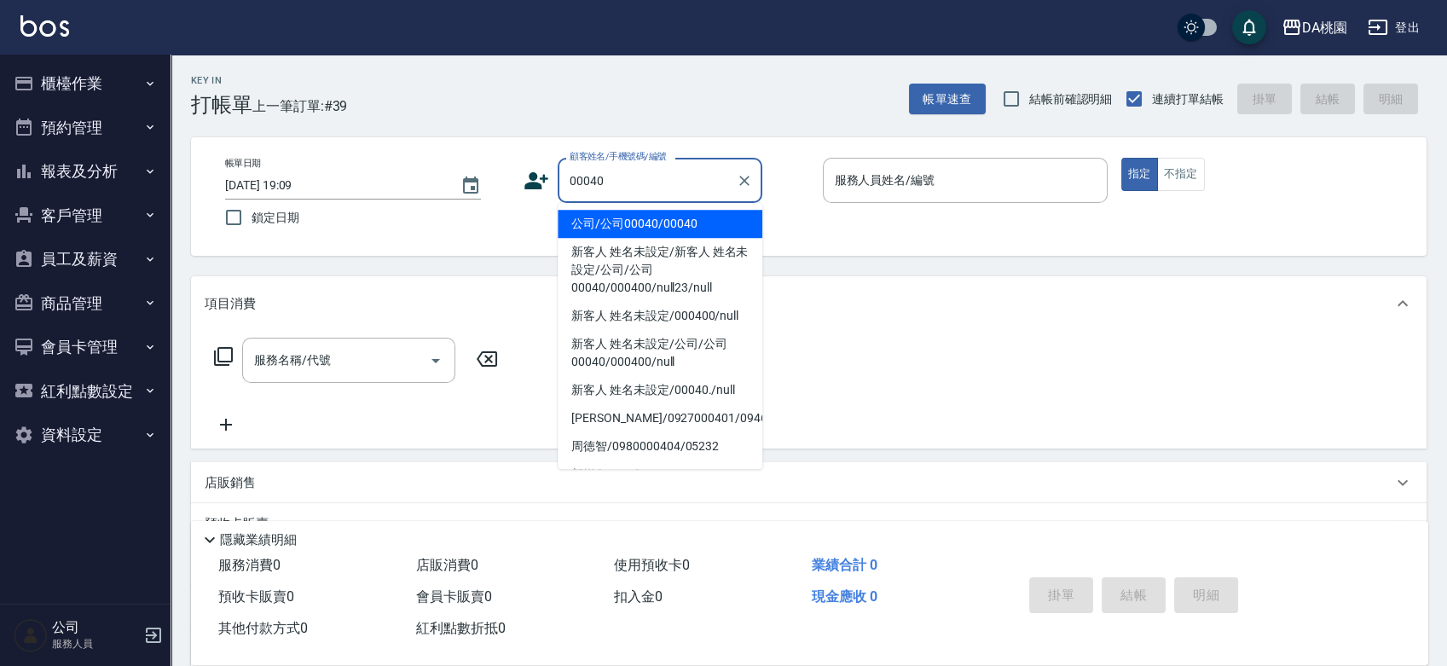
type input "公司/公司00040/00040"
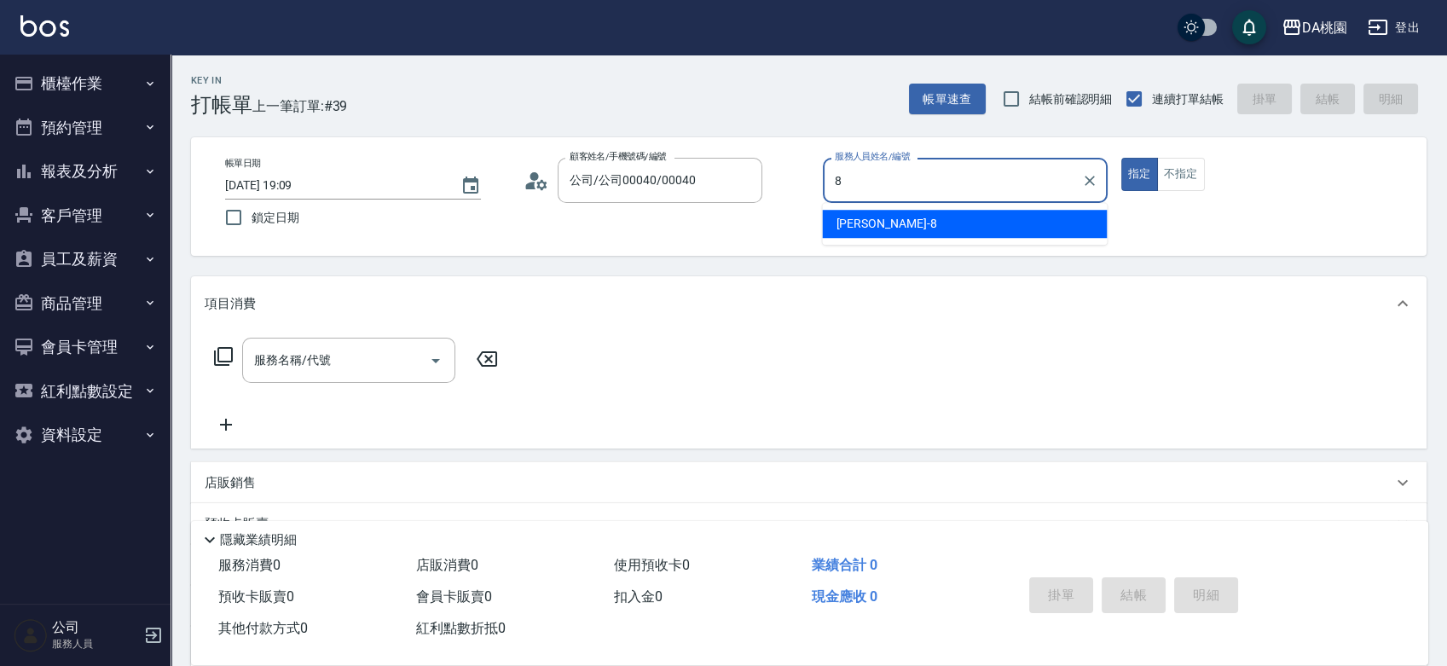
type input "[PERSON_NAME]-8"
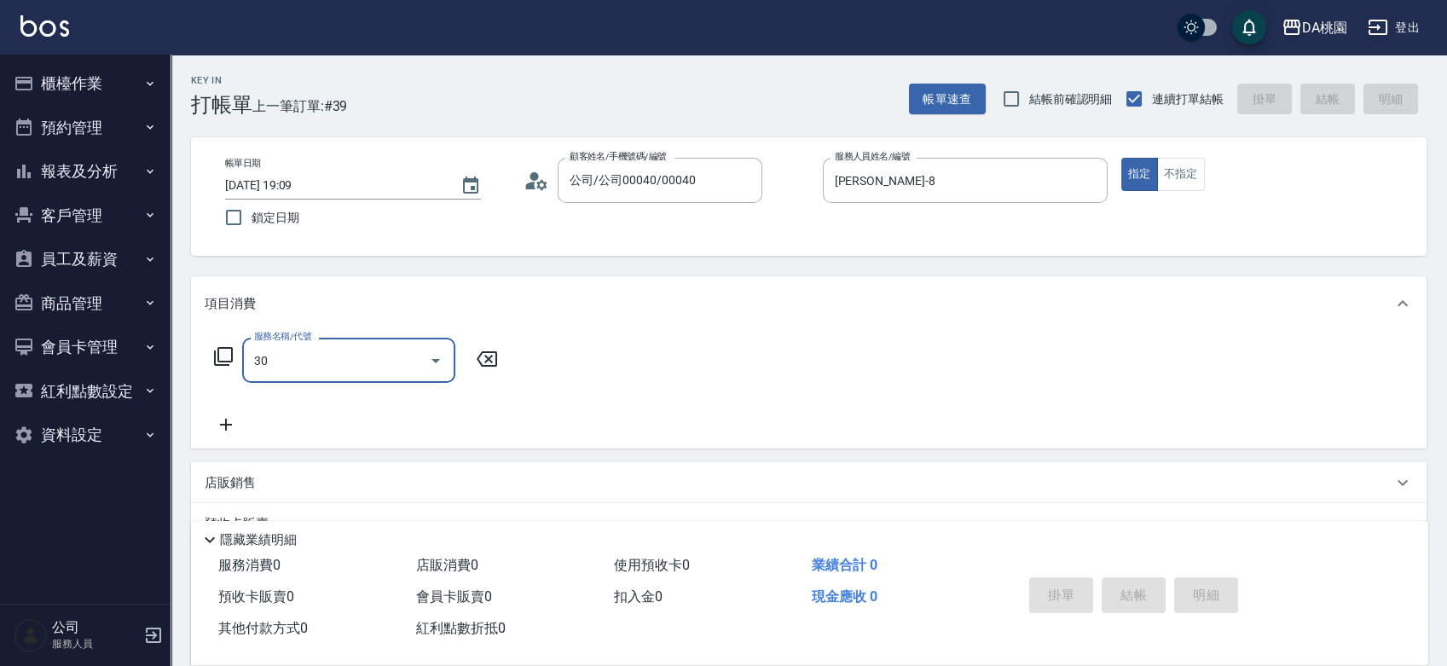
type input "303"
type input "30"
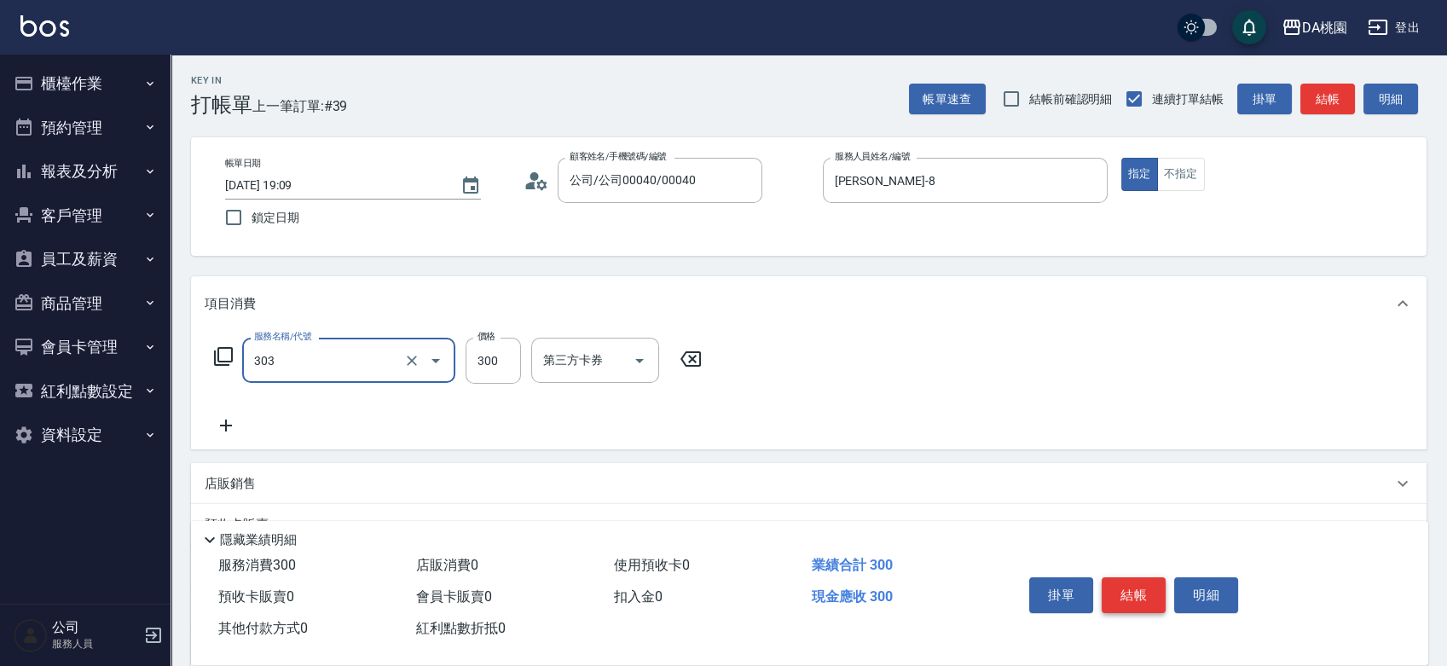
type input "A級剪髮(303)"
type input "4"
type input "0"
type input "40"
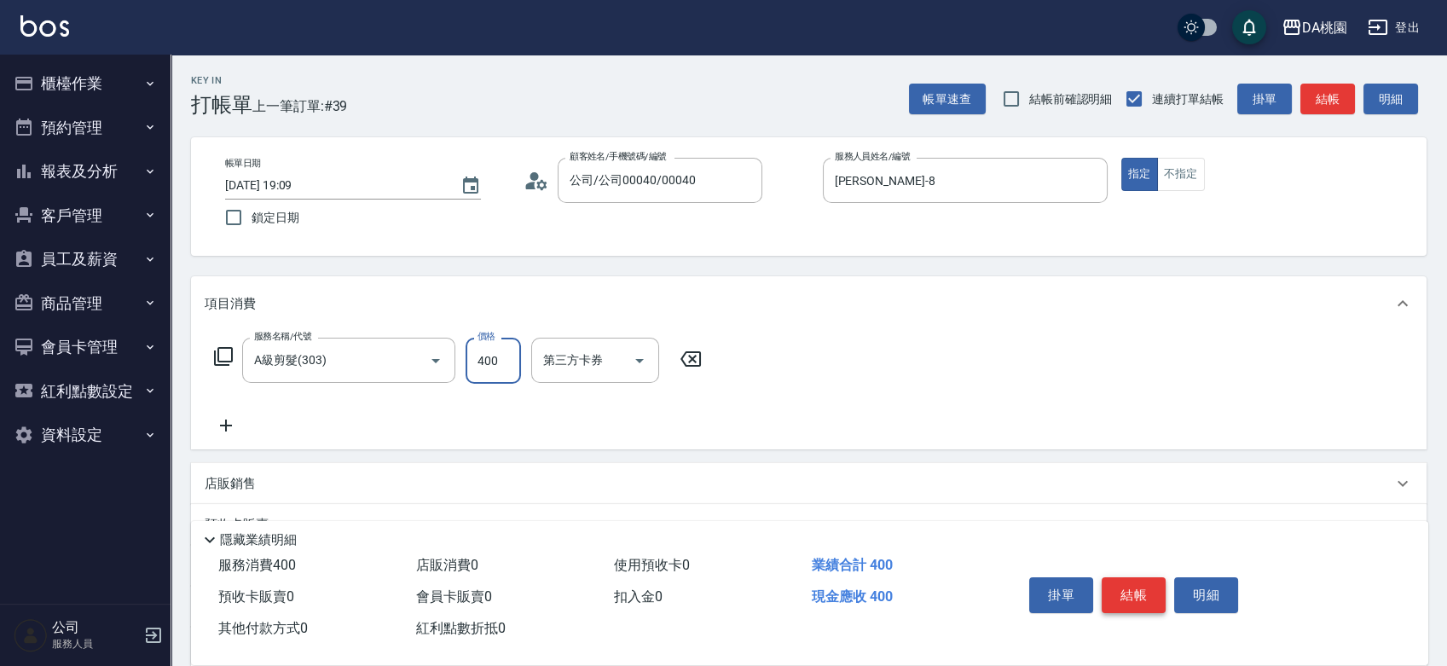
type input "400"
click at [1153, 585] on button "結帳" at bounding box center [1134, 595] width 64 height 36
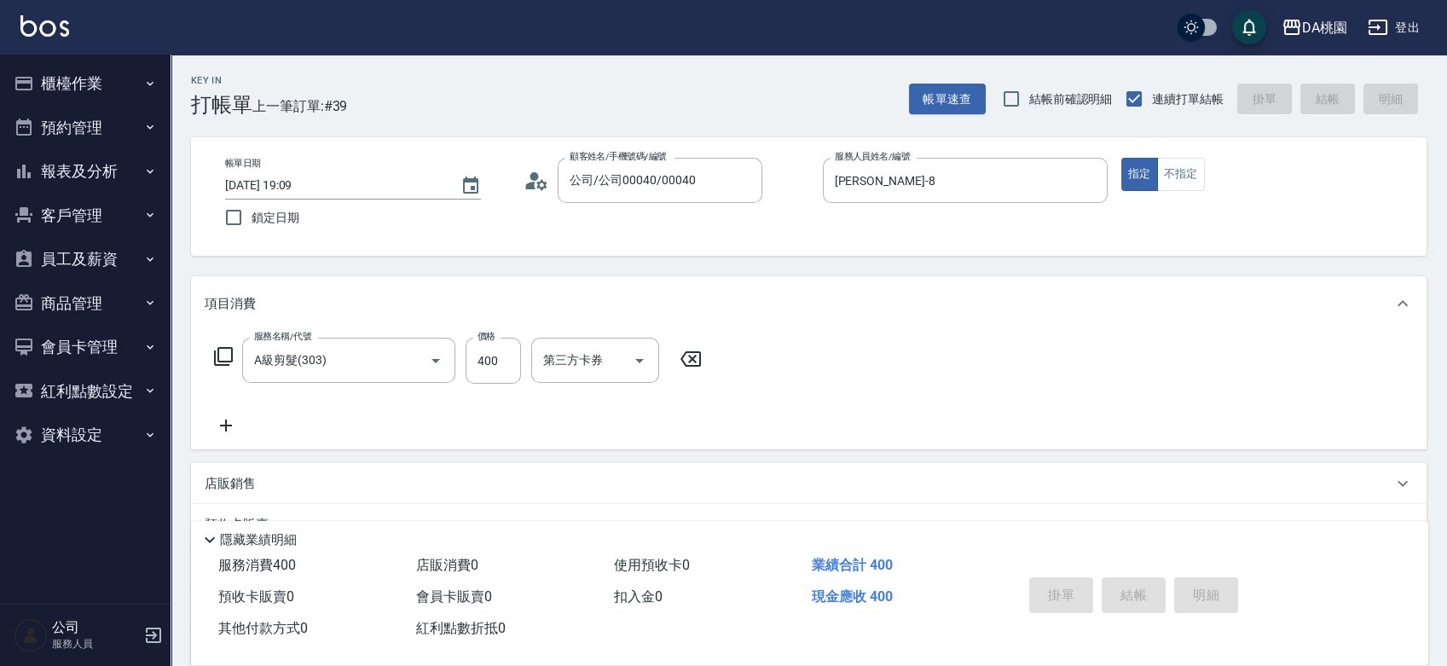
type input "0"
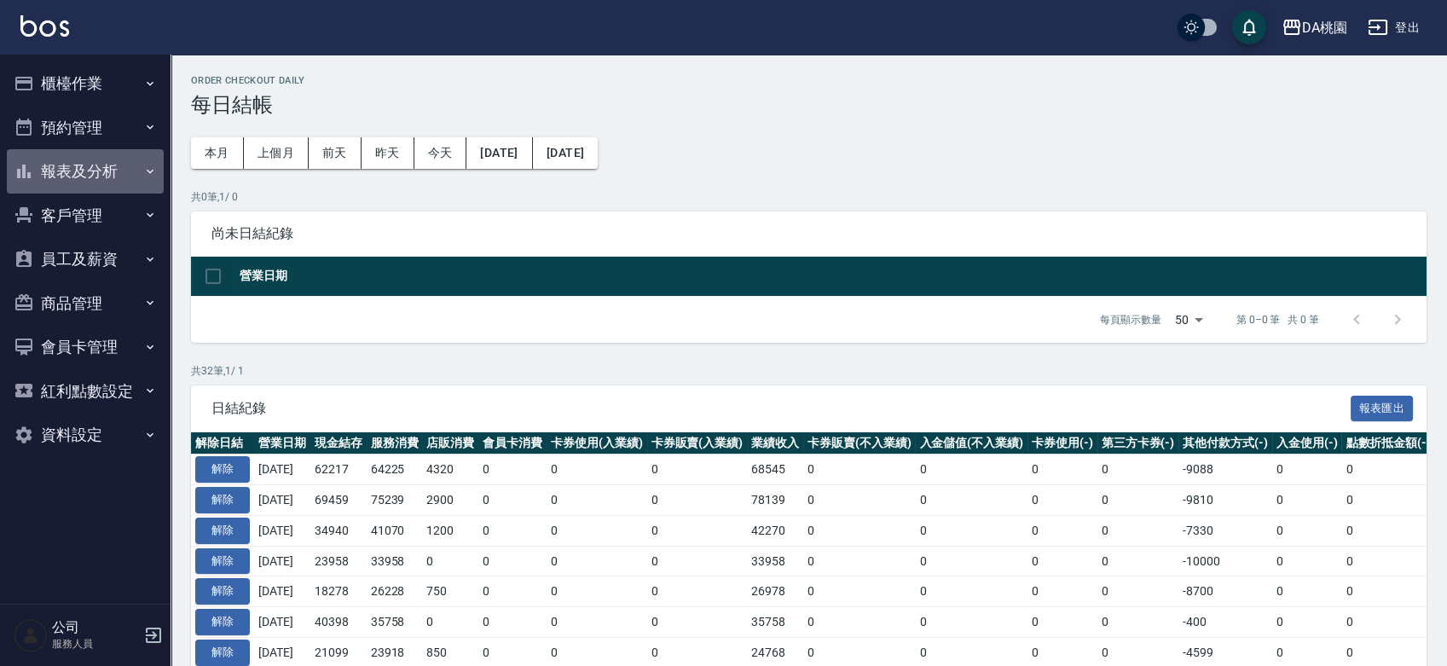
click at [107, 177] on button "報表及分析" at bounding box center [85, 171] width 157 height 44
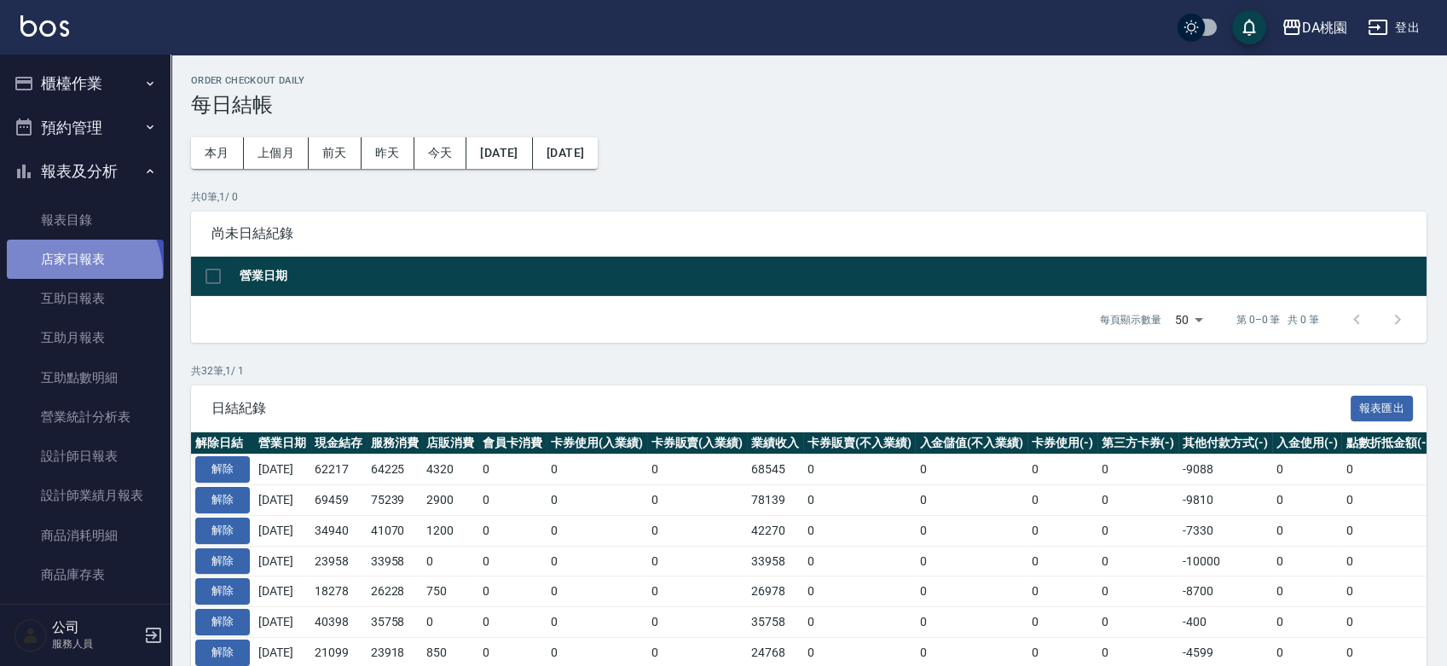
click at [74, 273] on link "店家日報表" at bounding box center [85, 259] width 157 height 39
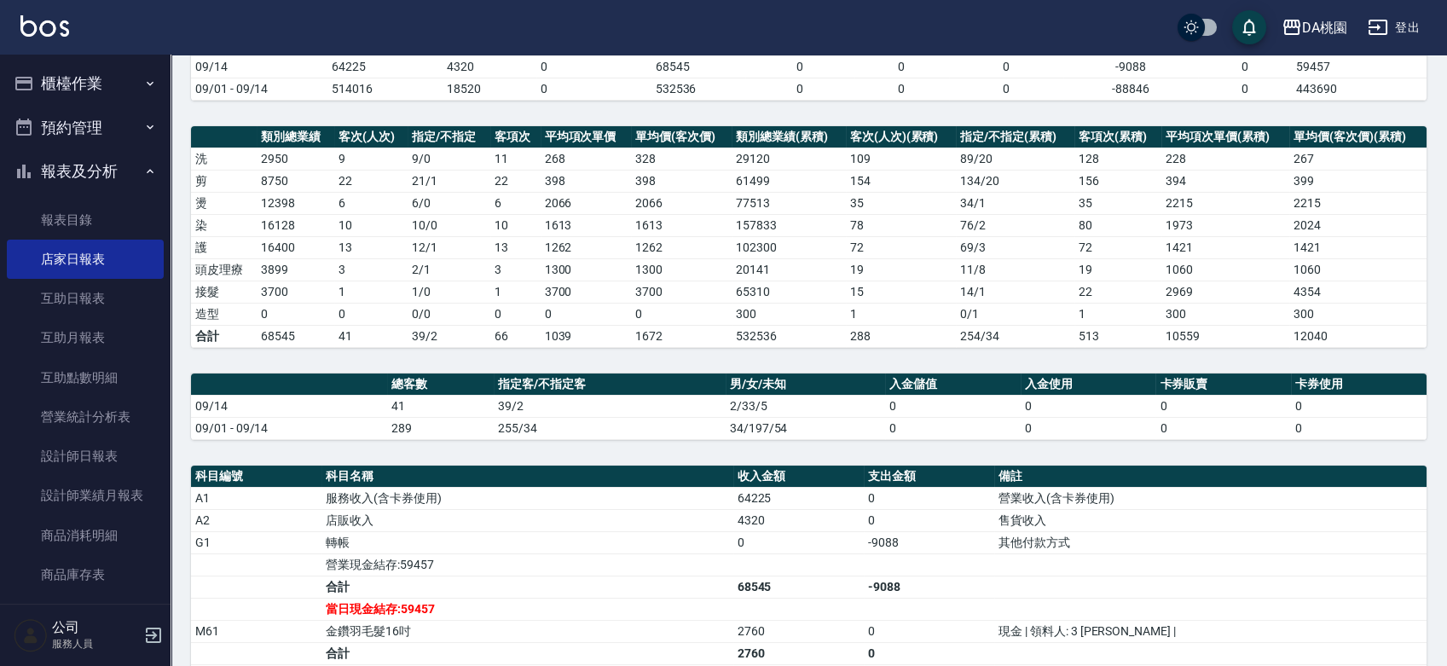
scroll to position [457, 0]
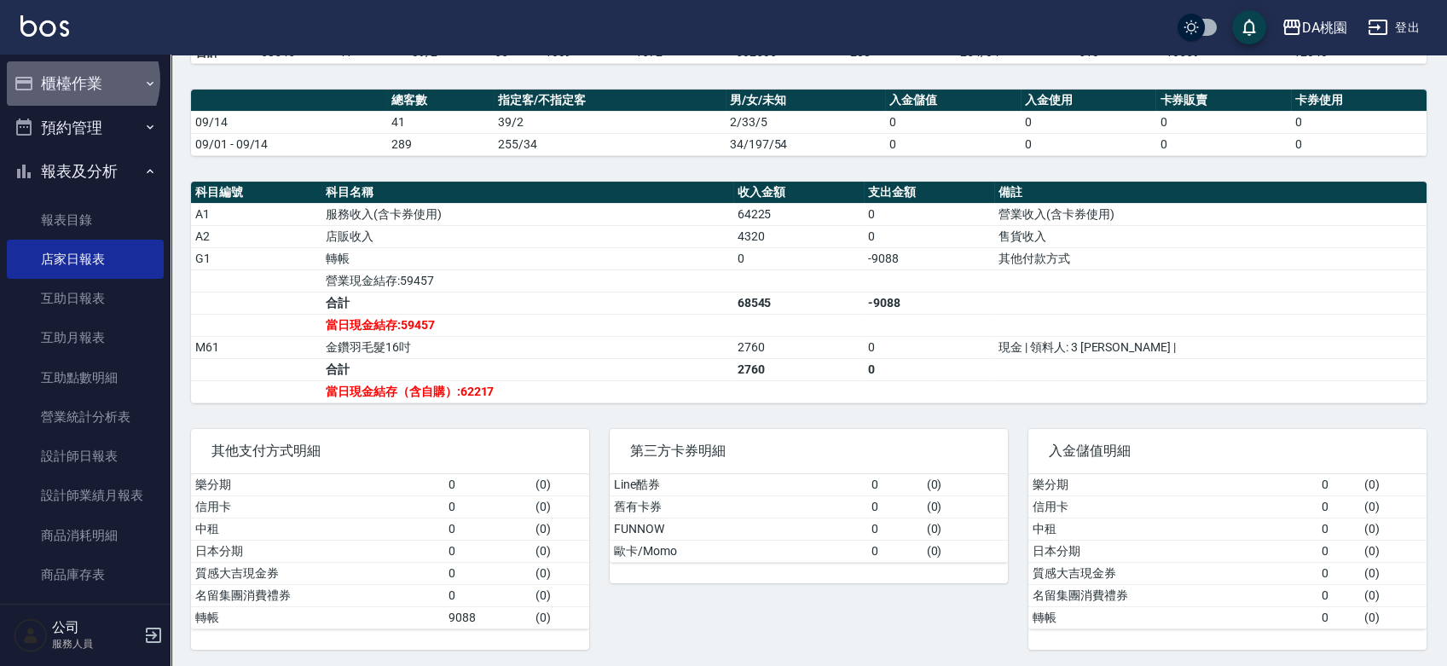
click at [78, 80] on button "櫃檯作業" at bounding box center [85, 83] width 157 height 44
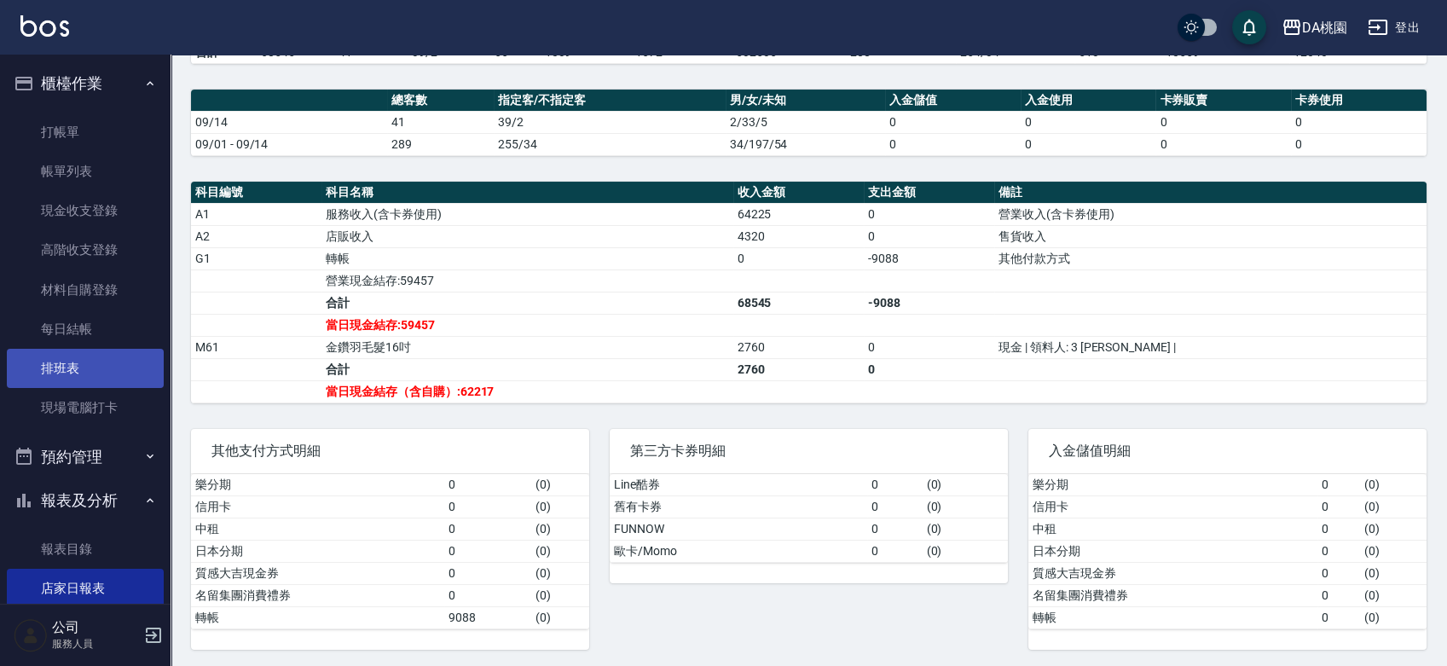
click at [75, 370] on link "排班表" at bounding box center [85, 368] width 157 height 39
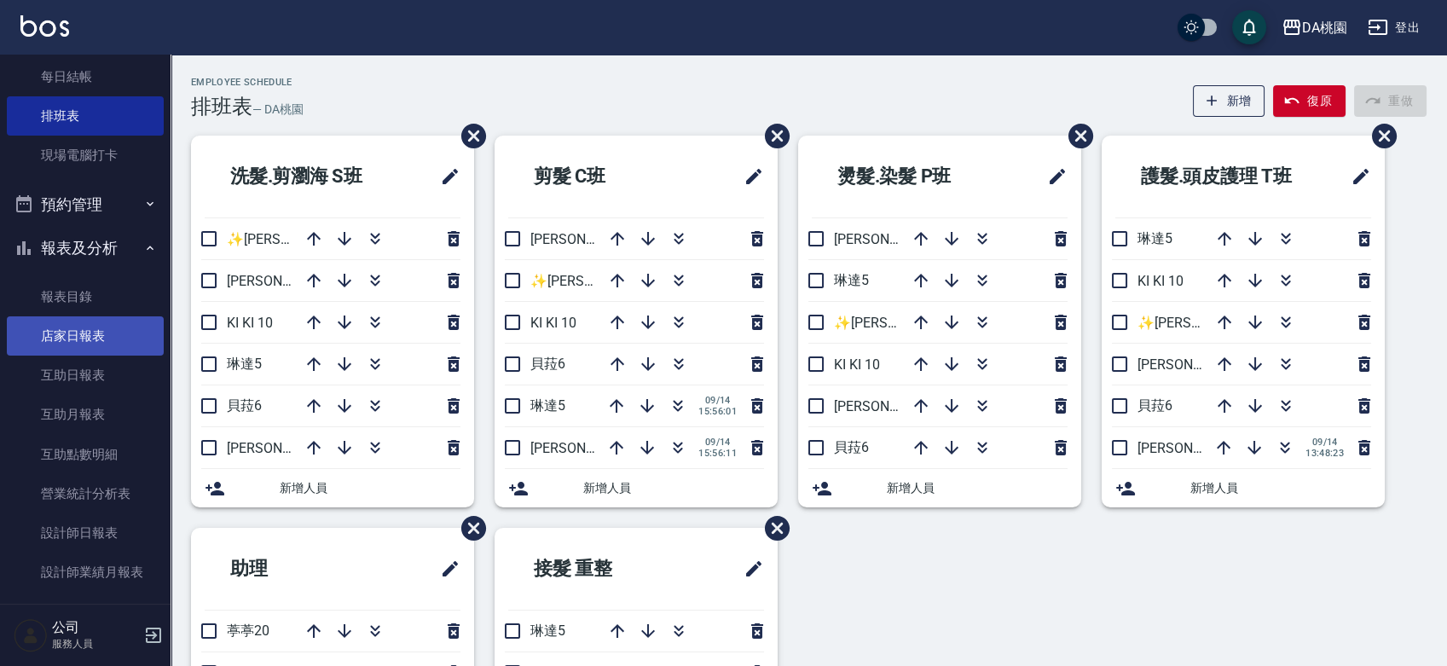
scroll to position [284, 0]
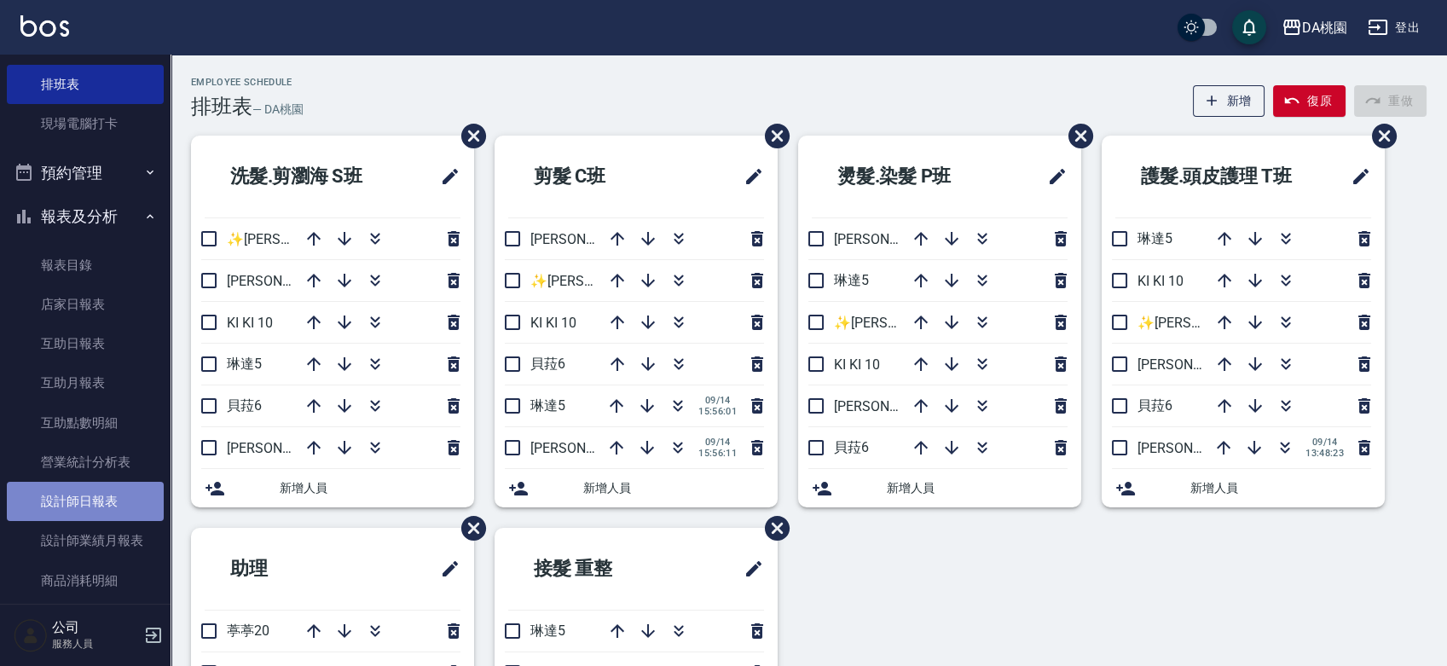
click at [105, 496] on link "設計師日報表" at bounding box center [85, 501] width 157 height 39
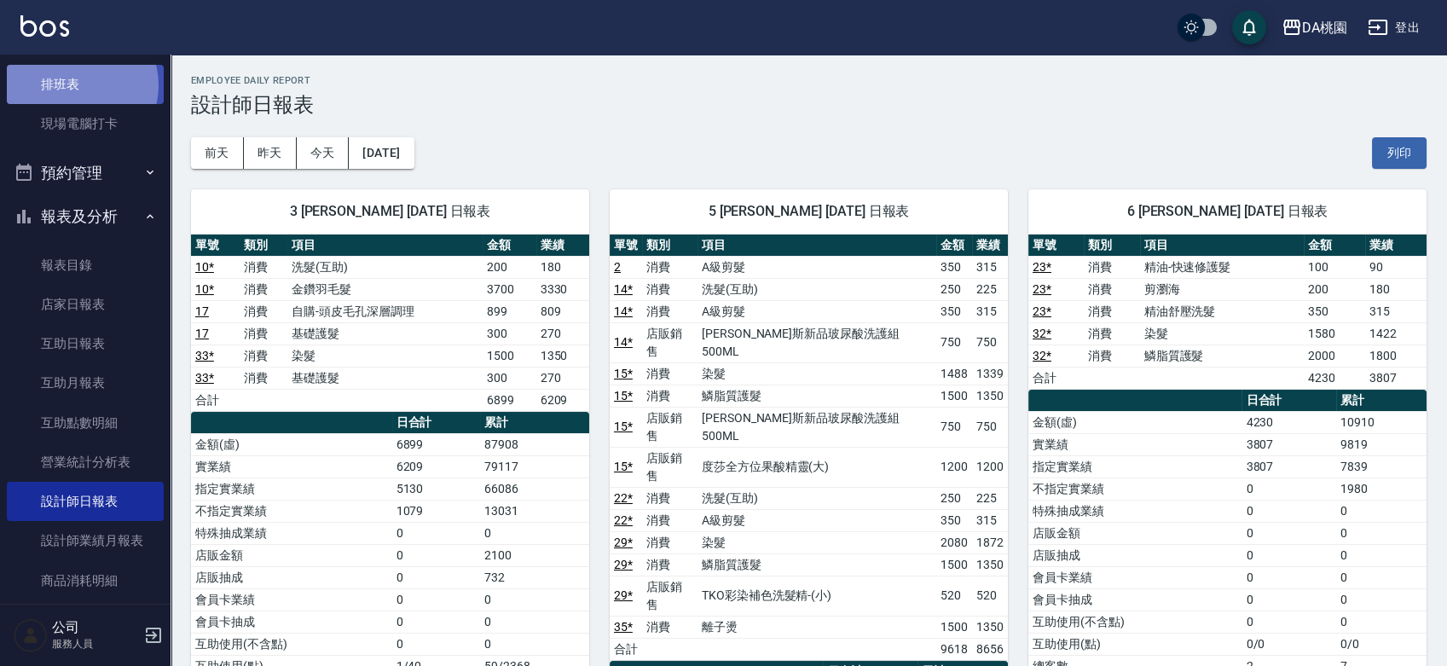
click at [76, 85] on link "排班表" at bounding box center [85, 84] width 157 height 39
